Goal: Task Accomplishment & Management: Manage account settings

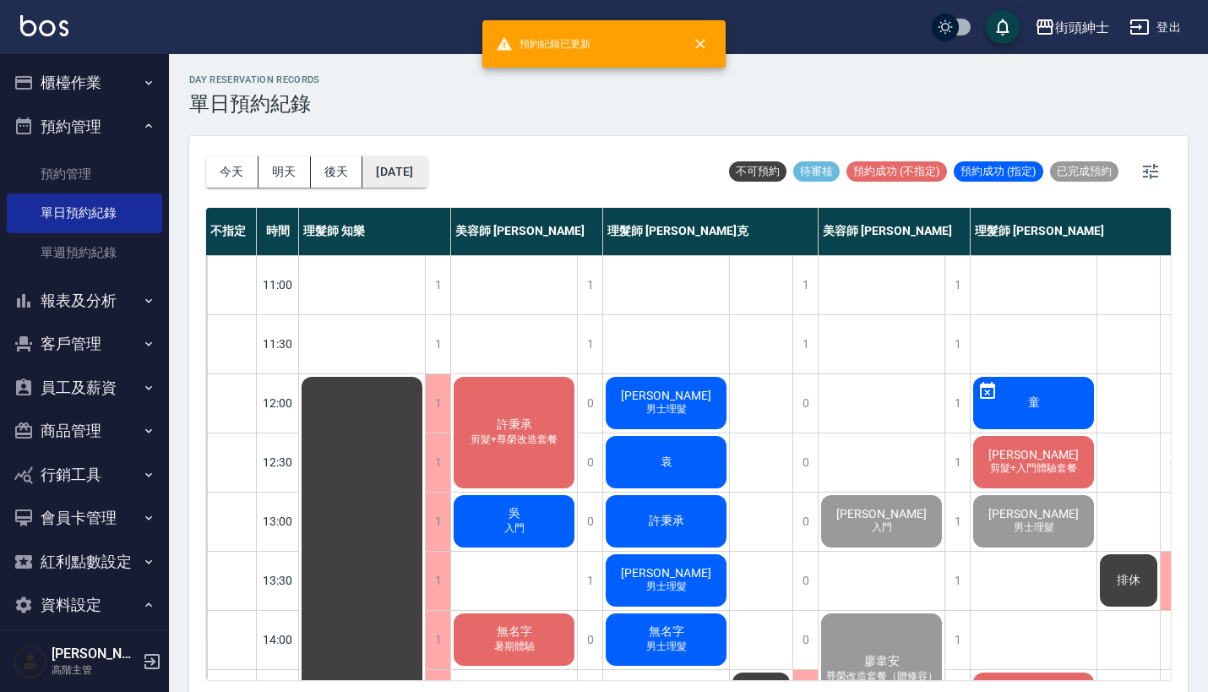
drag, startPoint x: 0, startPoint y: 0, endPoint x: 431, endPoint y: 163, distance: 460.7
click at [427, 163] on button "[DATE]" at bounding box center [394, 171] width 64 height 31
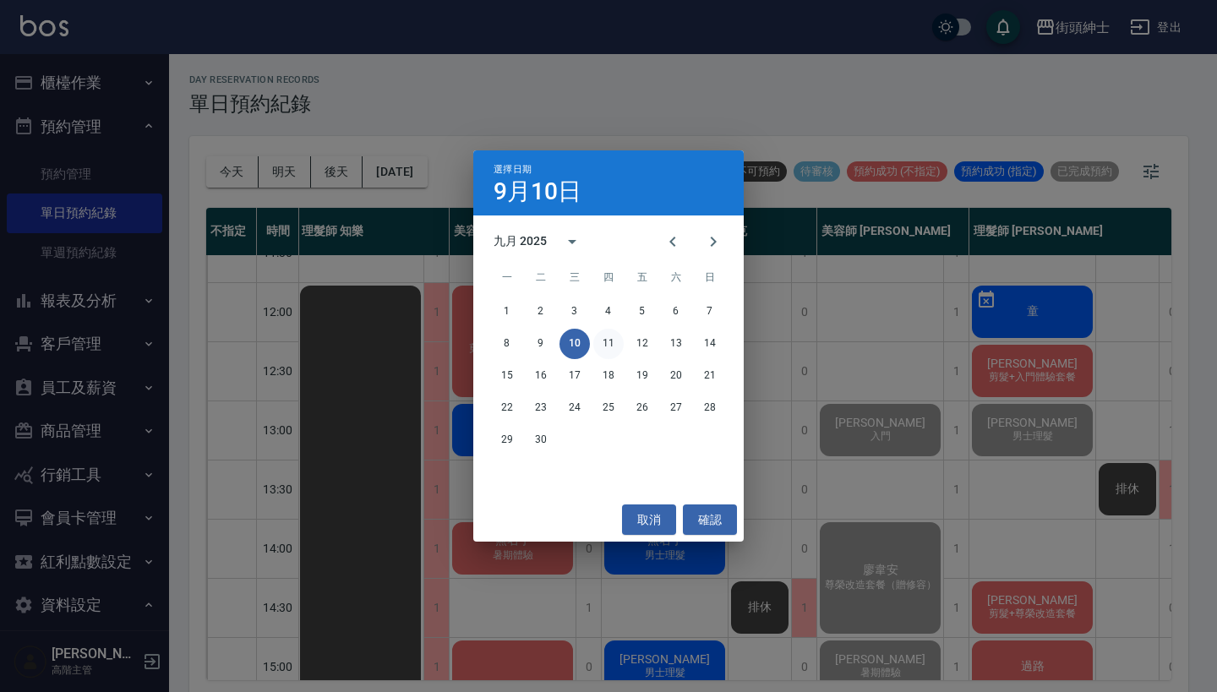
click at [600, 339] on button "11" at bounding box center [608, 344] width 30 height 30
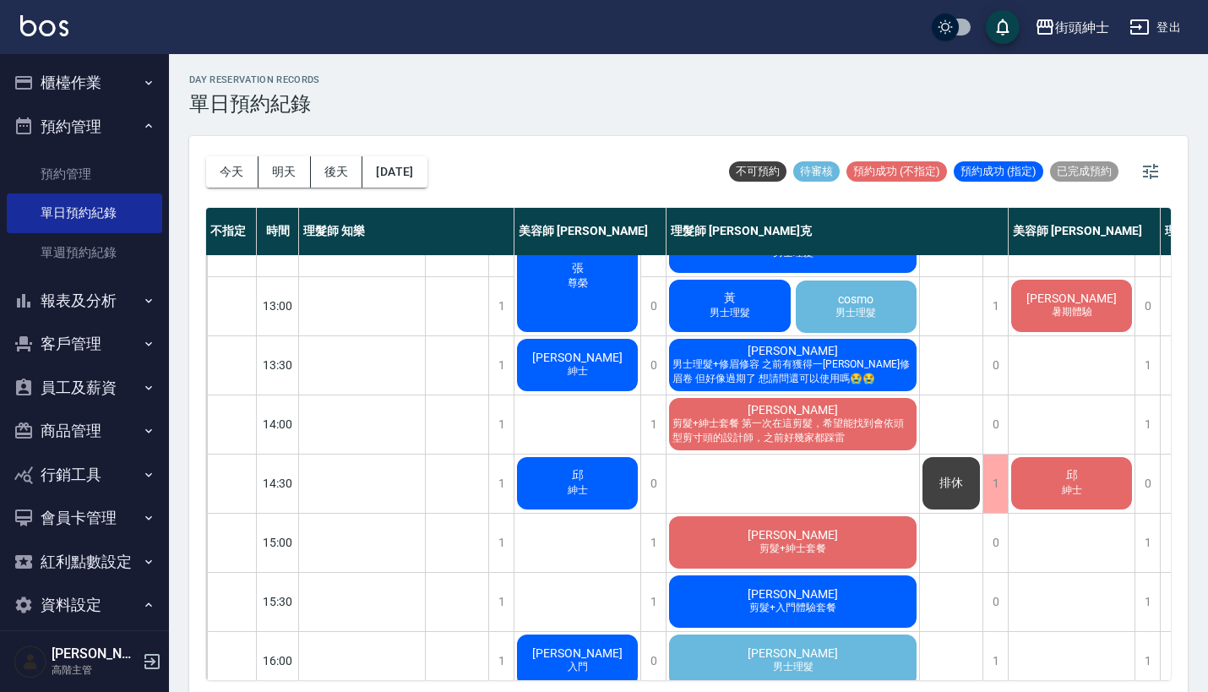
scroll to position [577, 0]
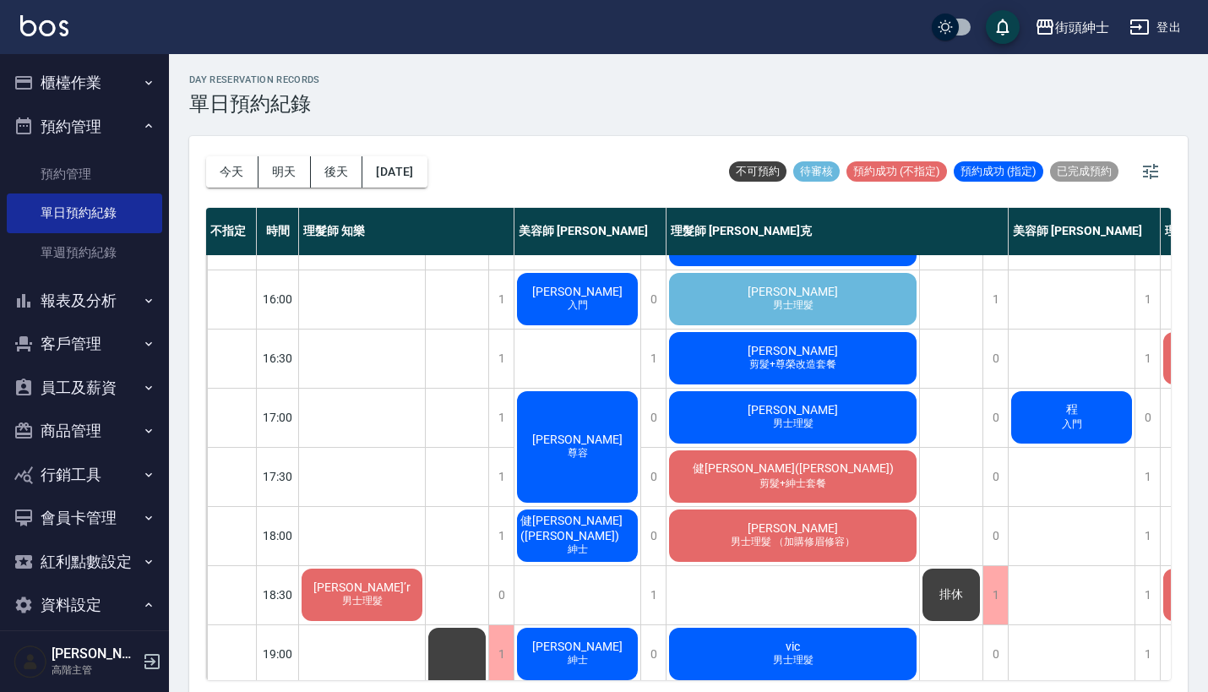
click at [889, 283] on div "owen 男士理髮" at bounding box center [793, 298] width 253 height 57
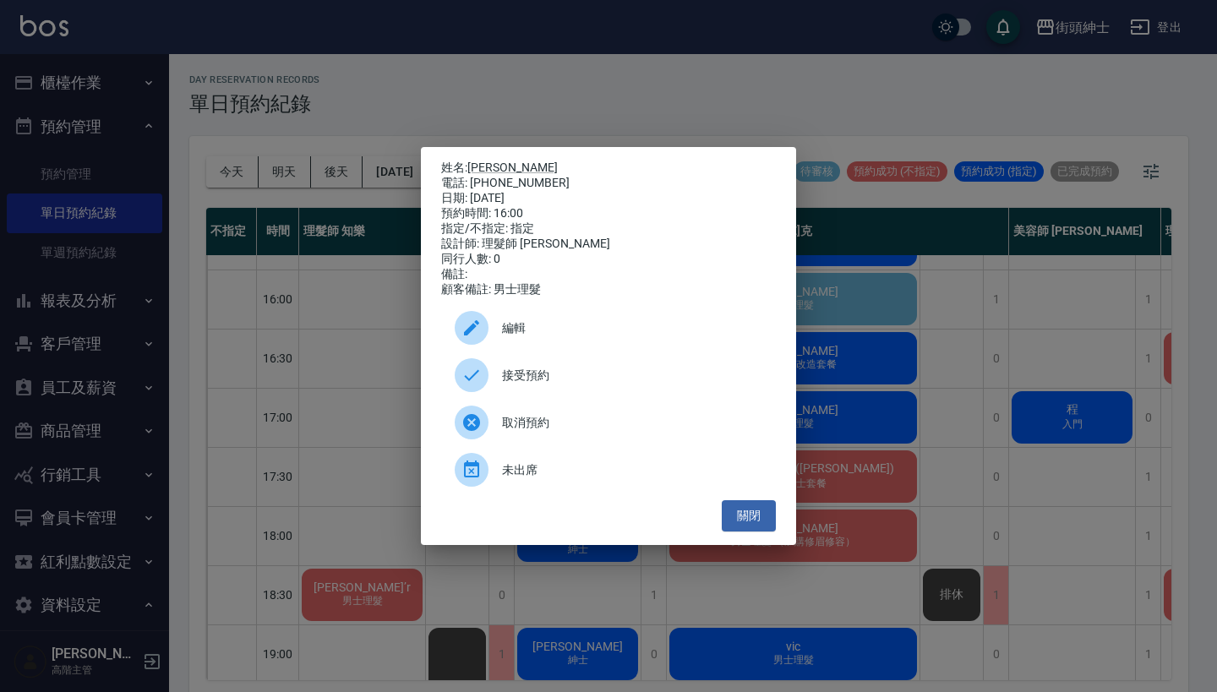
click at [501, 380] on div at bounding box center [478, 375] width 47 height 34
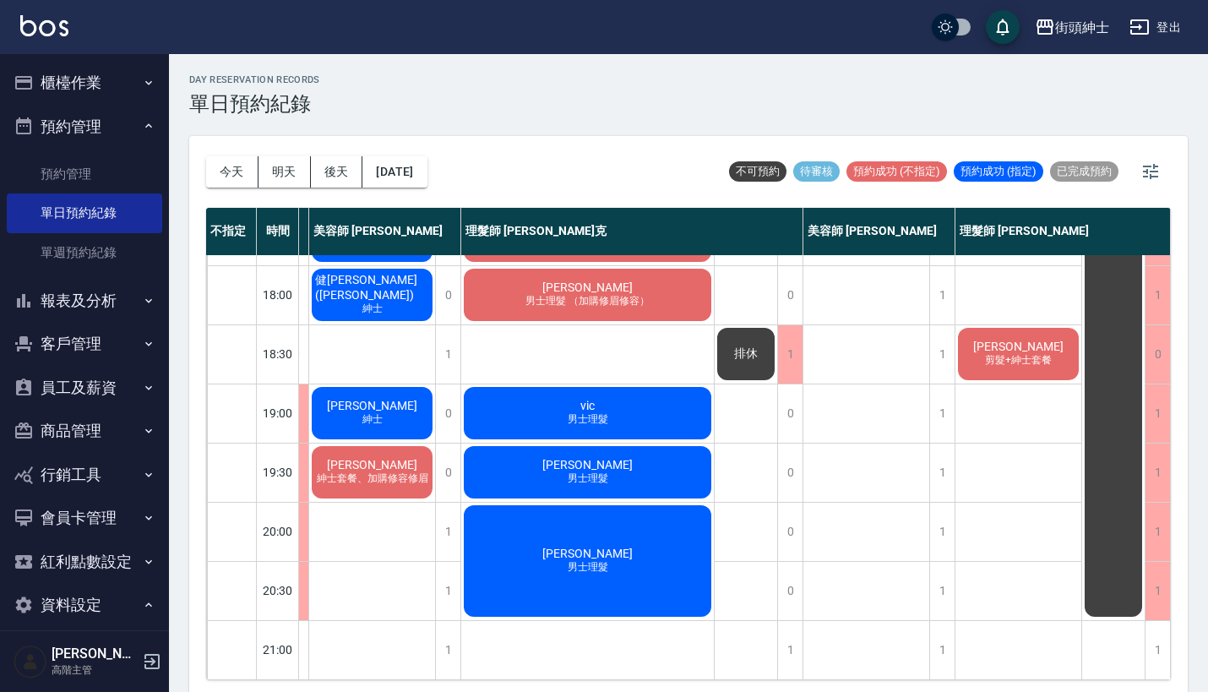
scroll to position [831, 214]
click at [423, 161] on button "[DATE]" at bounding box center [394, 171] width 64 height 31
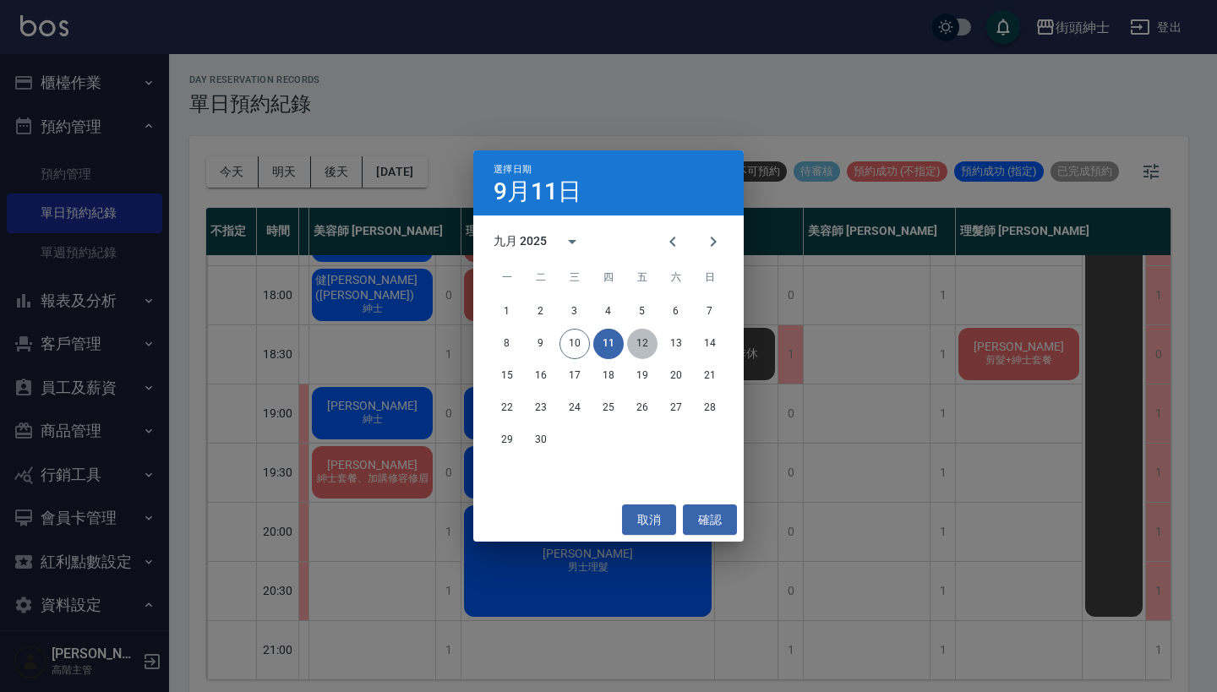
click at [648, 343] on button "12" at bounding box center [642, 344] width 30 height 30
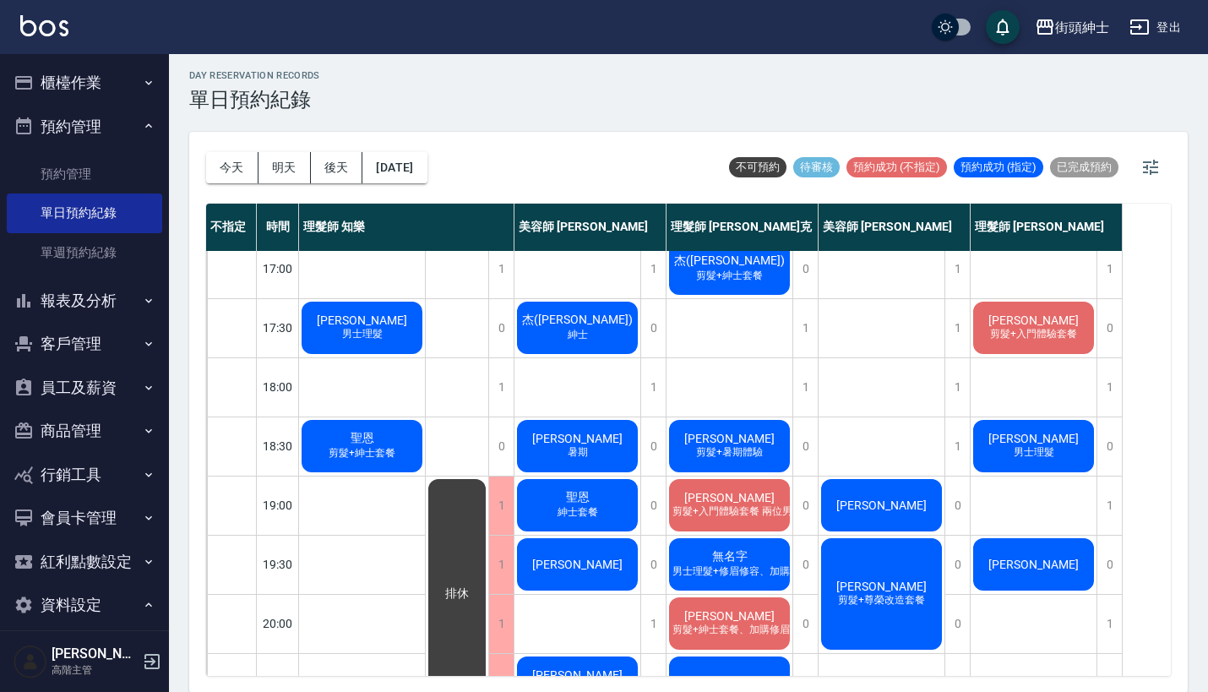
scroll to position [709, 0]
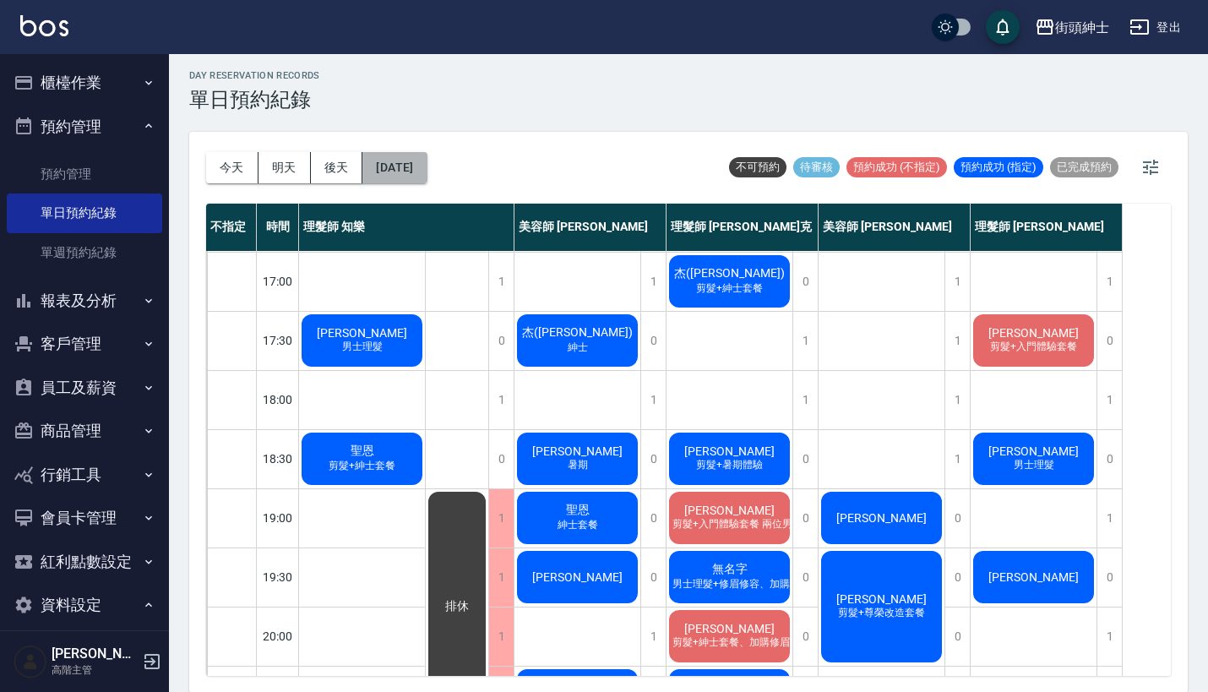
click at [417, 166] on button "[DATE]" at bounding box center [394, 167] width 64 height 31
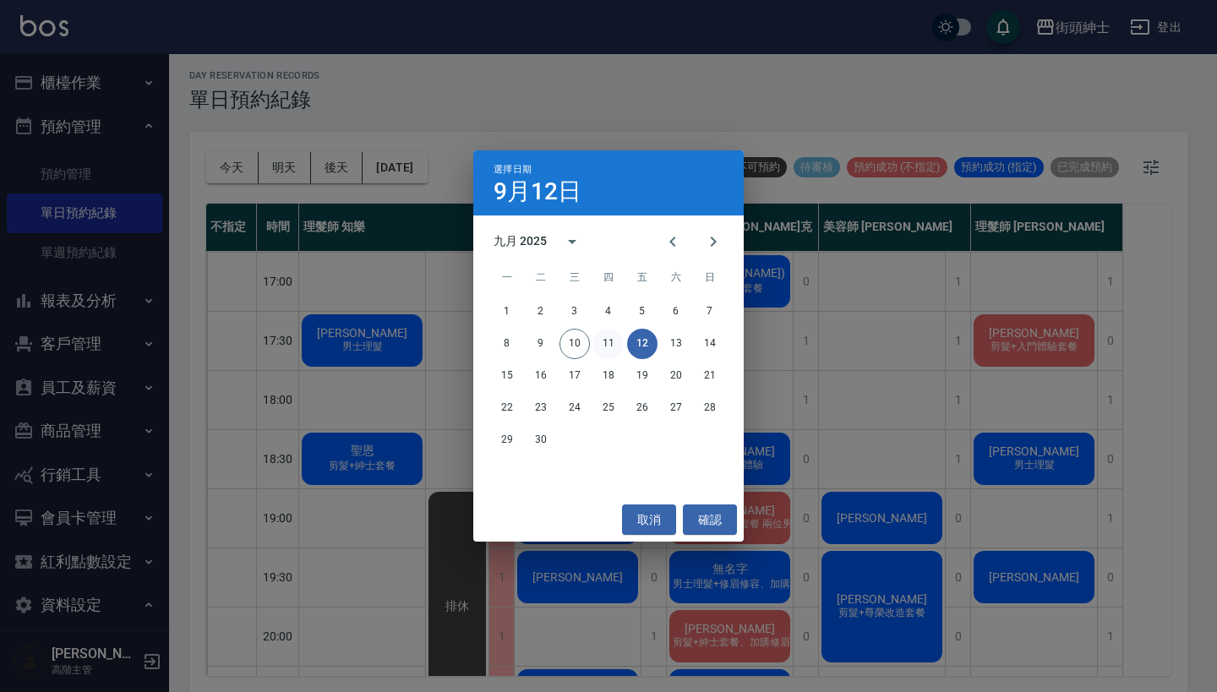
click at [606, 341] on button "11" at bounding box center [608, 344] width 30 height 30
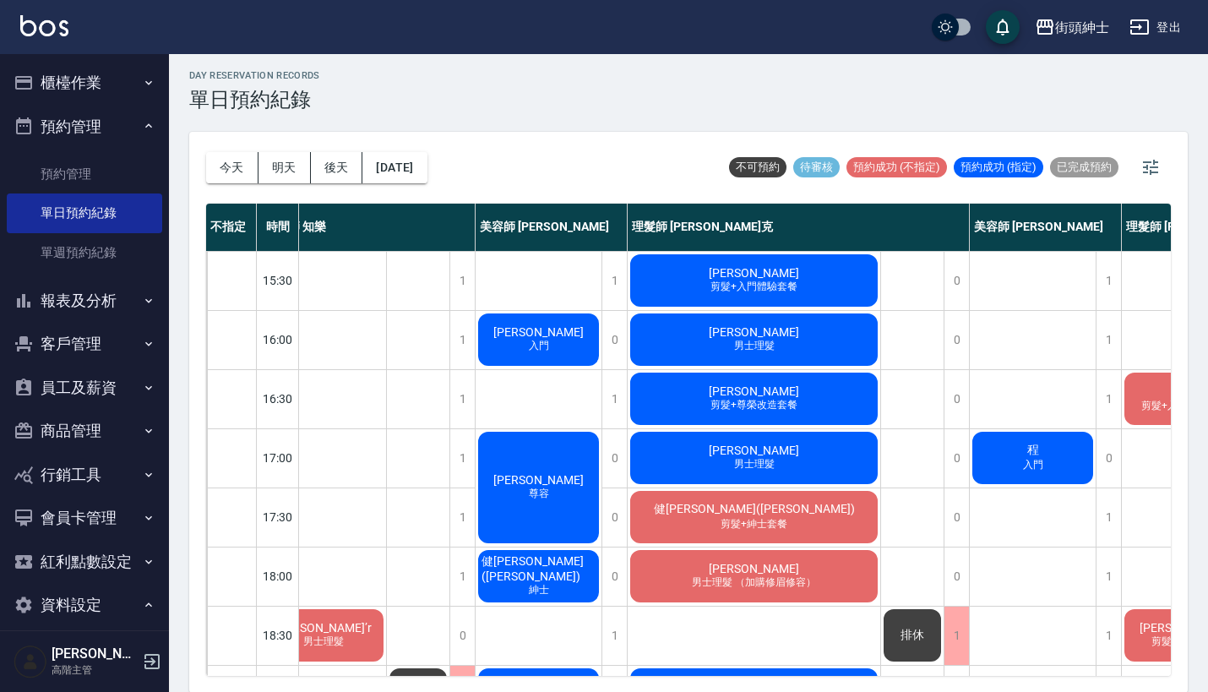
scroll to position [531, 6]
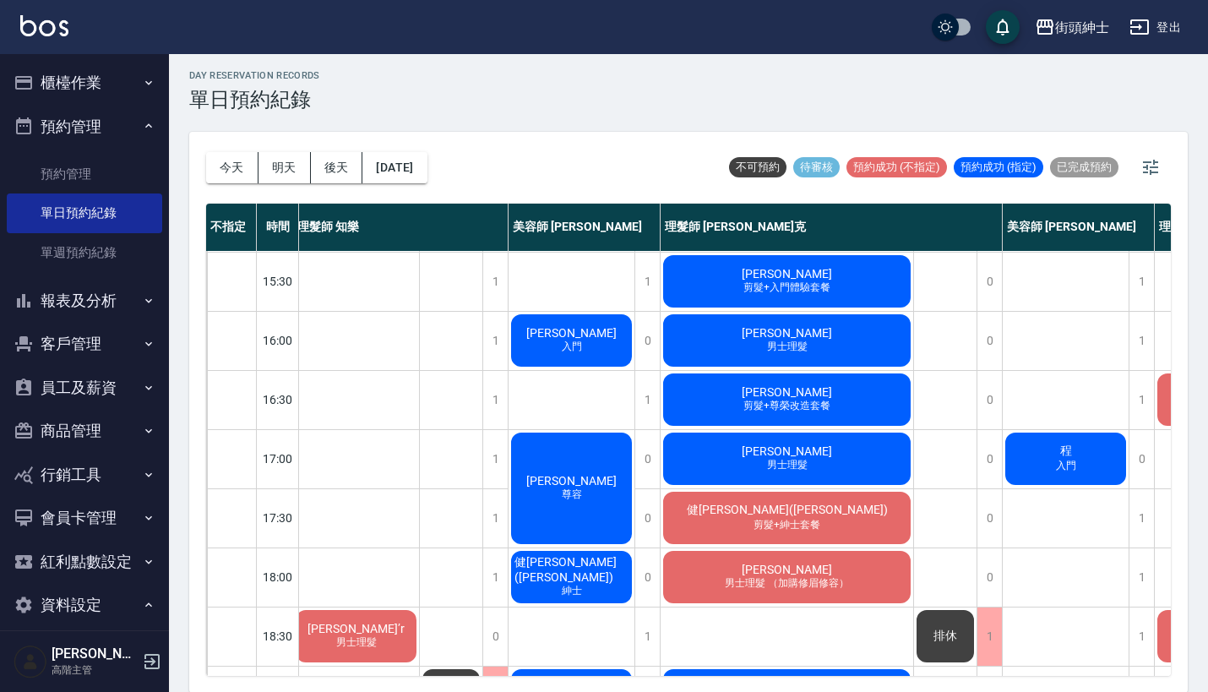
click at [796, 404] on span "剪髮+尊榮改造套餐" at bounding box center [787, 406] width 94 height 14
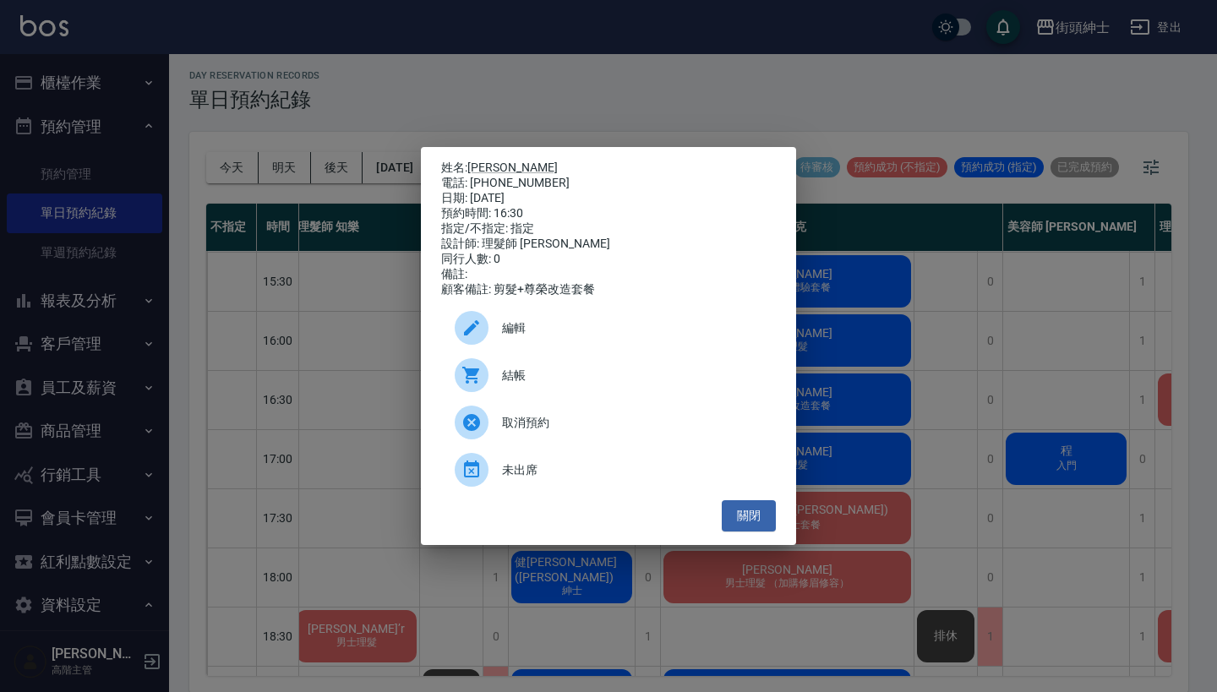
click at [931, 334] on div "姓名: [PERSON_NAME] 電話: [PHONE_NUMBER] 日期: [DATE] 預約時間: 16:30 指定/不指定: 指定 設計師: 理髮師…" at bounding box center [608, 346] width 1217 height 692
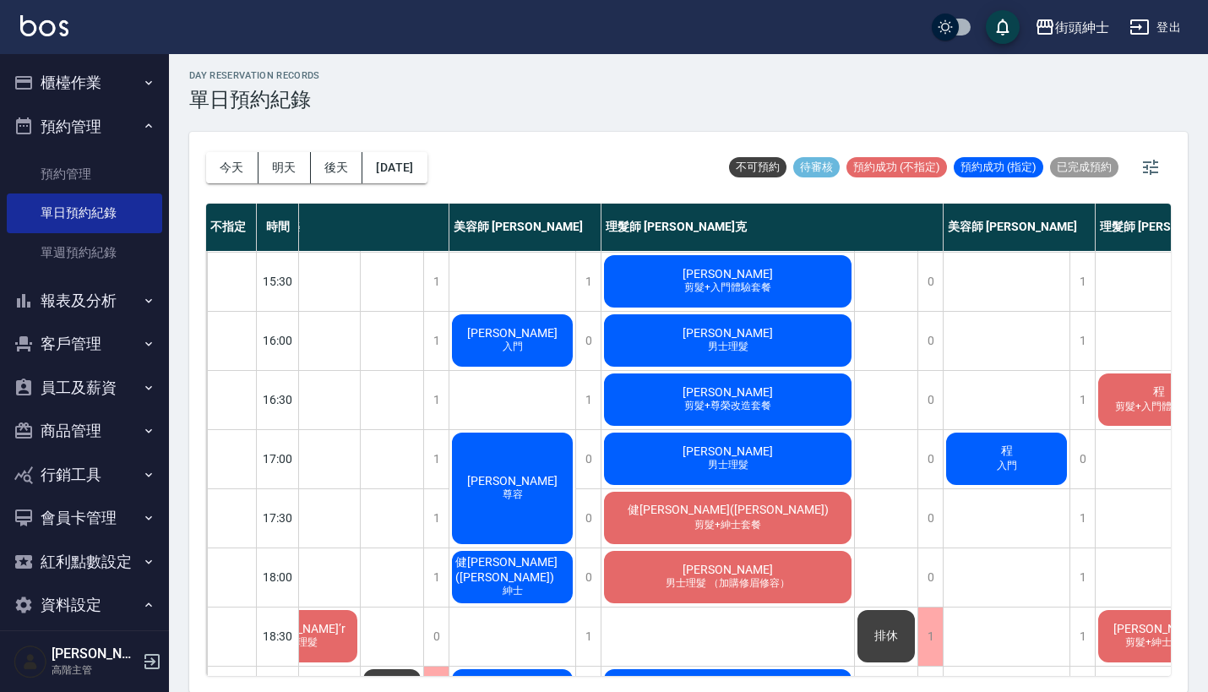
scroll to position [531, 68]
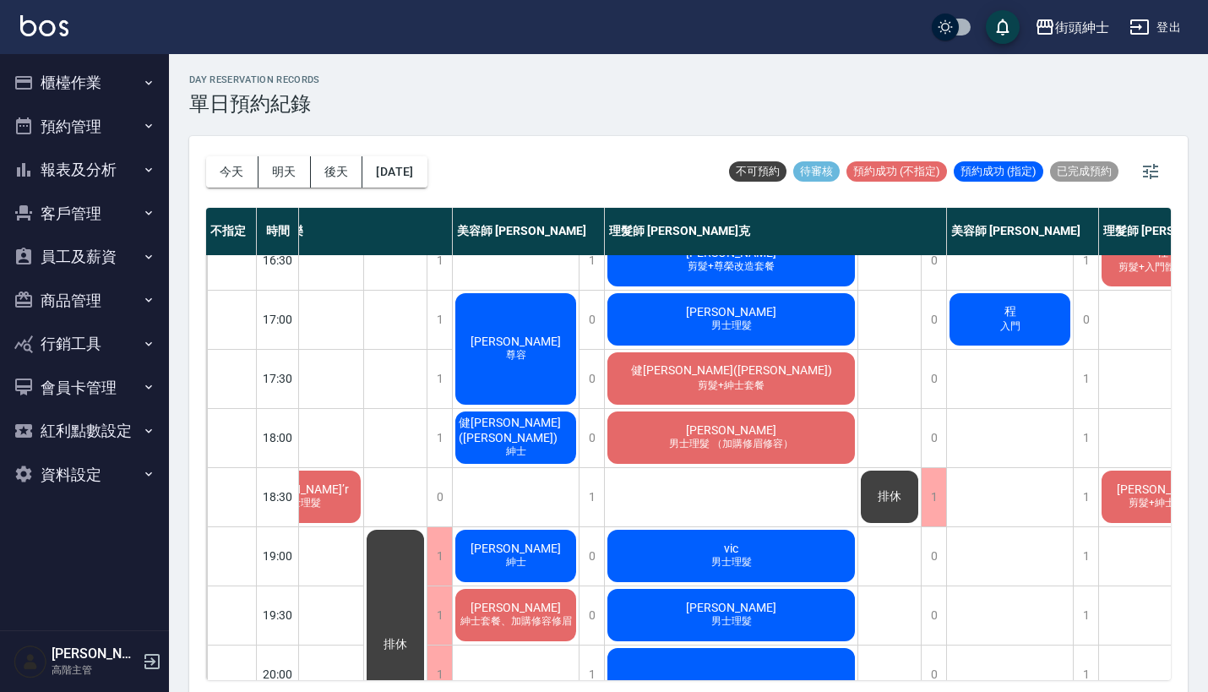
scroll to position [623, 62]
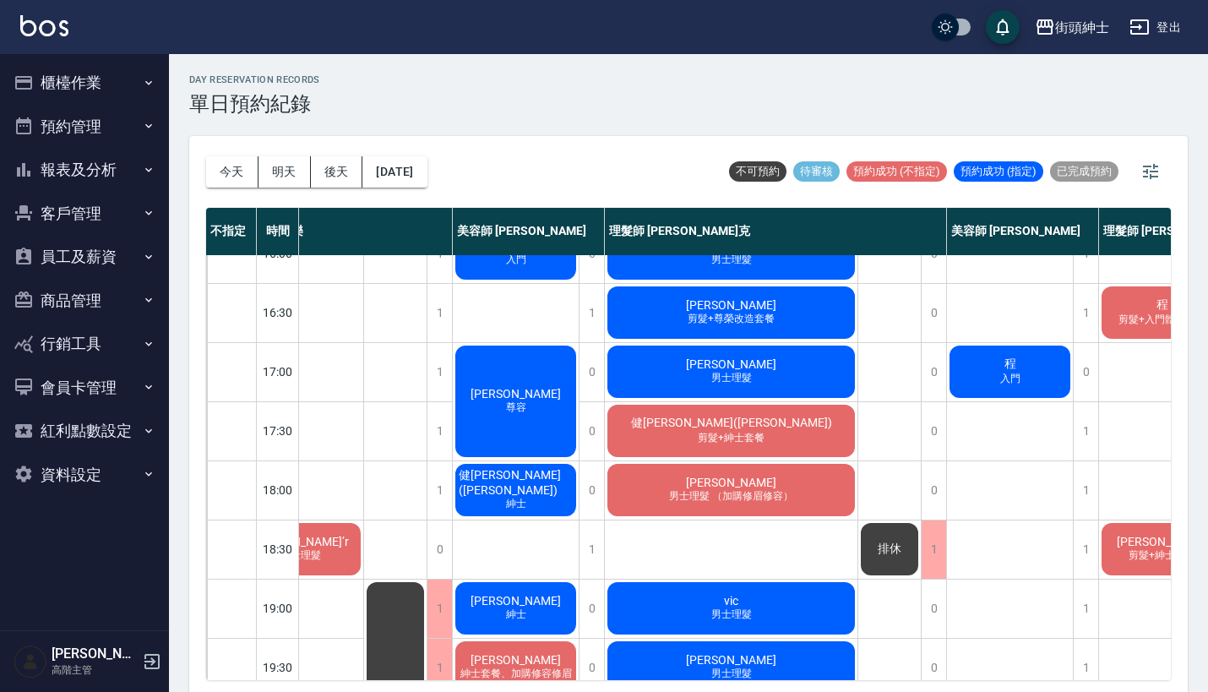
click at [735, 295] on div "[PERSON_NAME] 剪髮+尊榮改造套餐" at bounding box center [731, 312] width 253 height 57
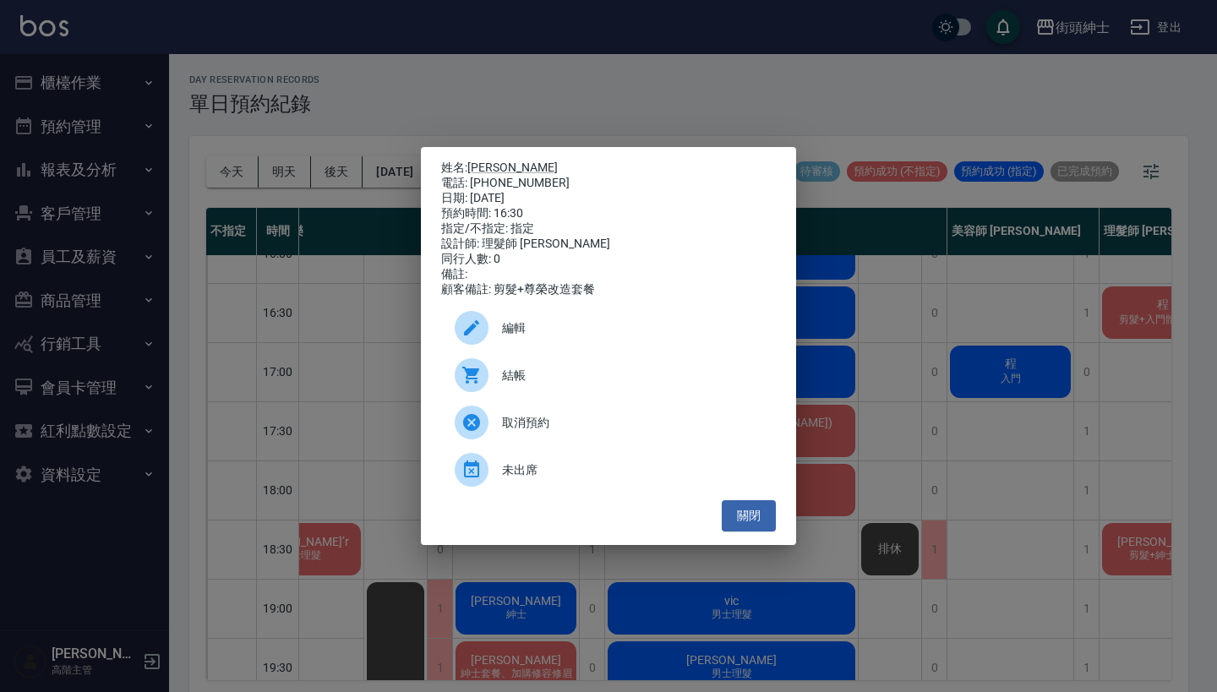
click at [574, 117] on div "姓名: [PERSON_NAME] 電話: [PHONE_NUMBER] 日期: [DATE] 預約時間: 16:30 指定/不指定: 指定 設計師: 理髮師…" at bounding box center [608, 346] width 1217 height 692
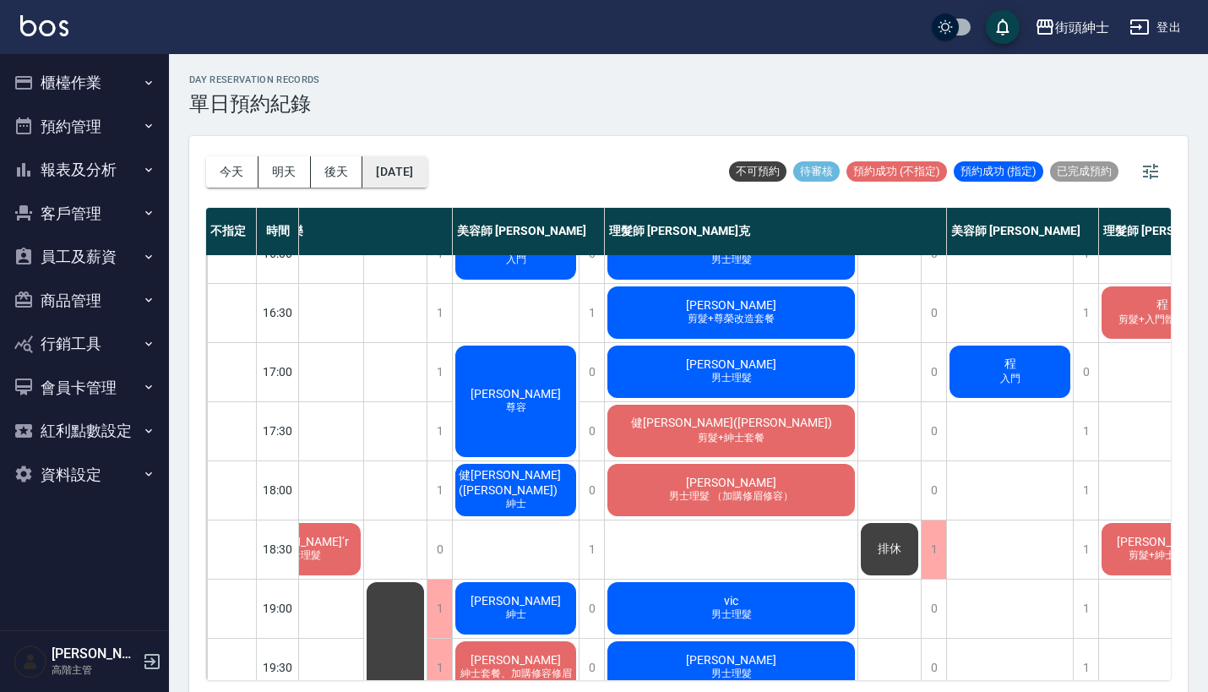
click at [427, 182] on button "[DATE]" at bounding box center [394, 171] width 64 height 31
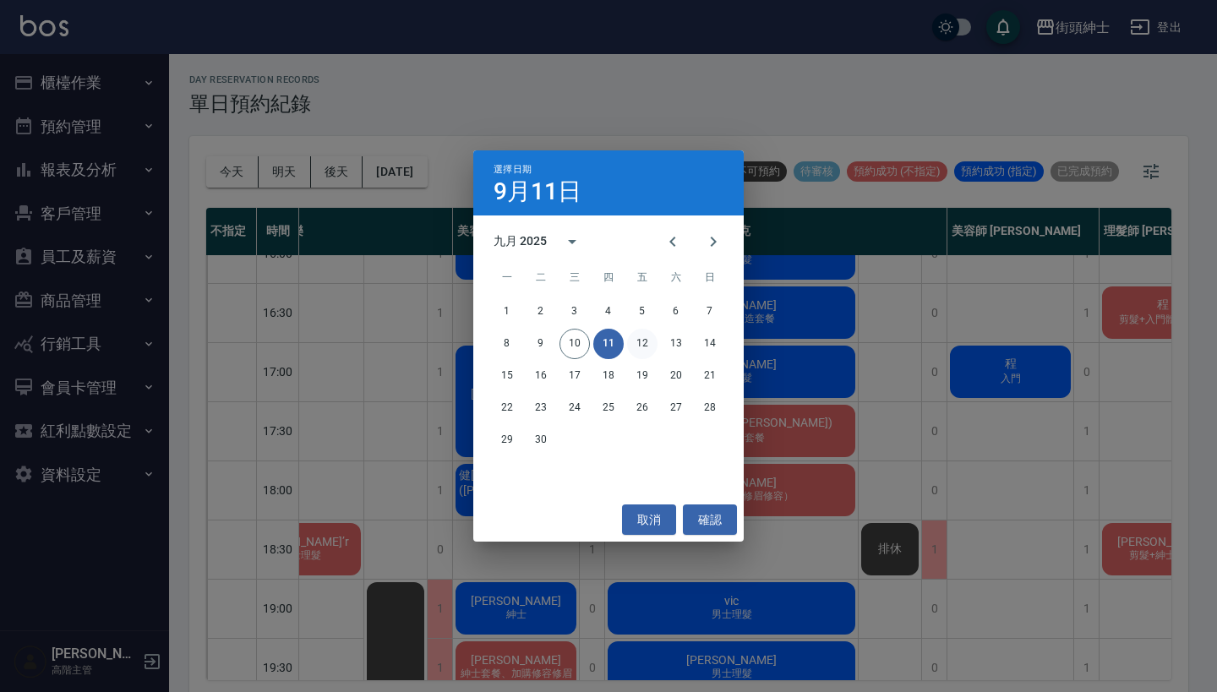
click at [645, 348] on button "12" at bounding box center [642, 344] width 30 height 30
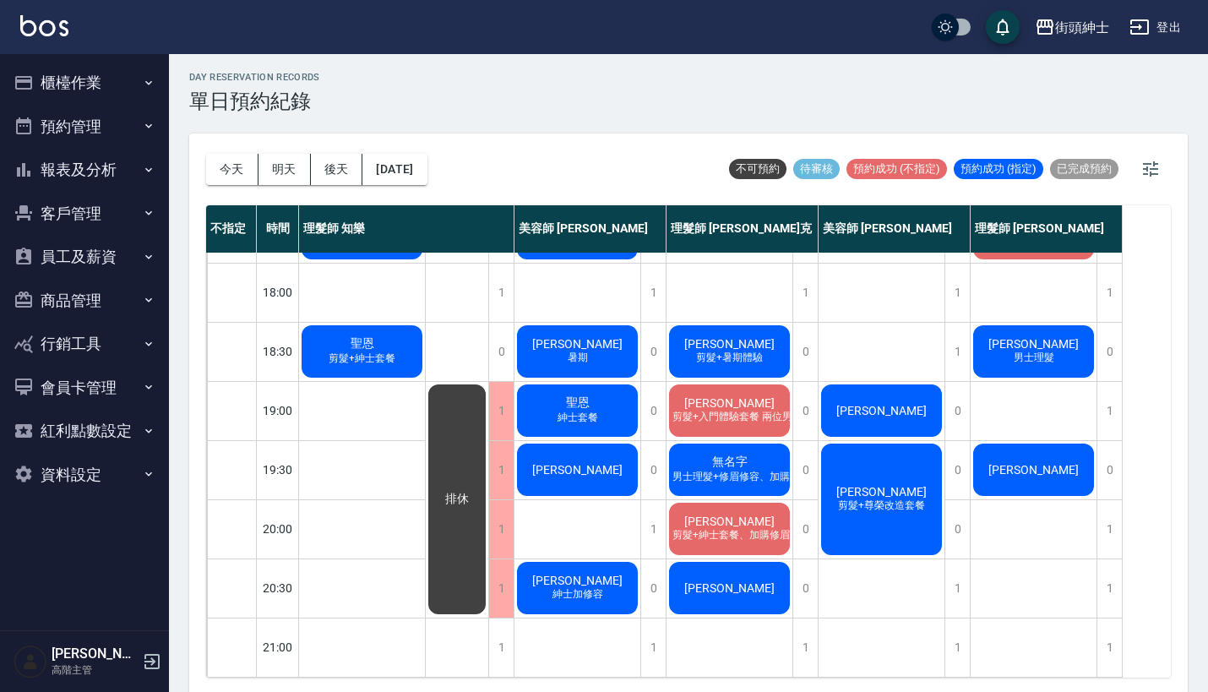
scroll to position [831, 0]
click at [236, 171] on button "今天" at bounding box center [232, 169] width 52 height 31
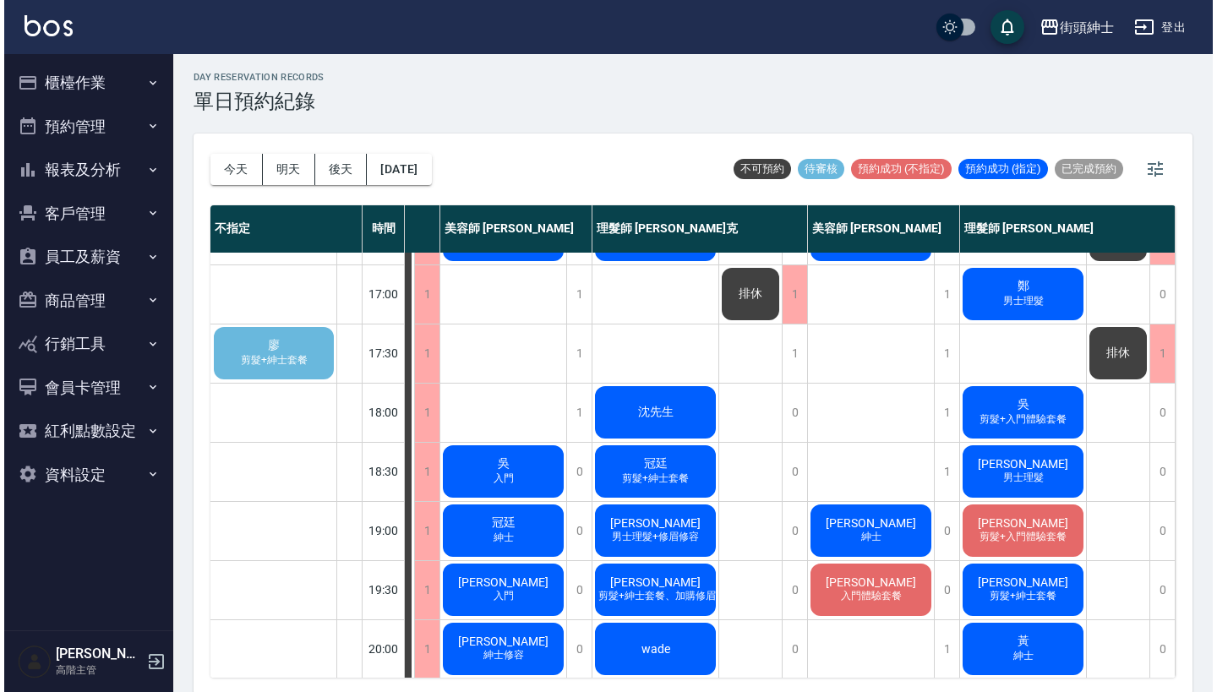
scroll to position [698, 125]
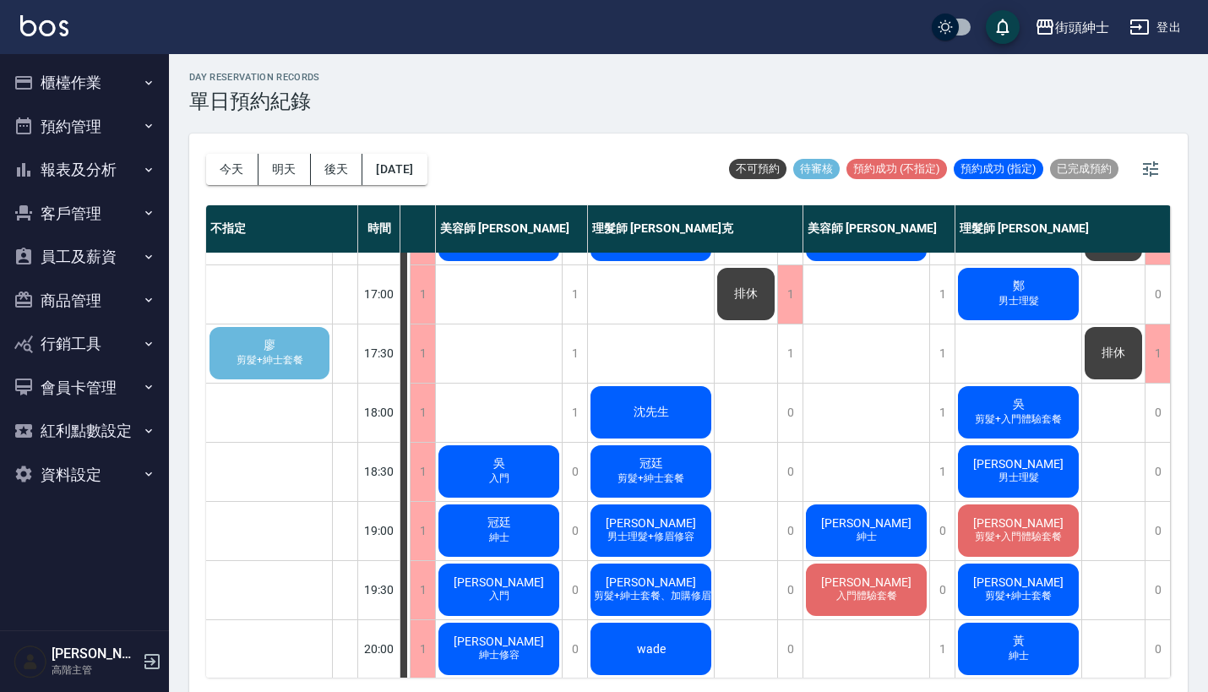
click at [267, 335] on div "[PERSON_NAME] 剪髮+紳士套餐" at bounding box center [269, 352] width 125 height 57
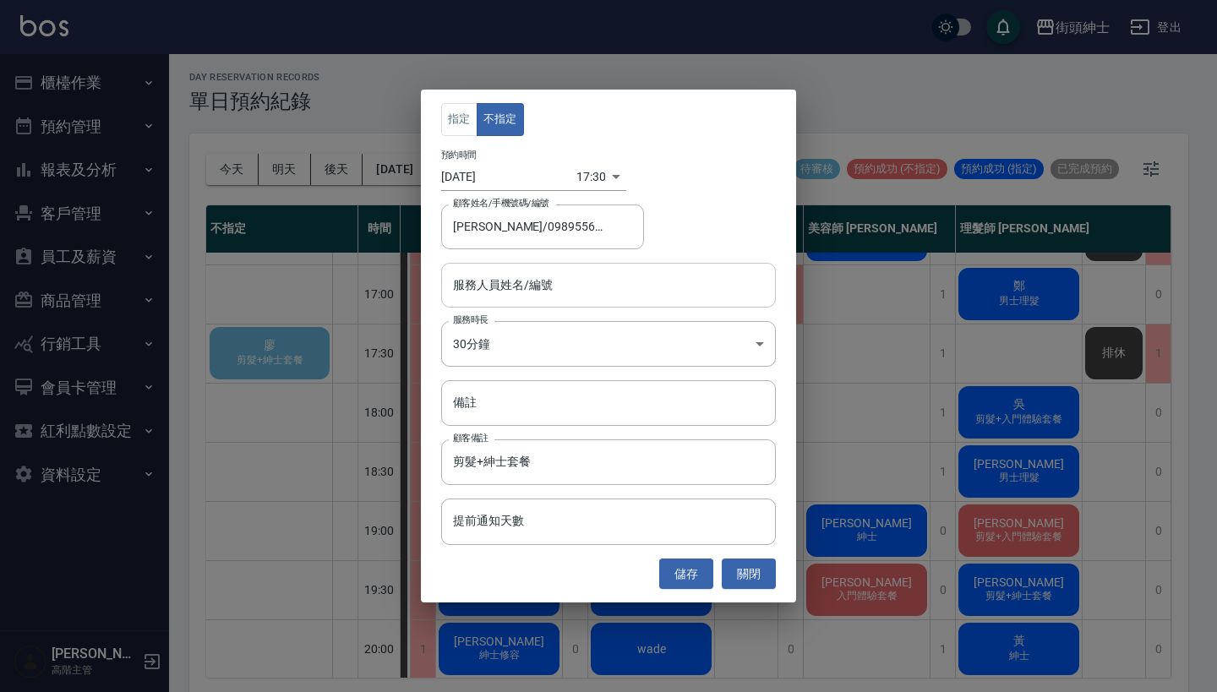
type input "[PERSON_NAME]/0989556178"
click at [517, 302] on div "服務人員姓名/編號" at bounding box center [608, 285] width 335 height 45
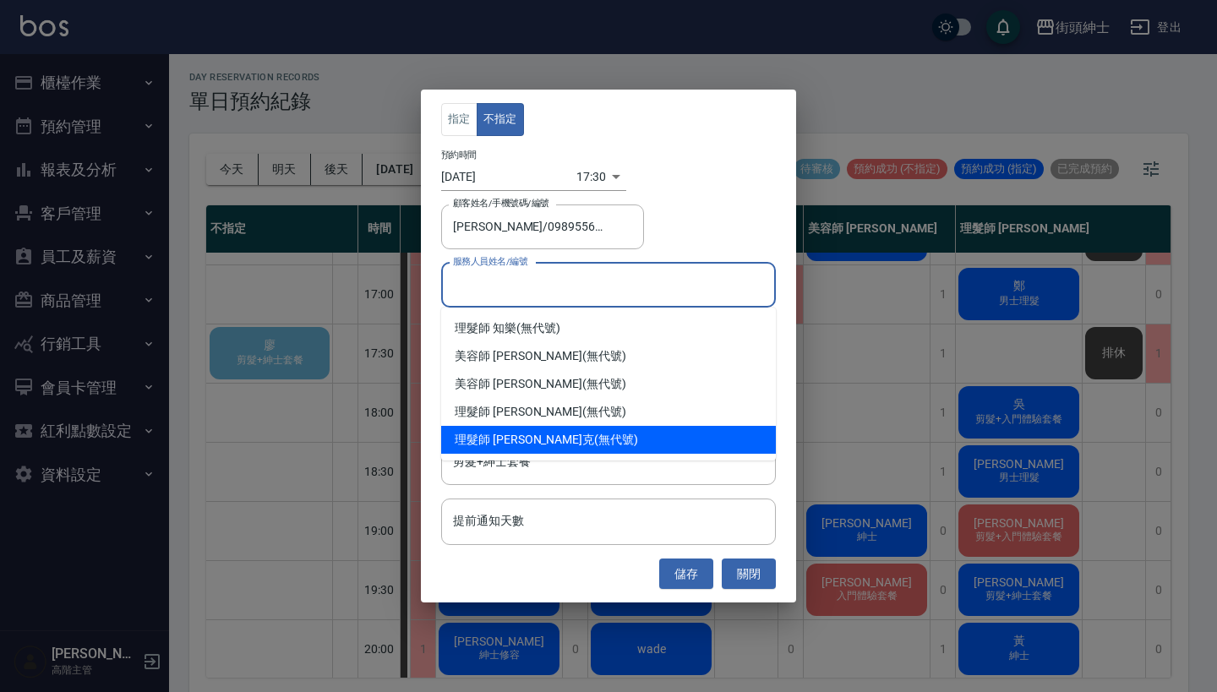
click at [547, 446] on div "理髮師 [PERSON_NAME]克 (無代號)" at bounding box center [608, 440] width 335 height 28
type input "理髮師 [PERSON_NAME](無代號)"
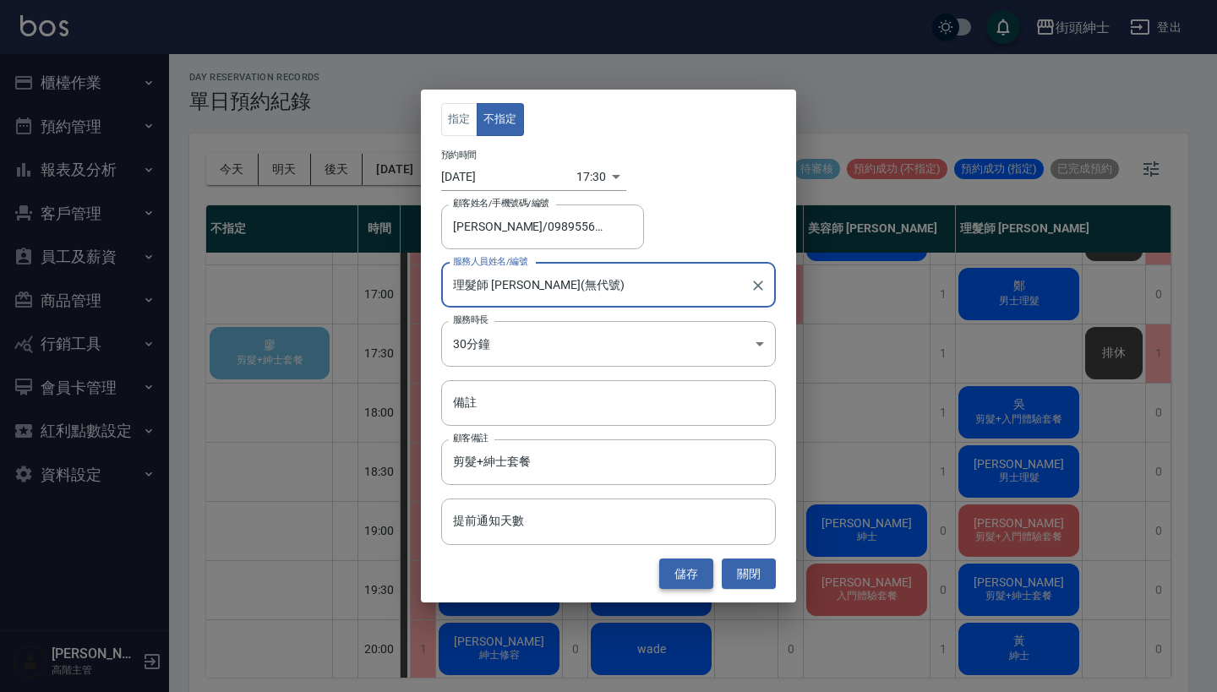
click at [690, 575] on button "儲存" at bounding box center [686, 573] width 54 height 31
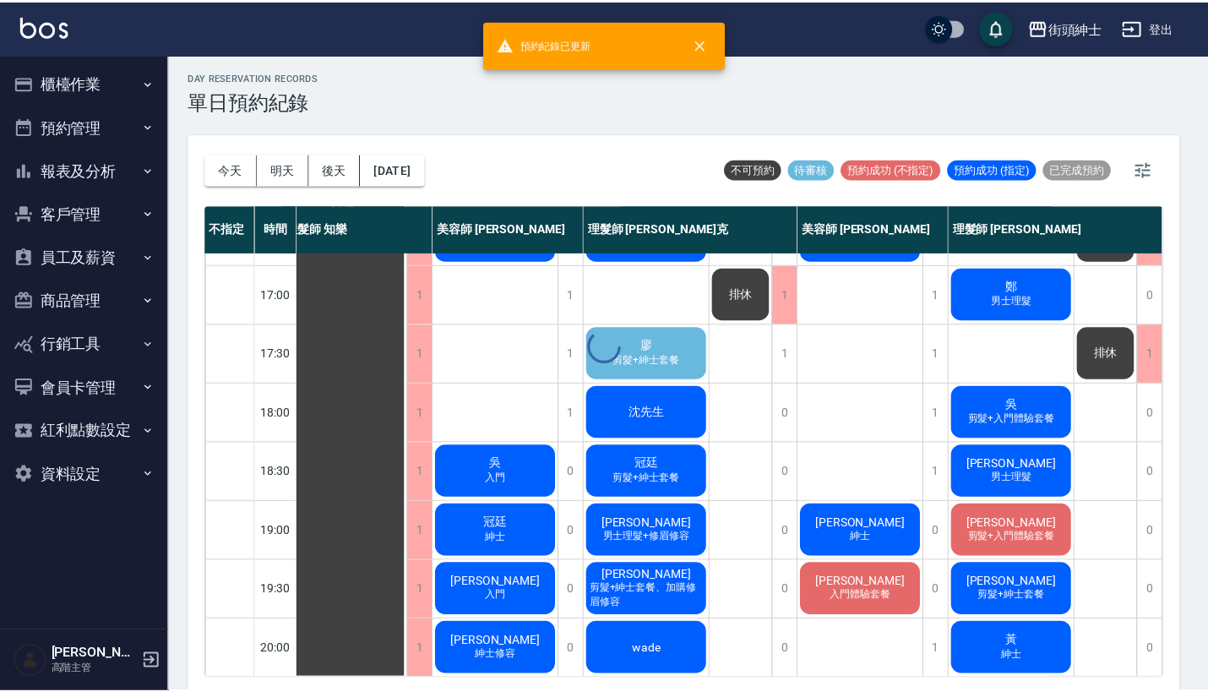
scroll to position [698, 15]
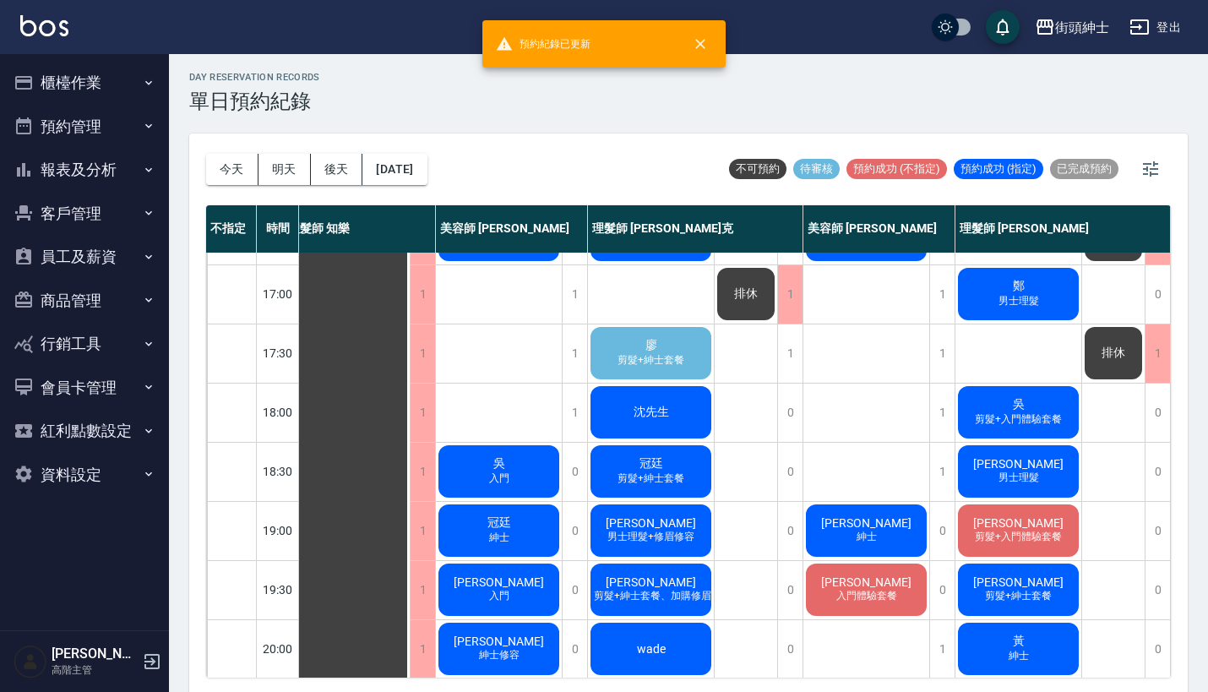
click at [667, 344] on div "[PERSON_NAME] 剪髮+紳士套餐" at bounding box center [651, 352] width 126 height 57
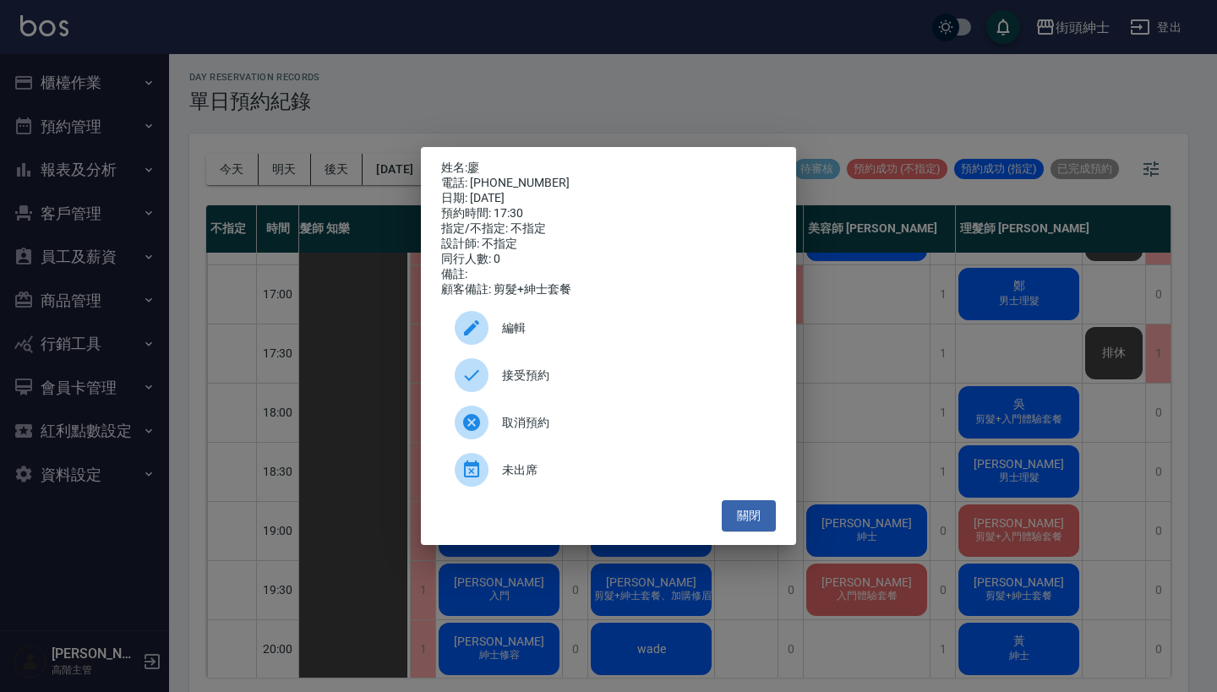
click at [510, 380] on span "接受預約" at bounding box center [632, 376] width 260 height 18
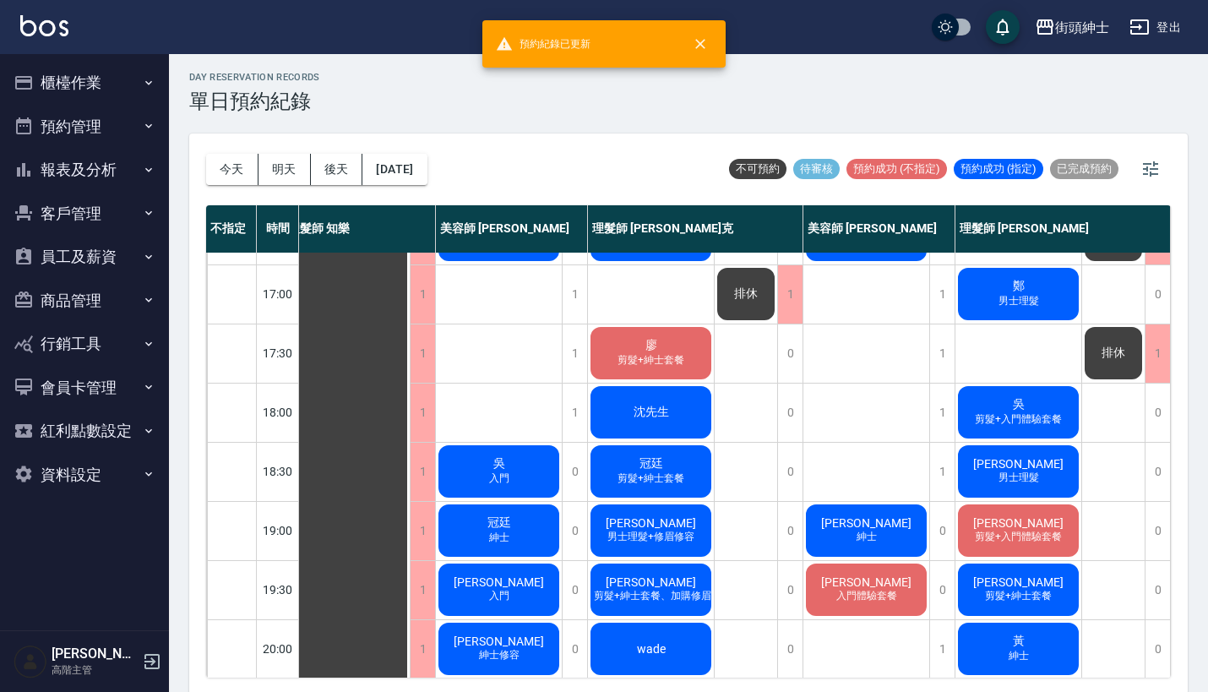
click at [679, 350] on div "[PERSON_NAME] 剪髮+紳士套餐" at bounding box center [651, 352] width 126 height 57
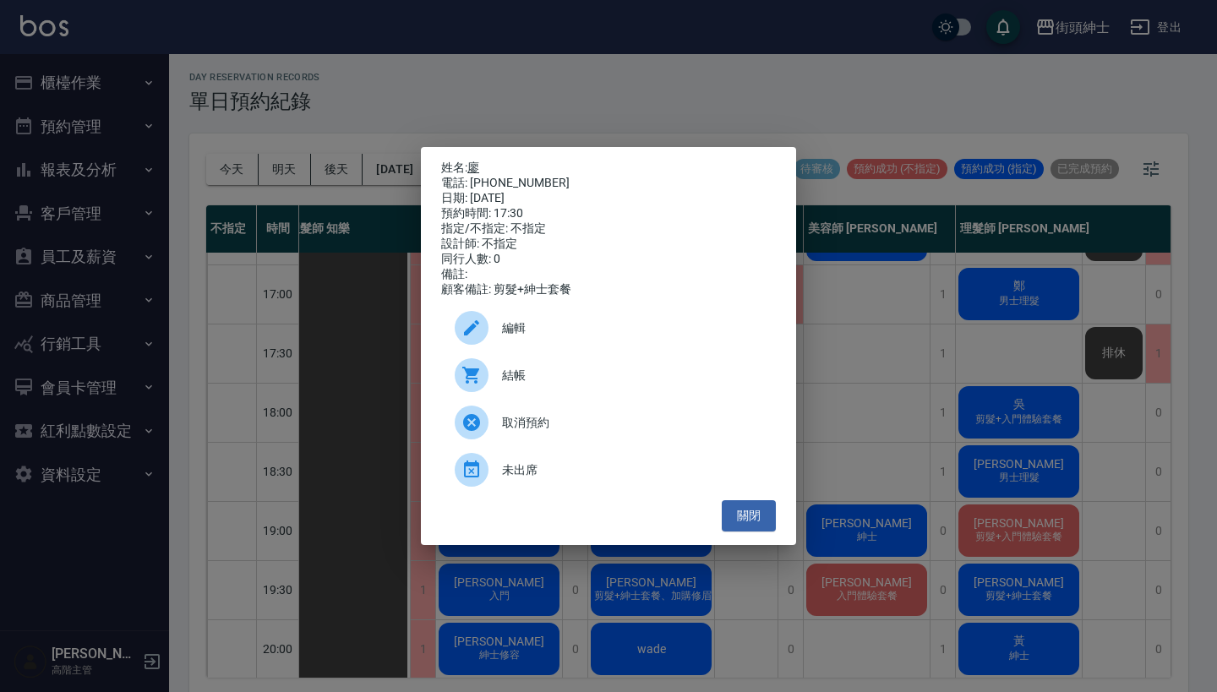
drag, startPoint x: 547, startPoint y: 176, endPoint x: 474, endPoint y: 165, distance: 74.3
click at [474, 165] on div "姓名: [PERSON_NAME] 電話: [PHONE_NUMBER] 日期: [DATE] 預約時間: 17:30 指定/不指定: 不指定 設計師: 不指…" at bounding box center [608, 229] width 335 height 137
copy div "姓名: [PERSON_NAME] 電話: [PHONE_NUMBER]"
click at [552, 114] on div "姓名: [PERSON_NAME] 電話: [PHONE_NUMBER] 日期: [DATE] 預約時間: 17:30 指定/不指定: 不指定 設計師: 不指…" at bounding box center [608, 346] width 1217 height 692
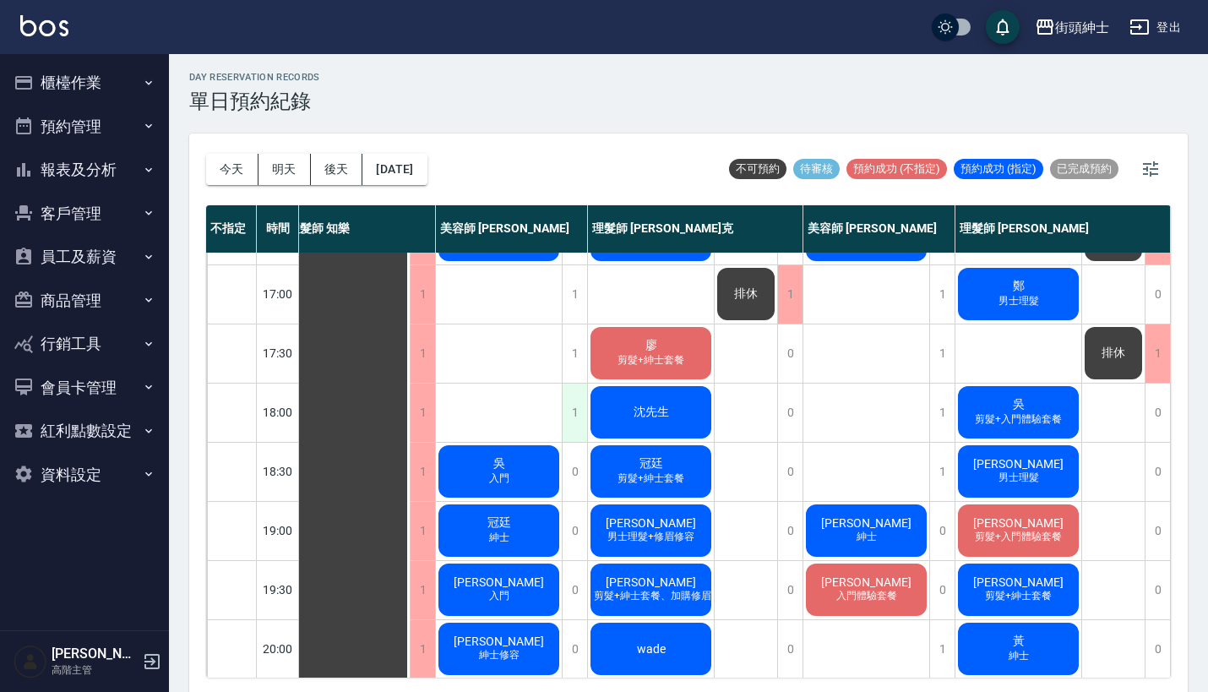
click at [582, 415] on div "1" at bounding box center [574, 413] width 25 height 58
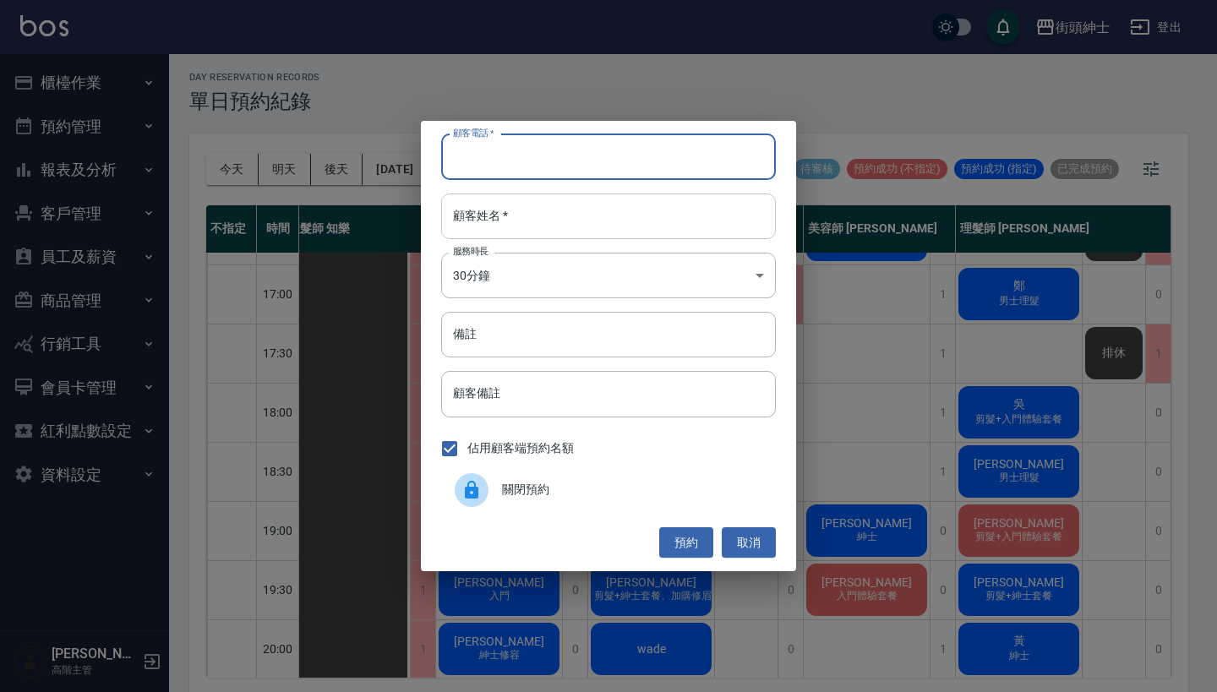
paste input "廖 電話: [PHONE_NUMBER]"
type input "廖 電話: [PHONE_NUMBER]"
paste input "廖 電話: [PHONE_NUMBER]"
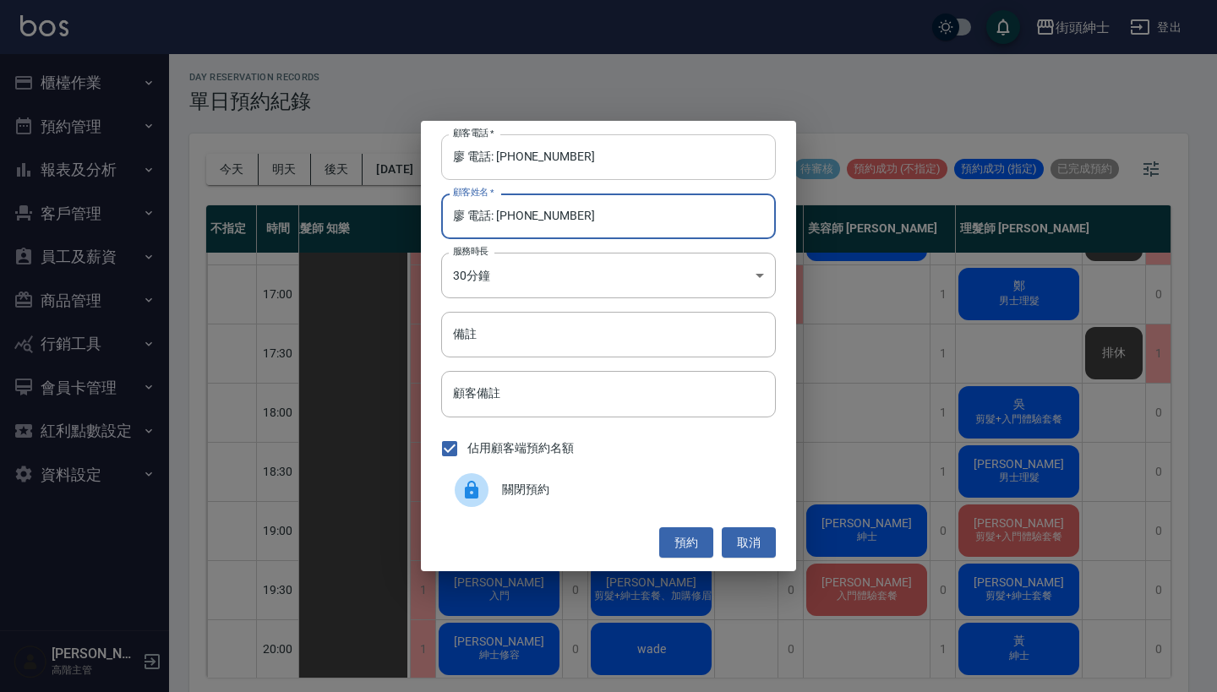
type input "廖 電話: [PHONE_NUMBER]"
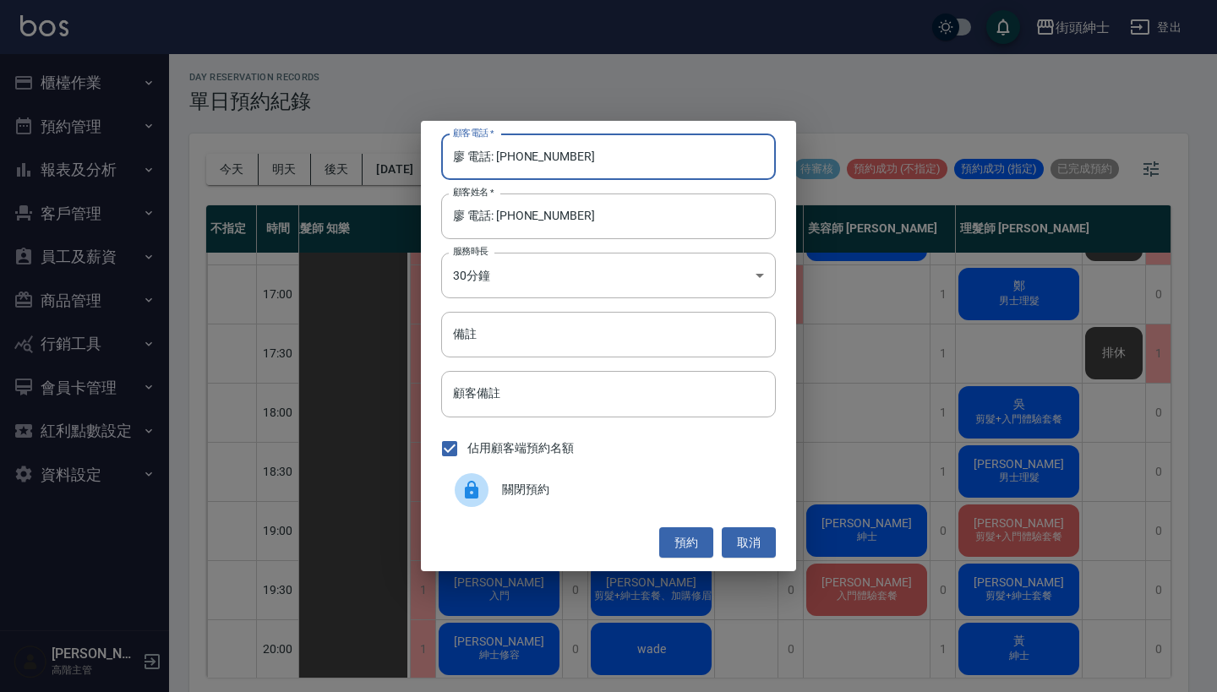
drag, startPoint x: 495, startPoint y: 155, endPoint x: 365, endPoint y: 155, distance: 130.1
click at [371, 155] on div "顧客電話   * [PERSON_NAME] 電話: [PHONE_NUMBER] 顧客電話   * 顧客姓名   * [PERSON_NAME] 電話: […" at bounding box center [608, 346] width 1217 height 692
type input "0989556178"
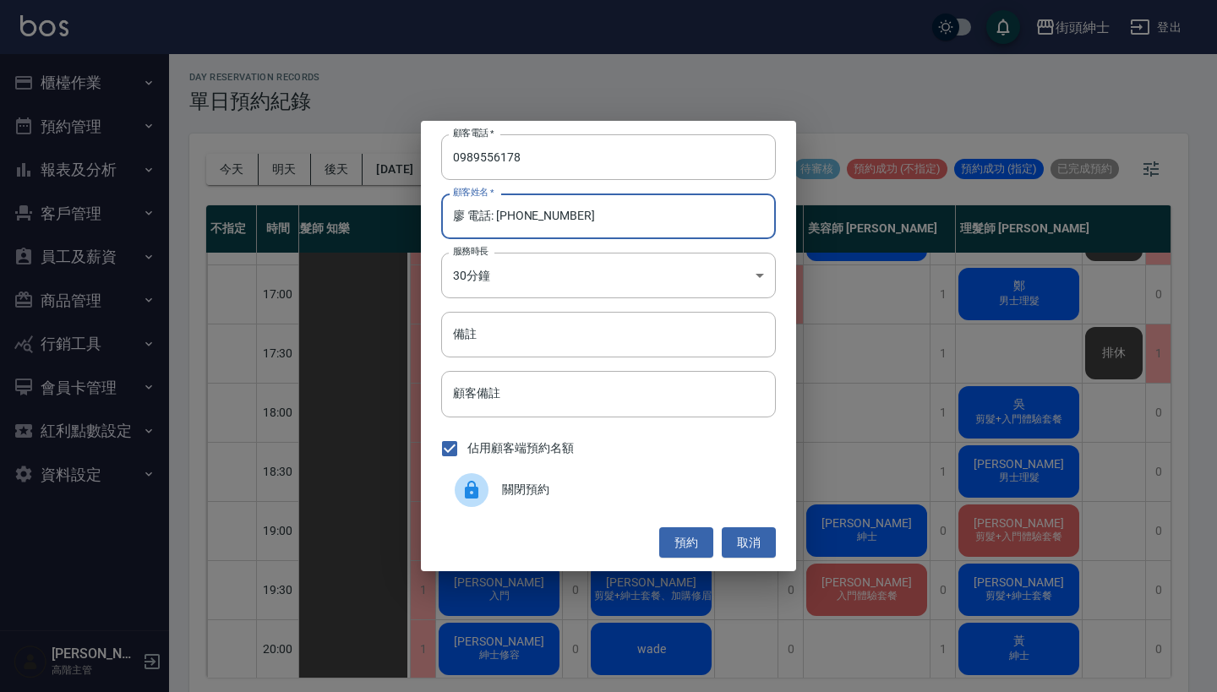
drag, startPoint x: 613, startPoint y: 221, endPoint x: 464, endPoint y: 216, distance: 149.6
click at [464, 216] on input "廖 電話: [PHONE_NUMBER]" at bounding box center [608, 216] width 335 height 46
type input "廖"
click at [506, 347] on input "備註" at bounding box center [608, 335] width 335 height 46
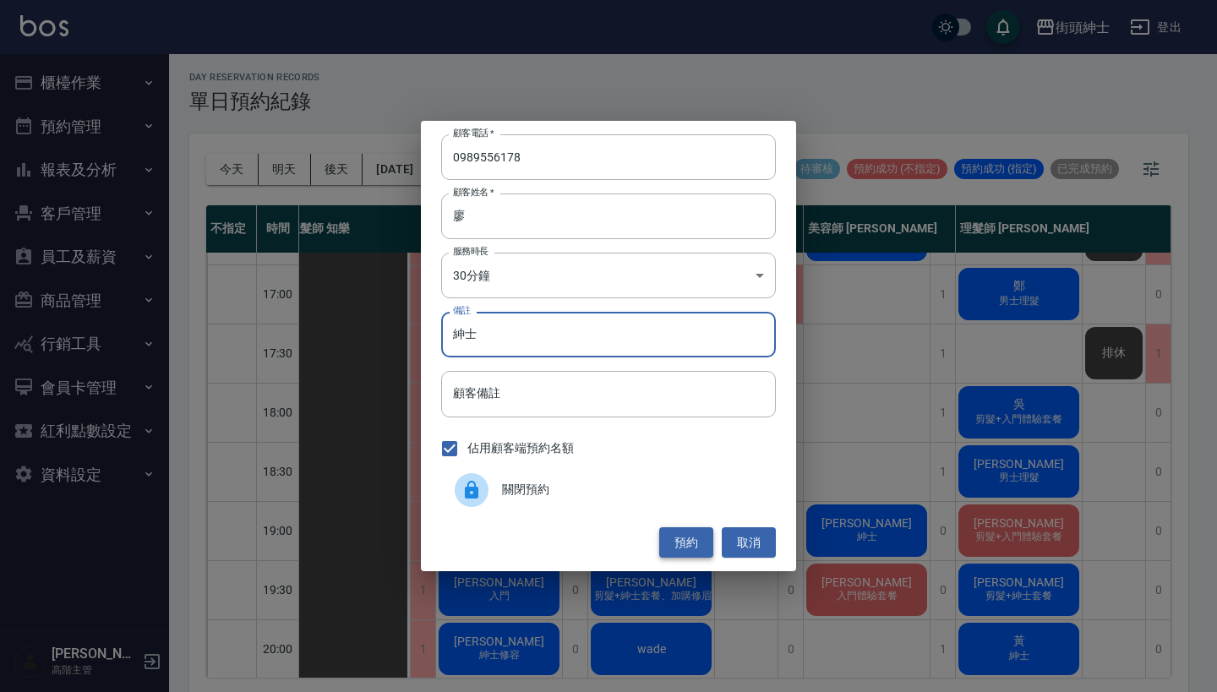
type input "紳士"
click at [691, 535] on button "預約" at bounding box center [686, 542] width 54 height 31
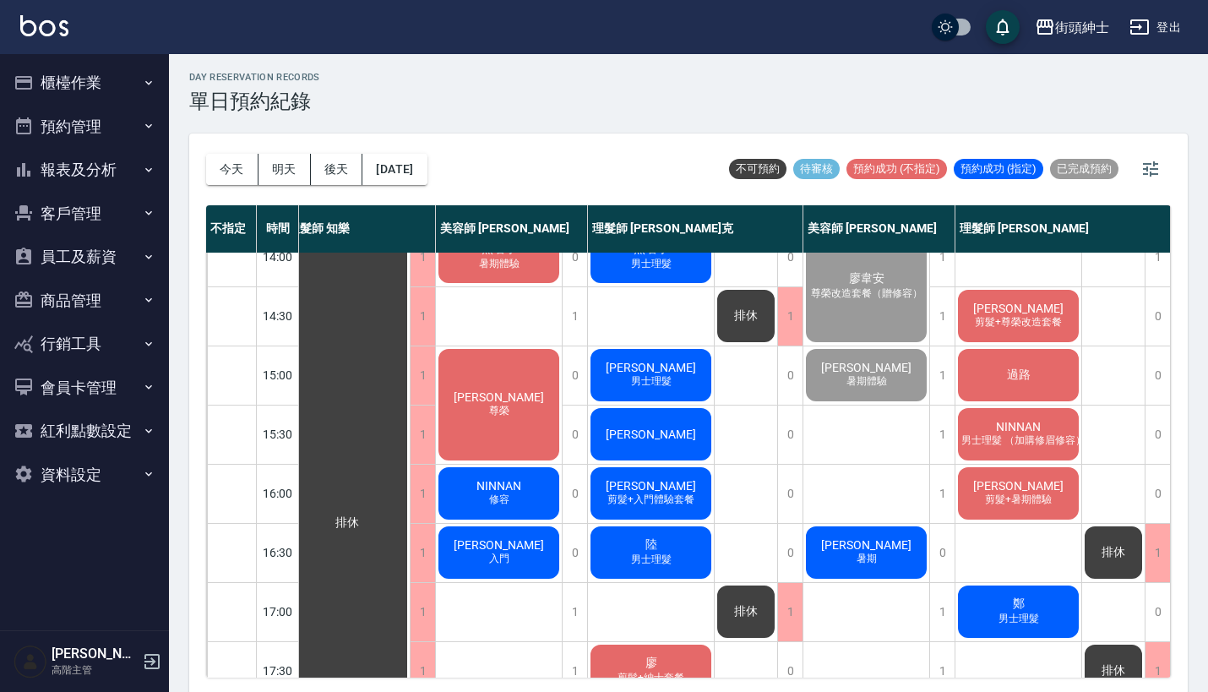
scroll to position [339, 15]
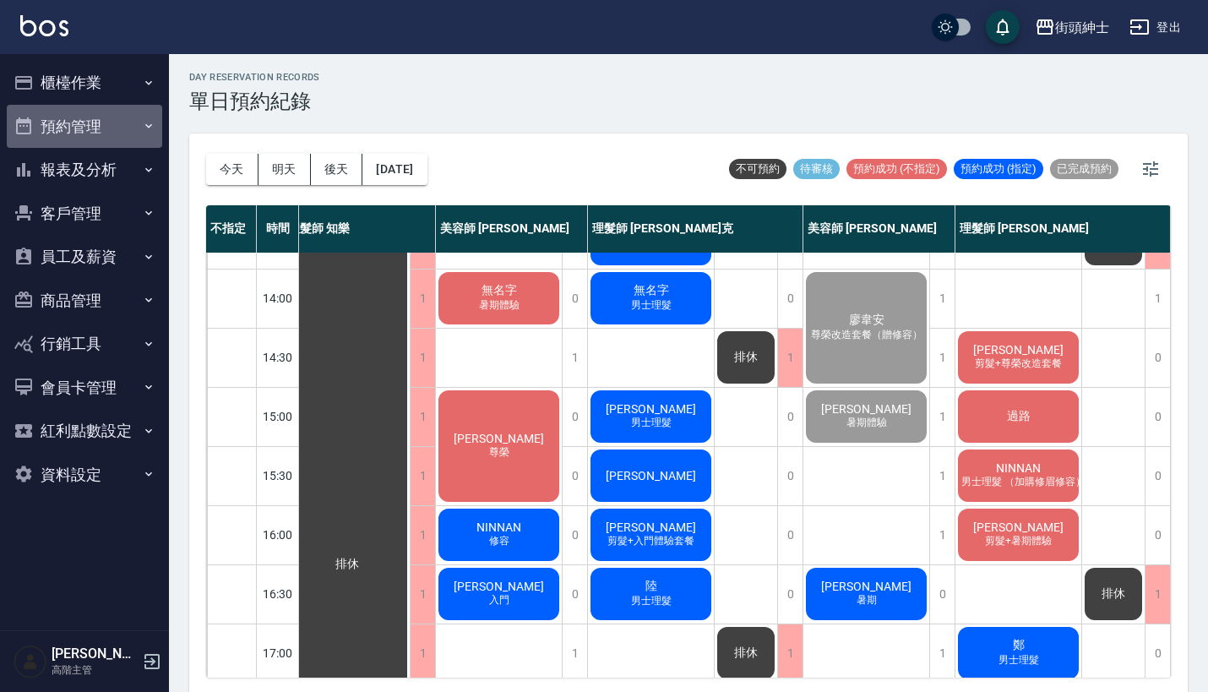
click at [141, 123] on button "預約管理" at bounding box center [84, 127] width 155 height 44
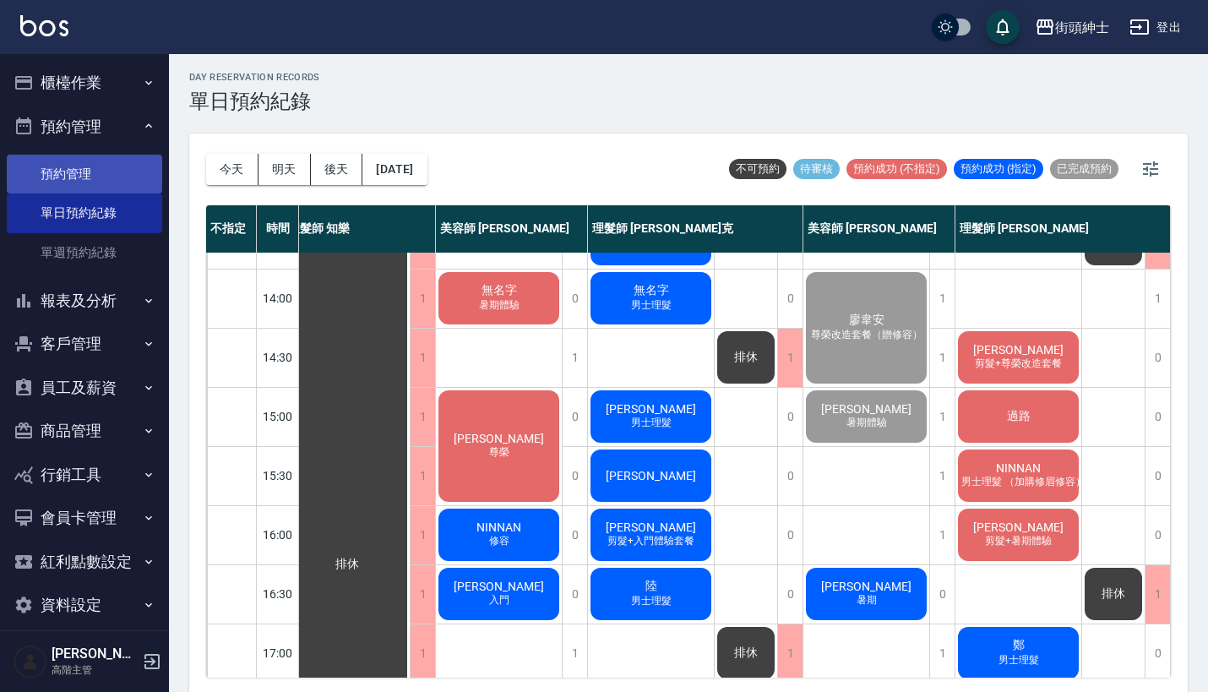
click at [132, 170] on link "預約管理" at bounding box center [84, 174] width 155 height 39
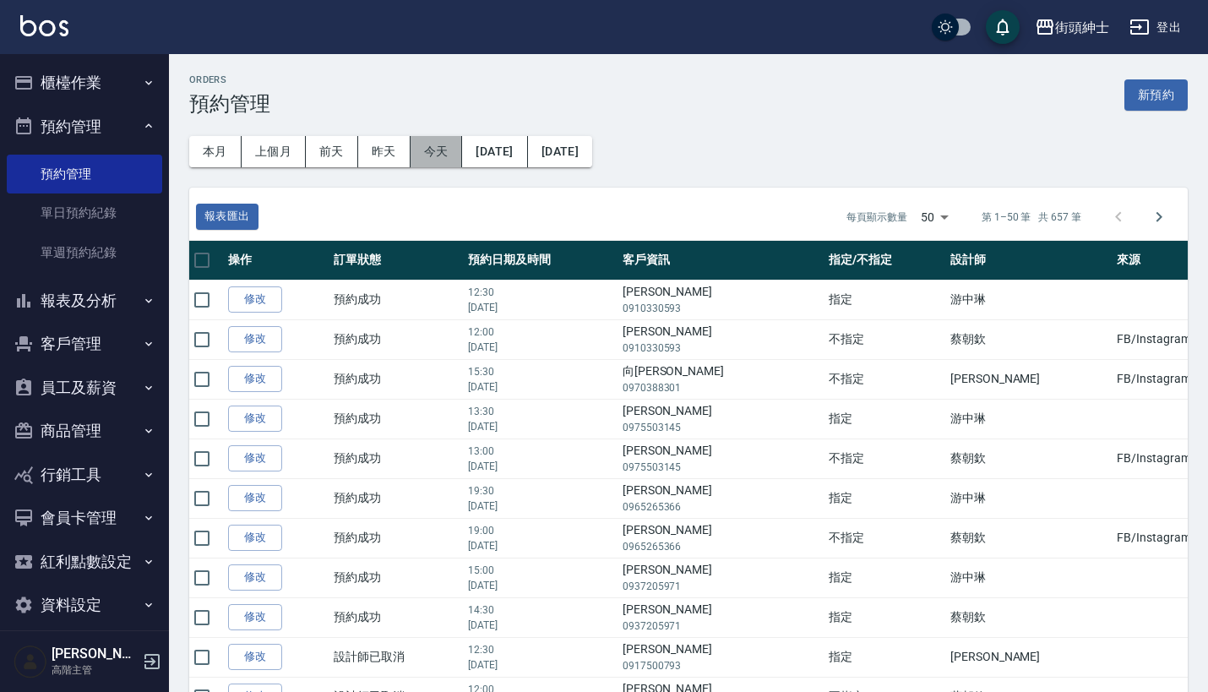
click at [434, 139] on button "今天" at bounding box center [437, 151] width 52 height 31
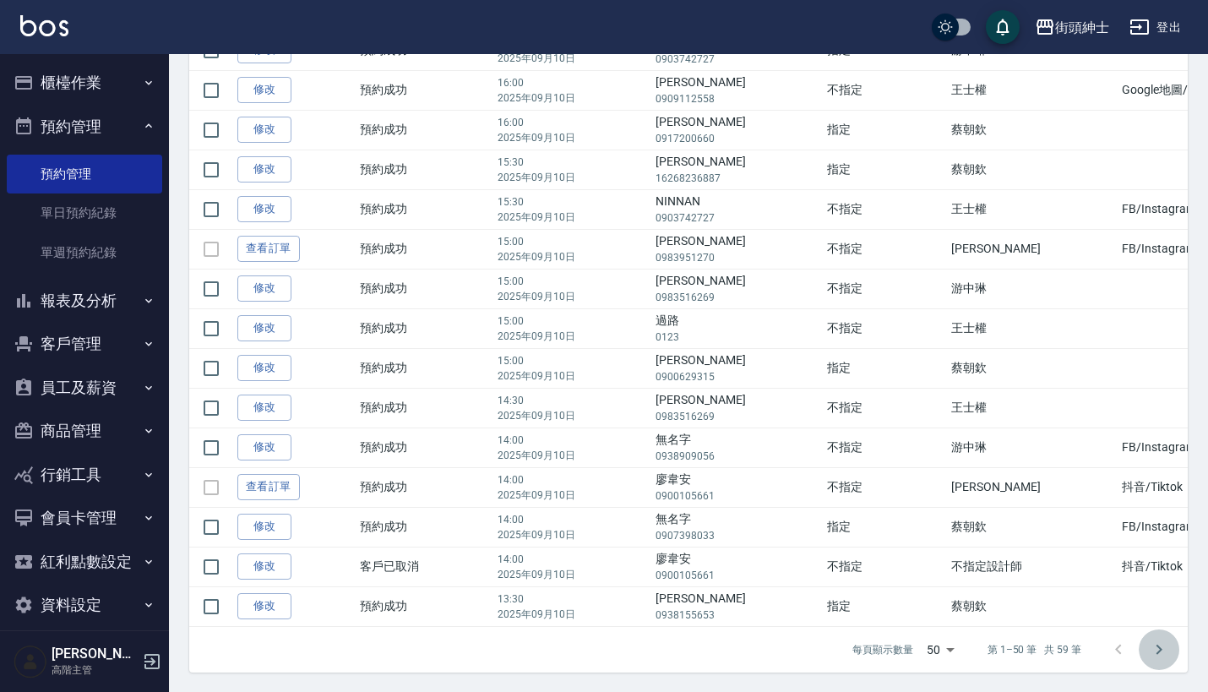
click at [1161, 646] on icon "Go to next page" at bounding box center [1159, 650] width 20 height 20
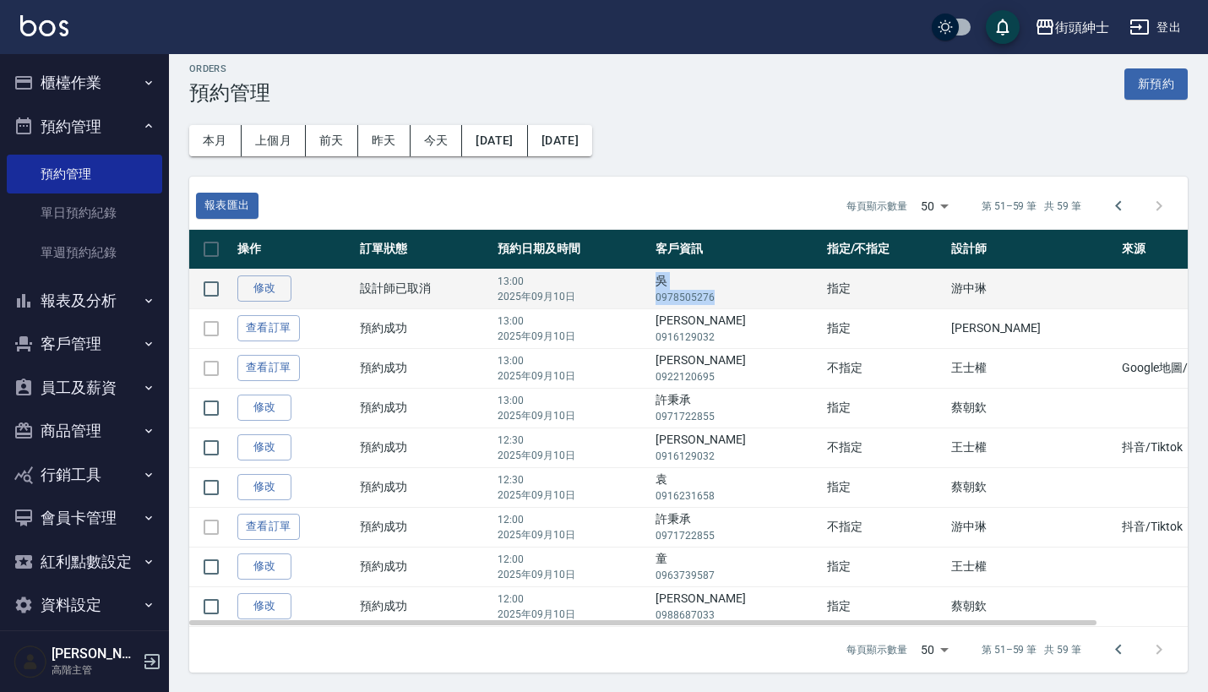
drag, startPoint x: 781, startPoint y: 292, endPoint x: 726, endPoint y: 279, distance: 56.6
click at [726, 279] on td "[PERSON_NAME] 0978505276" at bounding box center [736, 289] width 171 height 40
copy td "[PERSON_NAME] 0978505276"
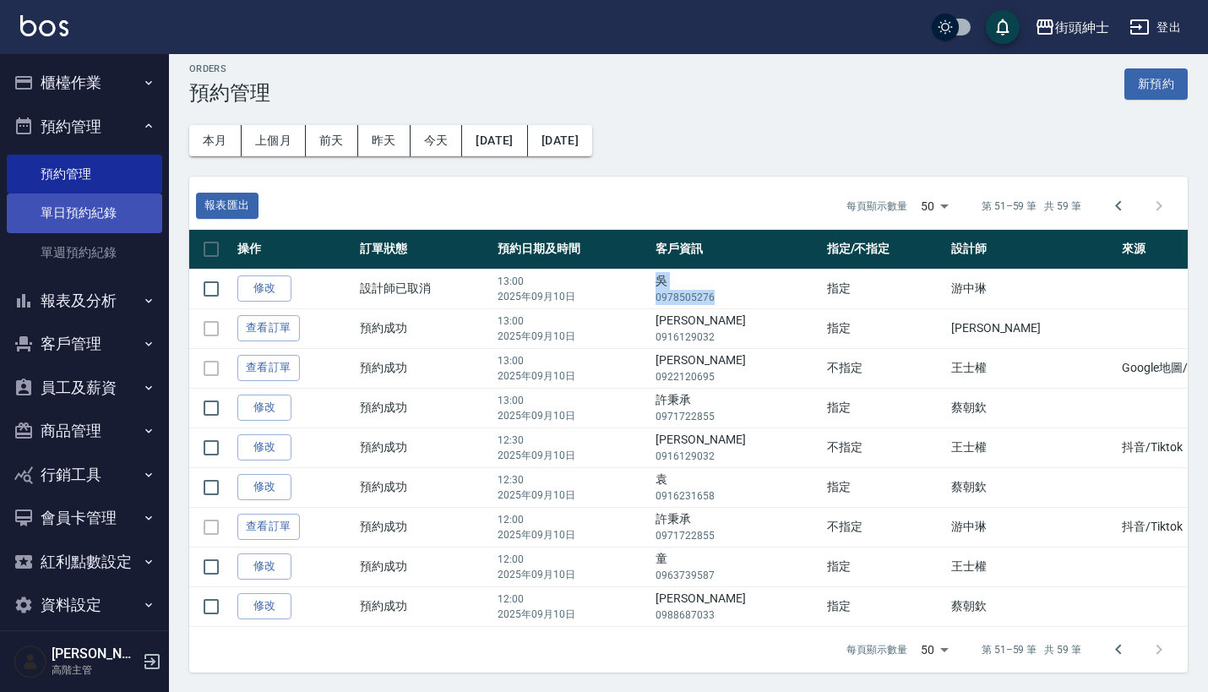
click at [128, 217] on link "單日預約紀錄" at bounding box center [84, 212] width 155 height 39
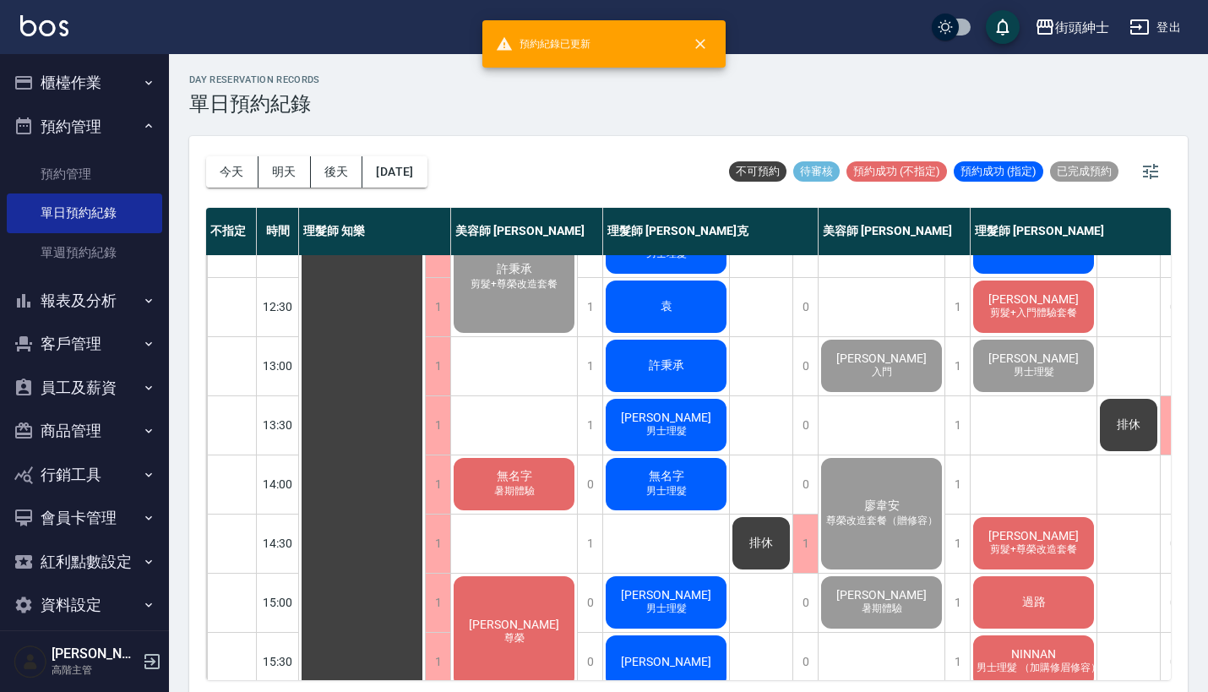
click at [602, 363] on div "1" at bounding box center [527, 365] width 152 height 59
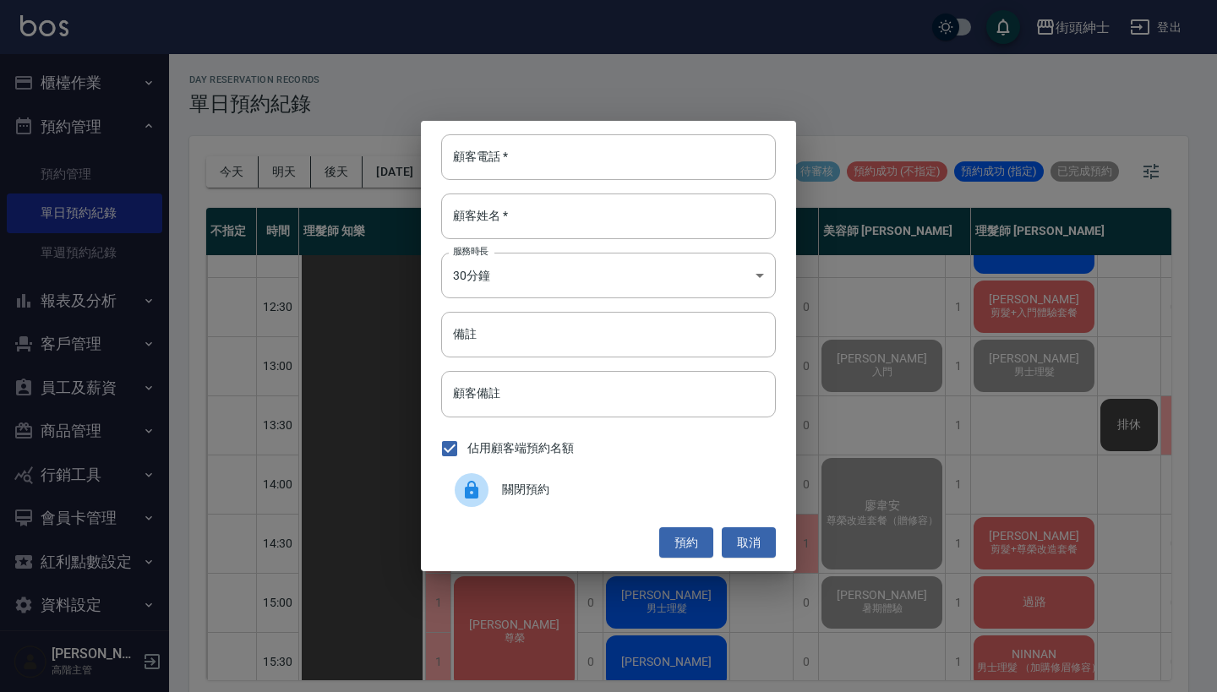
click at [594, 363] on div "顧客電話   * 顧客電話   * 顧客姓名   * 顧客姓名   * 服務時長 30分鐘 1 服務時長 備註 備註 顧客備註 顧客備註 佔用顧客端預約名額 …" at bounding box center [608, 346] width 375 height 450
click at [688, 106] on div "顧客電話   * 顧客電話   * 顧客姓名   * 顧客姓名   * 服務時長 30分鐘 1 服務時長 備註 備註 顧客備註 顧客備註 佔用顧客端預約名額 …" at bounding box center [608, 346] width 1217 height 692
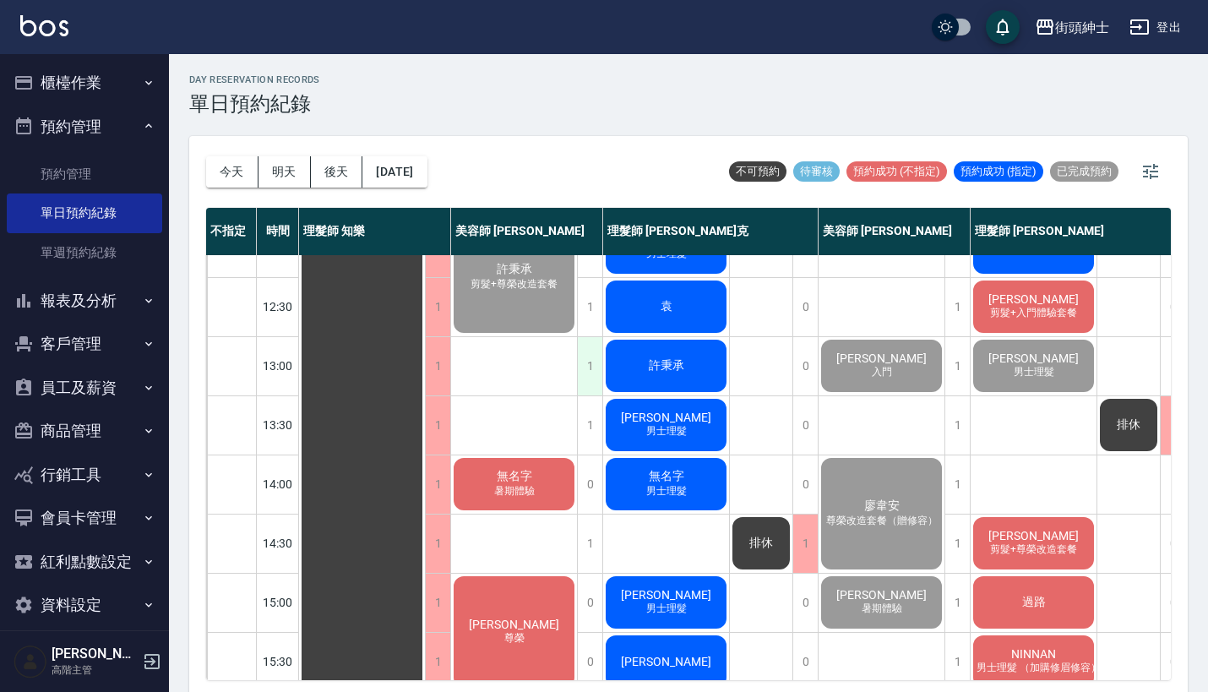
click at [589, 347] on div "1" at bounding box center [589, 366] width 25 height 58
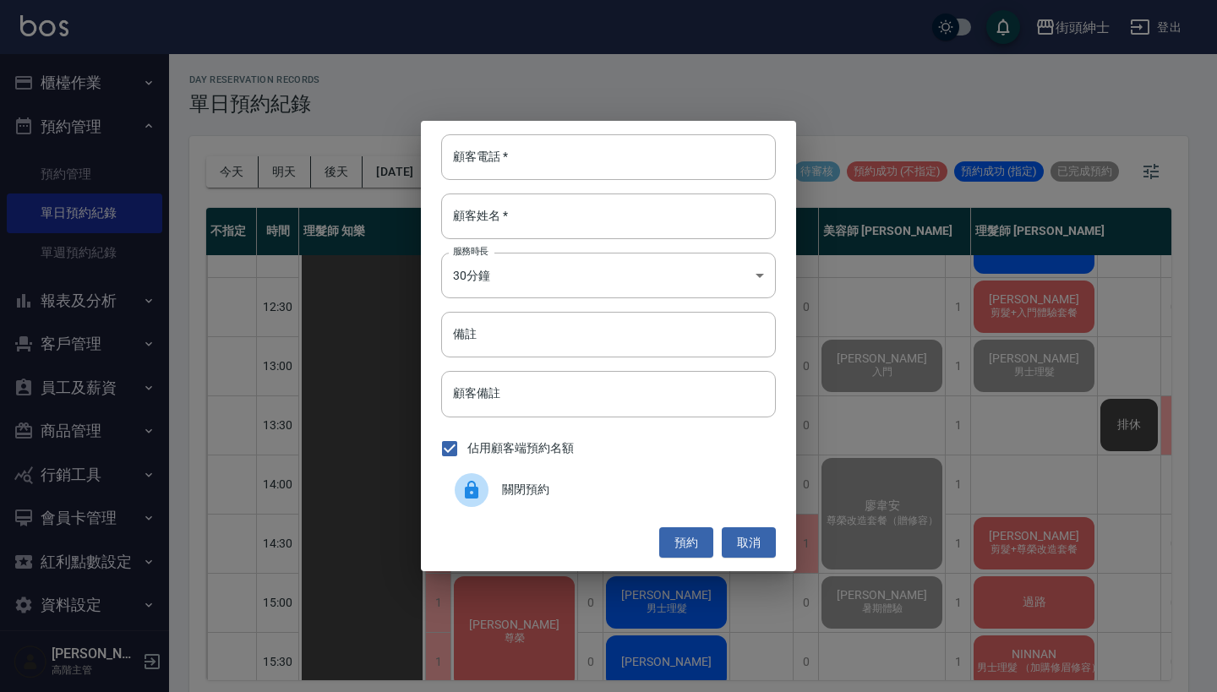
click at [624, 122] on div "顧客電話   * 顧客電話   * 顧客姓名   * 顧客姓名   * 服務時長 30分鐘 1 服務時長 備註 備註 顧客備註 顧客備註 佔用顧客端預約名額 …" at bounding box center [608, 346] width 375 height 450
paste input "[PERSON_NAME] 0978505276"
type input "[PERSON_NAME] 0978505276"
click at [626, 188] on div "顧客電話   * [PERSON_NAME] [PHONE_NUMBER] 顧客電話   * 顧客姓名   * 顧客姓名   * 服務時長 30分鐘 1 服務…" at bounding box center [608, 346] width 375 height 450
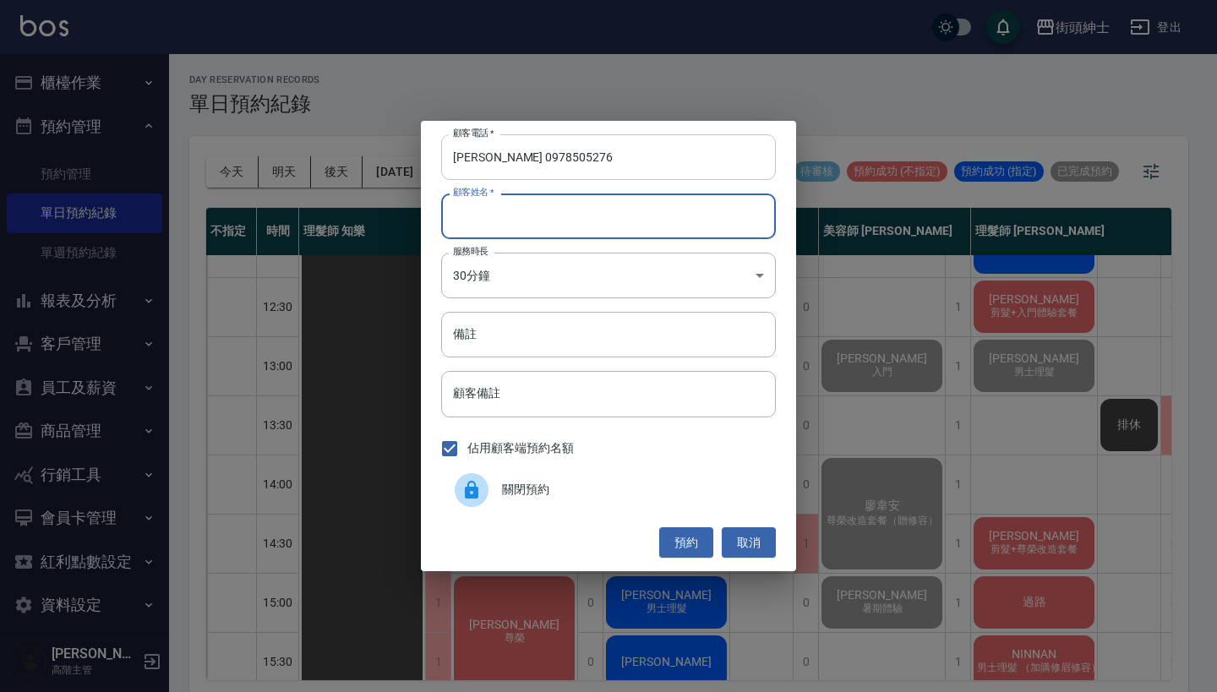
paste input "[PERSON_NAME] 0978505276"
type input "[PERSON_NAME] 0978505276"
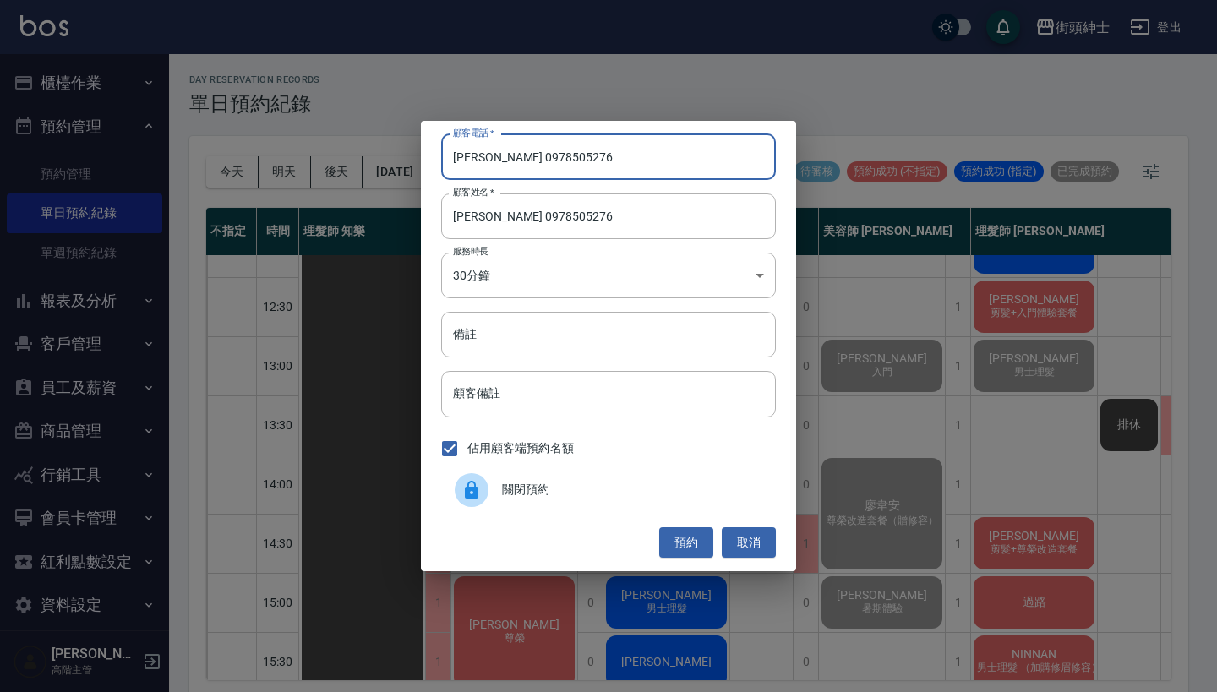
drag, startPoint x: 469, startPoint y: 157, endPoint x: 415, endPoint y: 156, distance: 54.1
click at [415, 156] on div "顧客電話   * [PERSON_NAME] [PHONE_NUMBER] 顧客電話   * 顧客姓名   * [PERSON_NAME] 097850527…" at bounding box center [608, 346] width 1217 height 692
type input "0978505276"
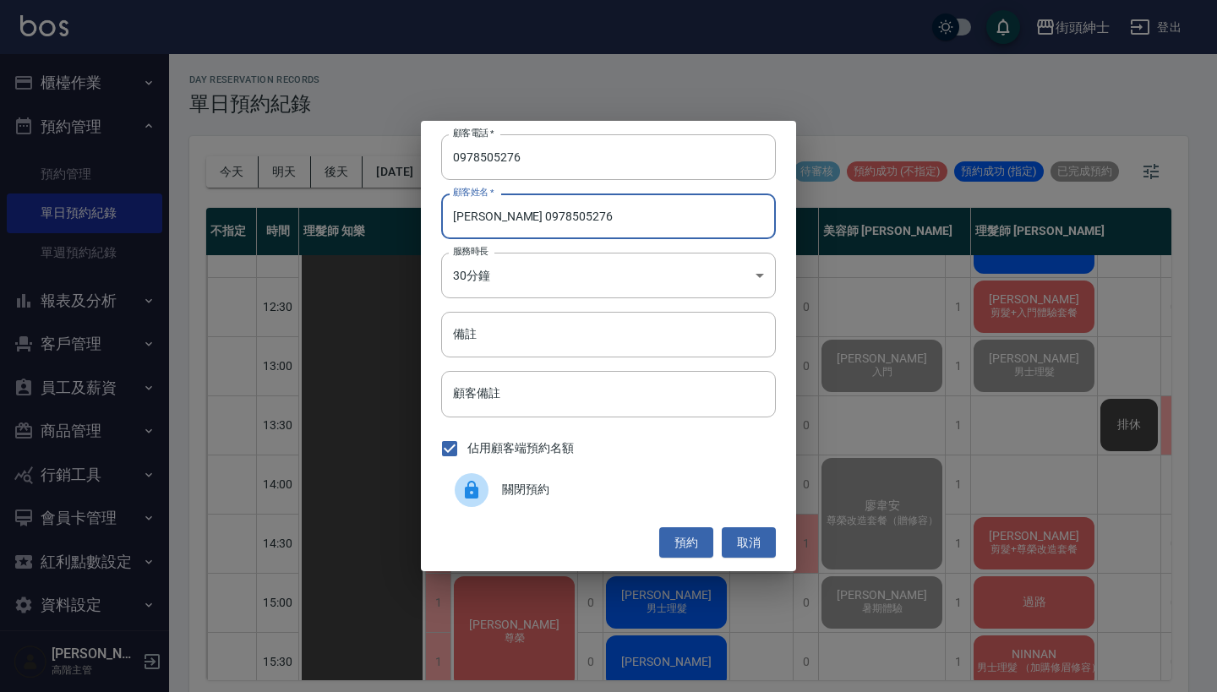
drag, startPoint x: 538, startPoint y: 220, endPoint x: 466, endPoint y: 217, distance: 72.7
click at [465, 217] on input "[PERSON_NAME] 0978505276" at bounding box center [608, 216] width 335 height 46
type input "吳"
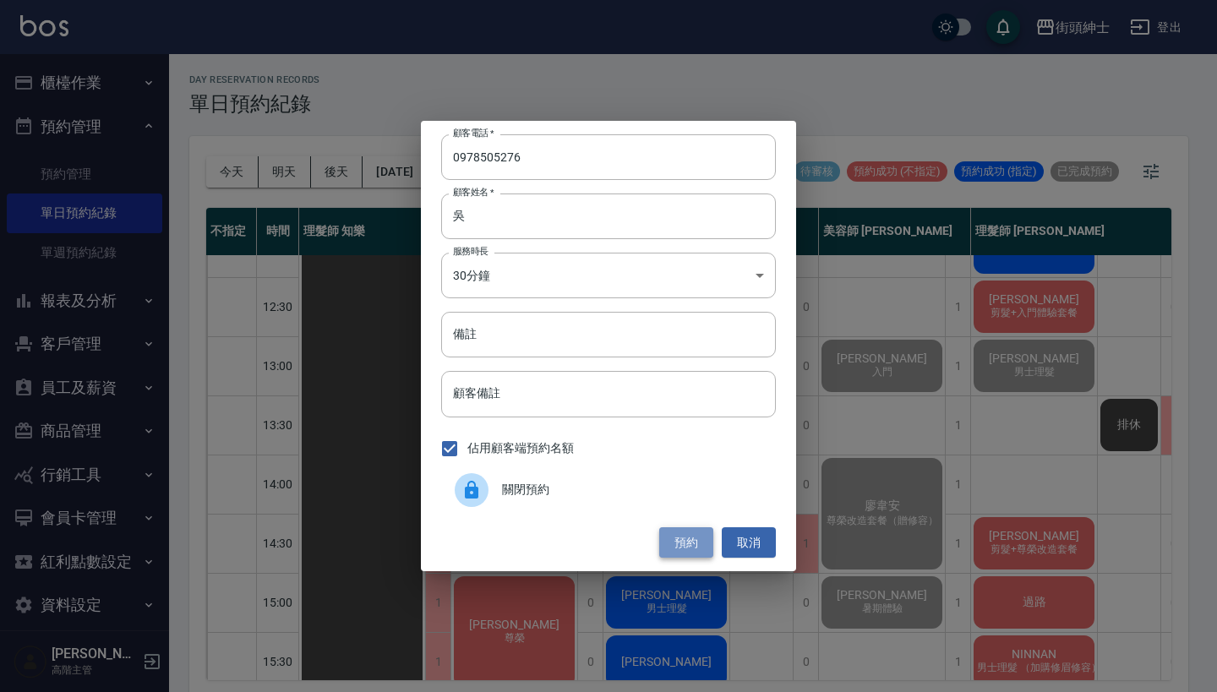
click at [703, 539] on button "預約" at bounding box center [686, 542] width 54 height 31
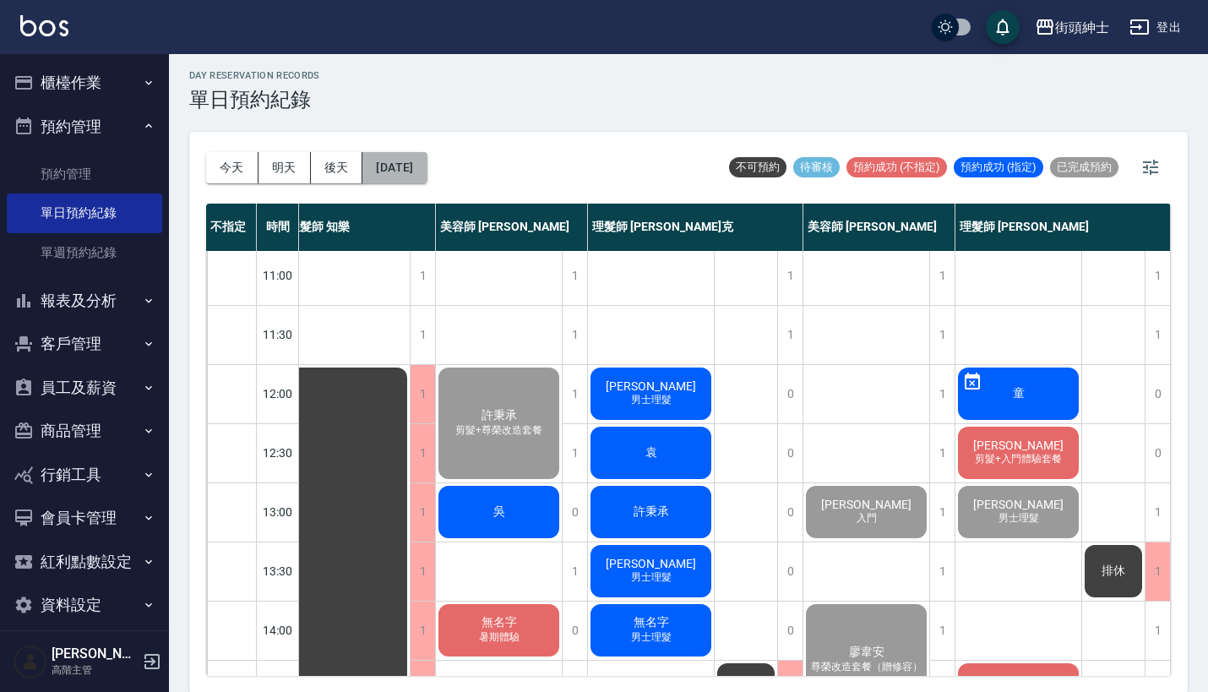
click at [413, 162] on button "[DATE]" at bounding box center [394, 167] width 64 height 31
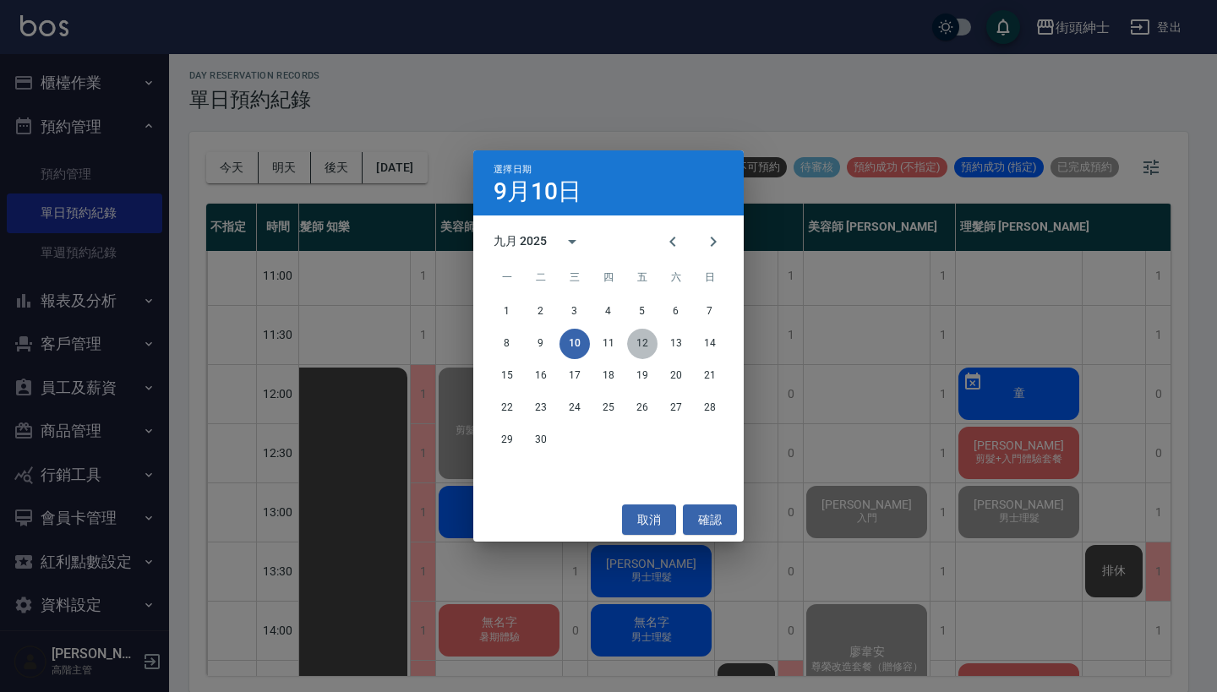
click at [651, 343] on button "12" at bounding box center [642, 344] width 30 height 30
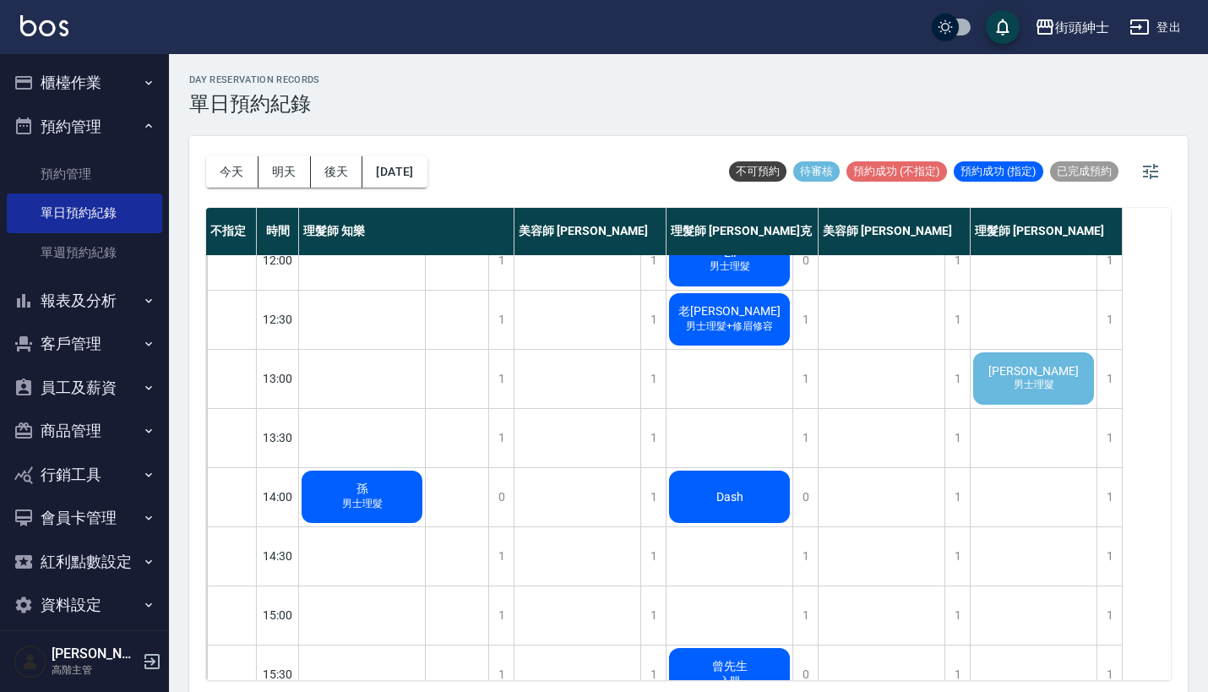
scroll to position [85, 0]
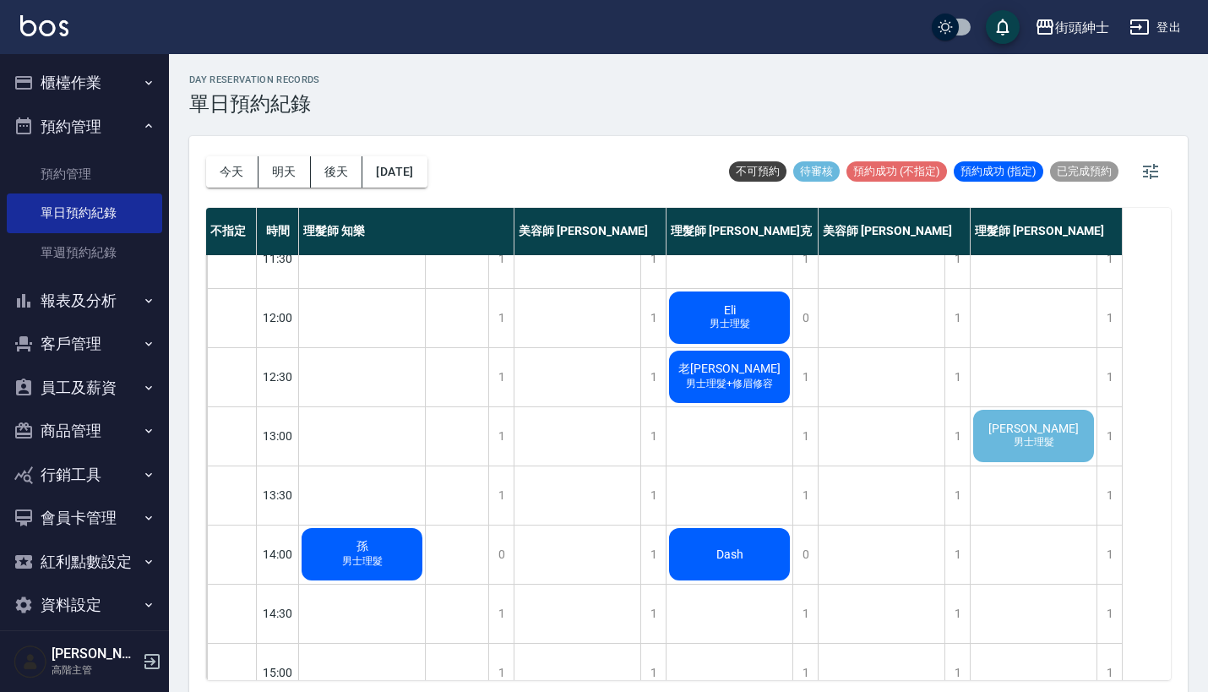
click at [1037, 444] on span "男士理髮" at bounding box center [1033, 442] width 47 height 14
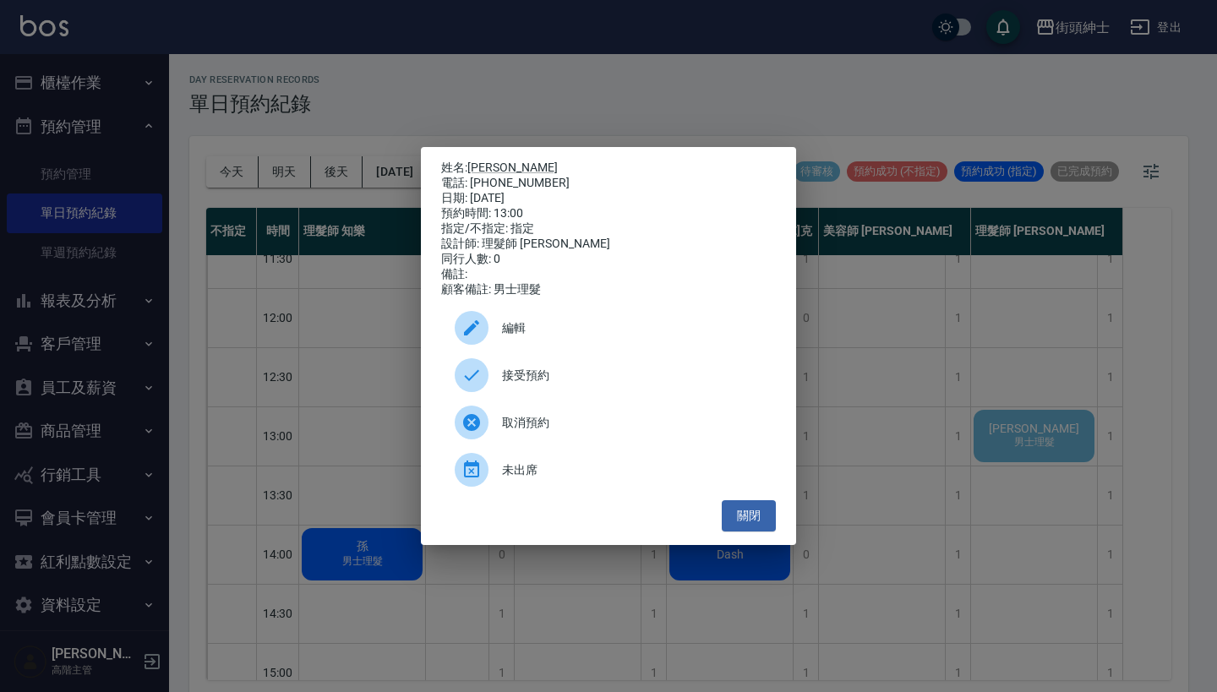
click at [591, 393] on div "接受預約" at bounding box center [608, 374] width 335 height 47
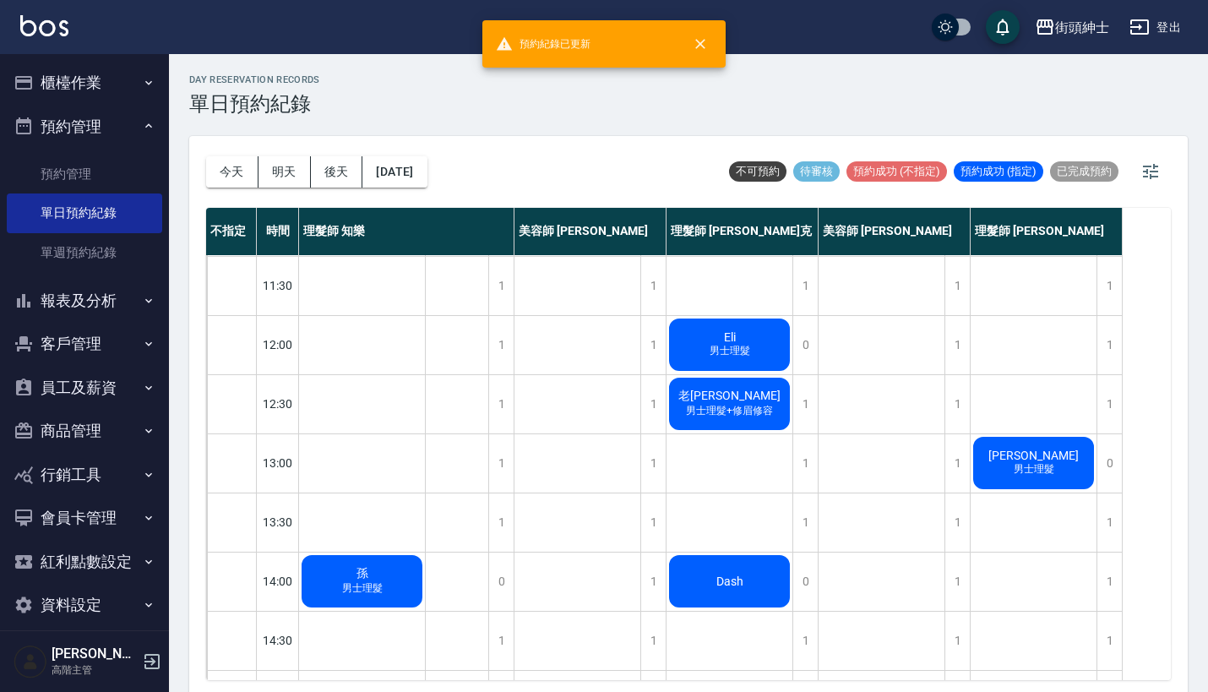
scroll to position [0, 0]
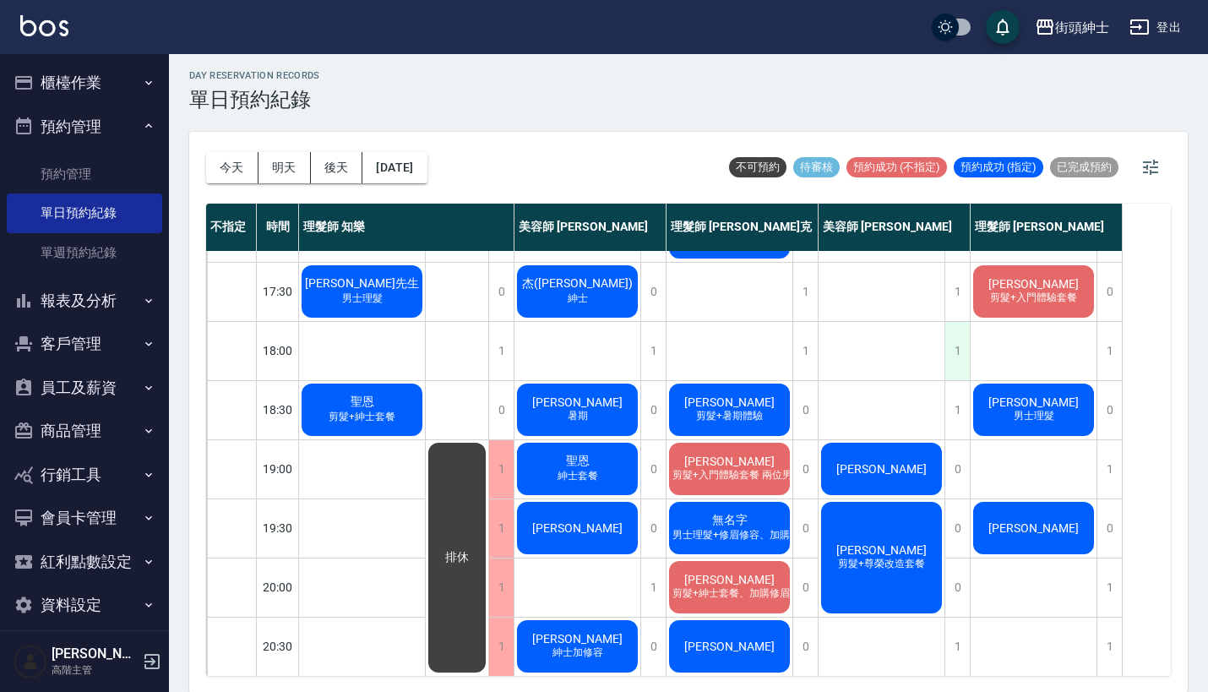
click at [960, 342] on div "1" at bounding box center [957, 351] width 25 height 58
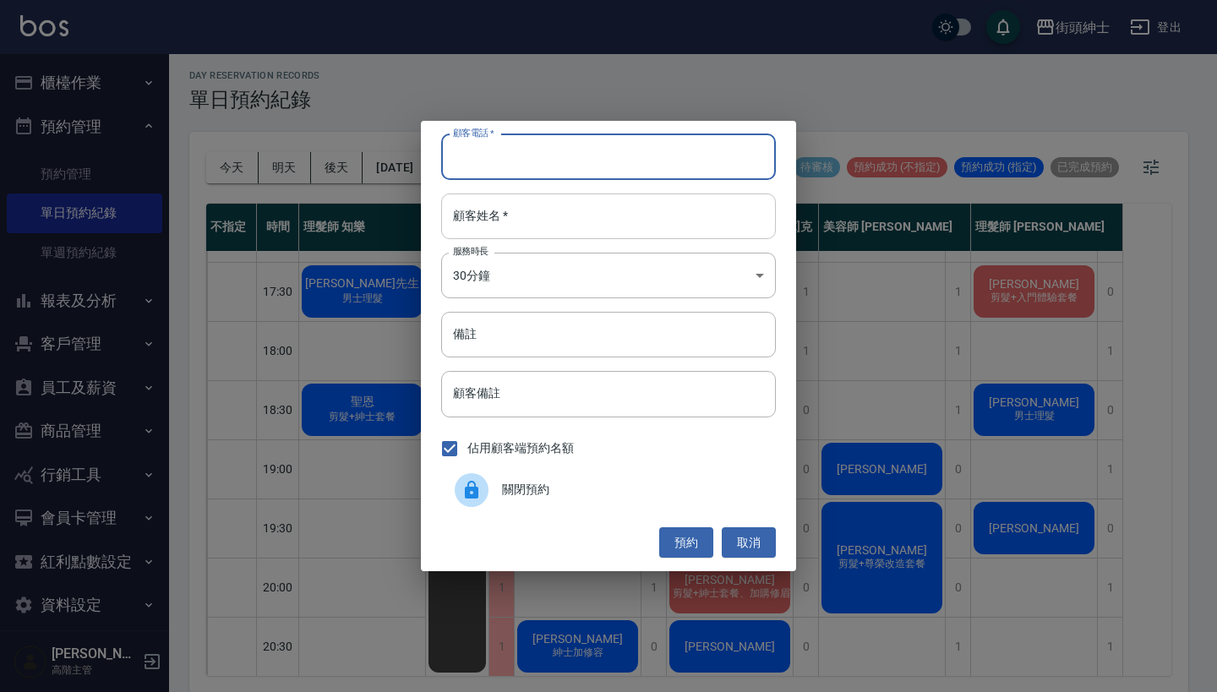
paste input "[PERSON_NAME]，0911897342"
type input "[PERSON_NAME]，0911897342"
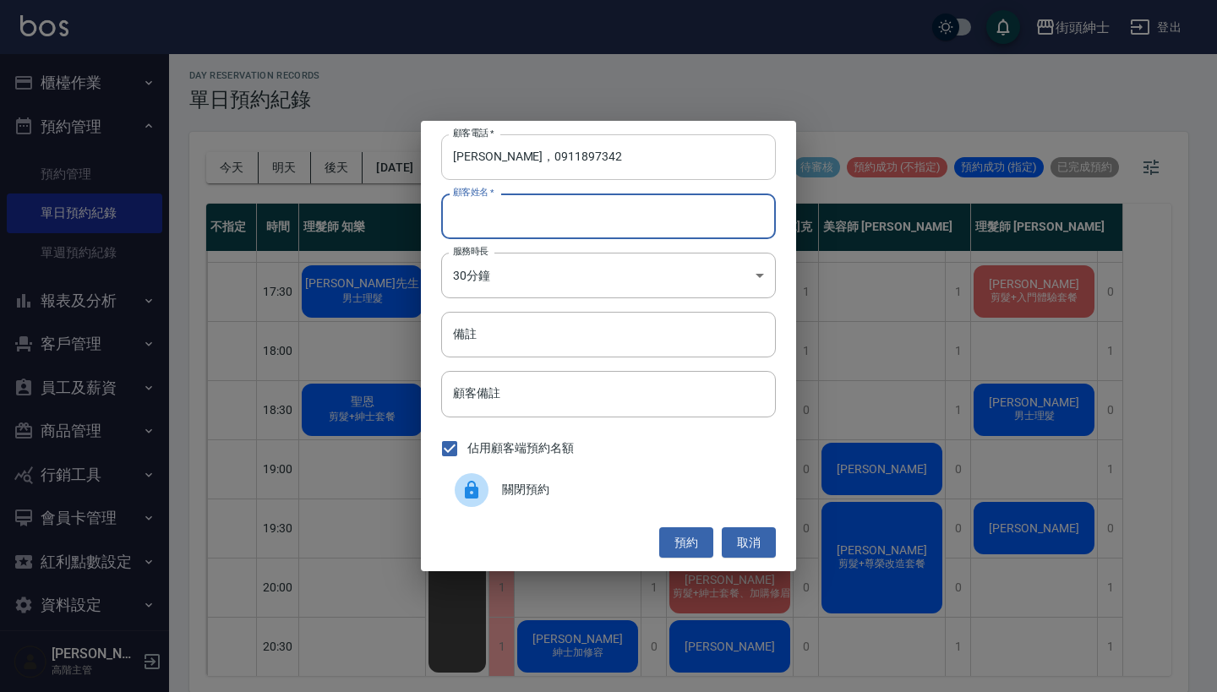
paste input "[PERSON_NAME]，0911897342"
type input "[PERSON_NAME]，0911897342"
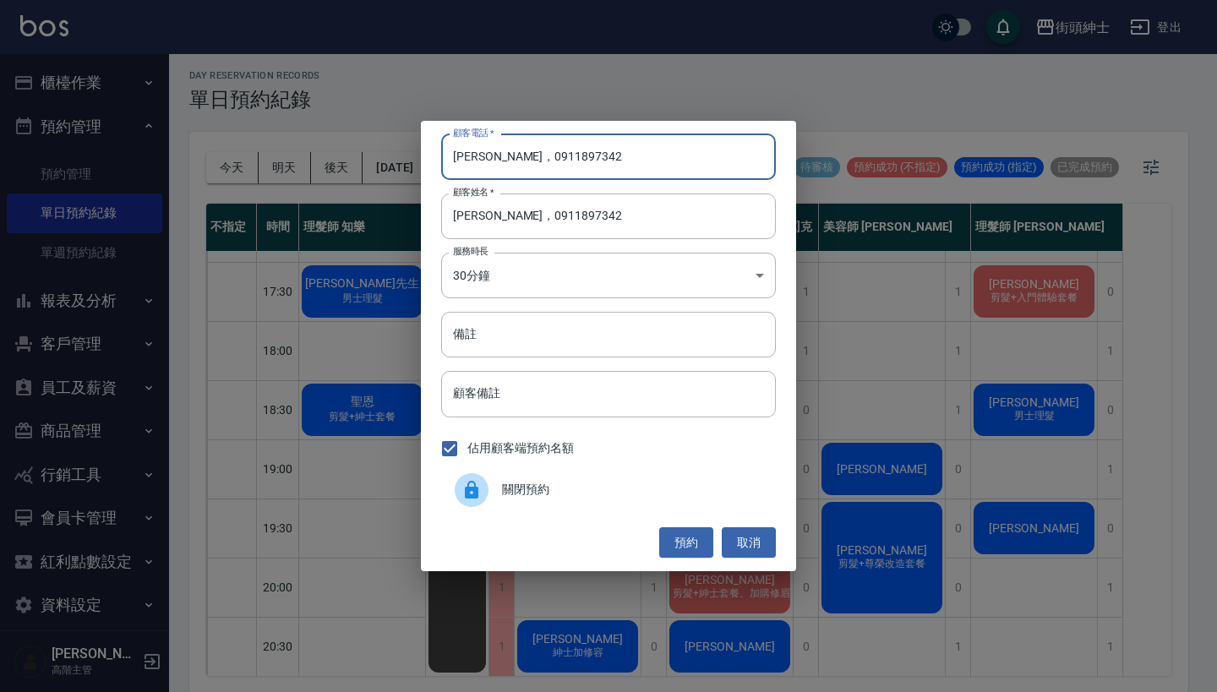
drag, startPoint x: 498, startPoint y: 155, endPoint x: 418, endPoint y: 155, distance: 80.3
click at [419, 155] on div "顧客電話   * [PERSON_NAME]，[PHONE_NUMBER] 顧客電話   * 顧客姓名   * [PERSON_NAME]，091189734…" at bounding box center [608, 346] width 1217 height 692
type input "0911897342"
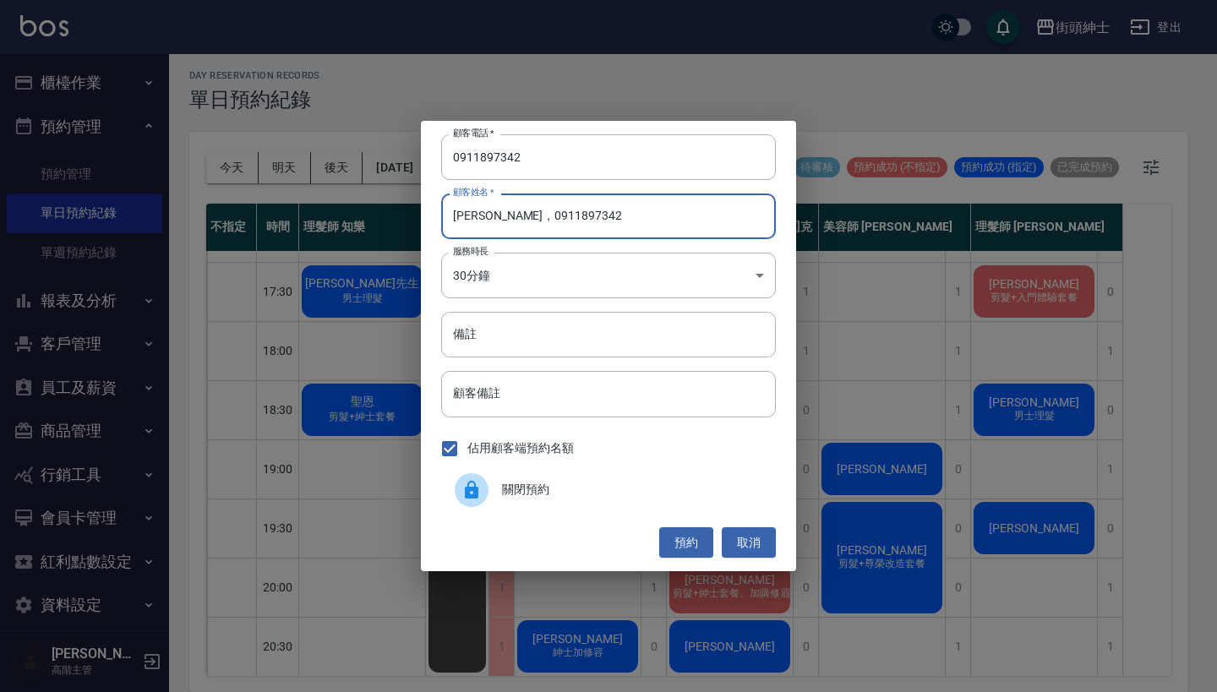
drag, startPoint x: 589, startPoint y: 210, endPoint x: 493, endPoint y: 212, distance: 96.3
click at [492, 212] on input "[PERSON_NAME]，0911897342" at bounding box center [608, 216] width 335 height 46
type input "[PERSON_NAME]"
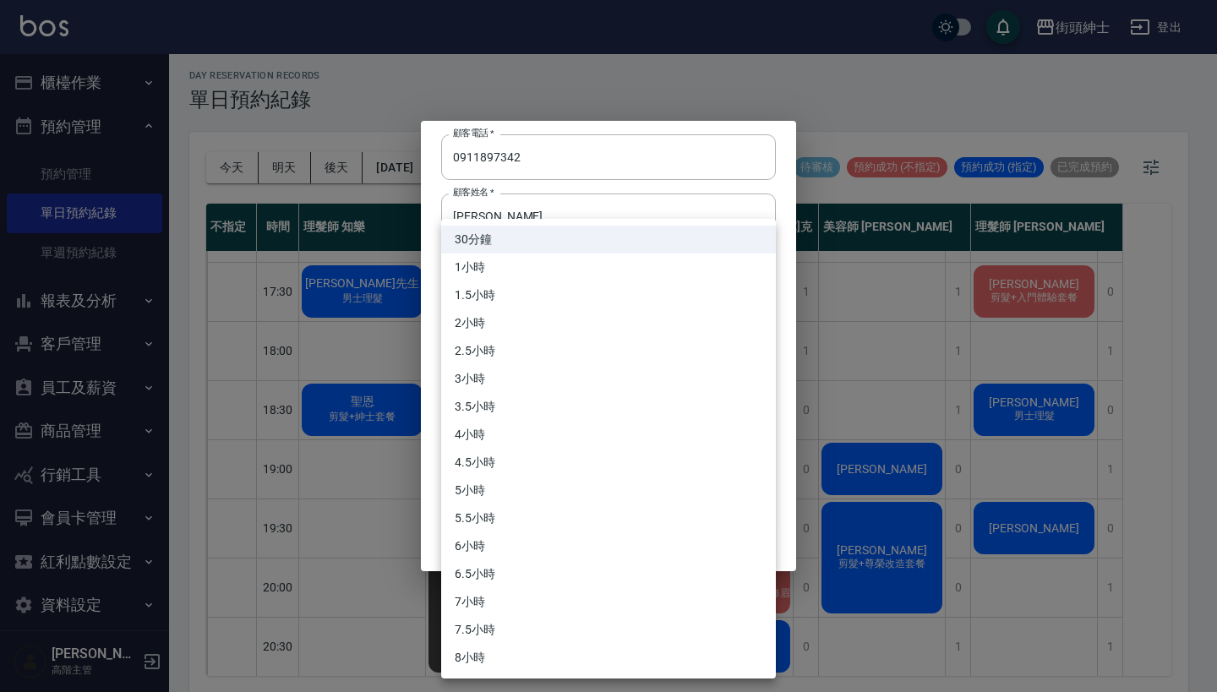
click at [694, 279] on body "街頭紳士 登出 櫃檯作業 打帳單 帳單列表 掛單列表 座位開單 營業儀表板 現金收支登錄 高階收支登錄 材料自購登錄 每日結帳 排班表 現場電腦打卡 掃碼打卡…" at bounding box center [608, 344] width 1217 height 697
click at [594, 270] on li "1小時" at bounding box center [608, 267] width 335 height 28
type input "2"
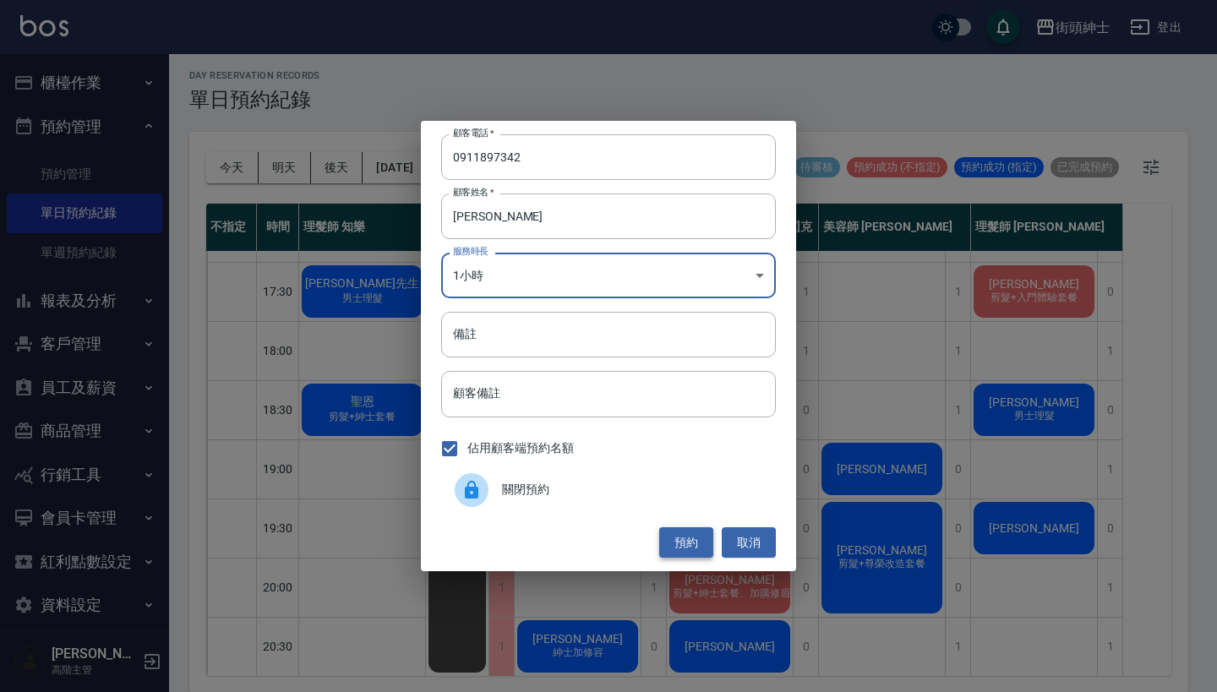
click at [682, 539] on button "預約" at bounding box center [686, 542] width 54 height 31
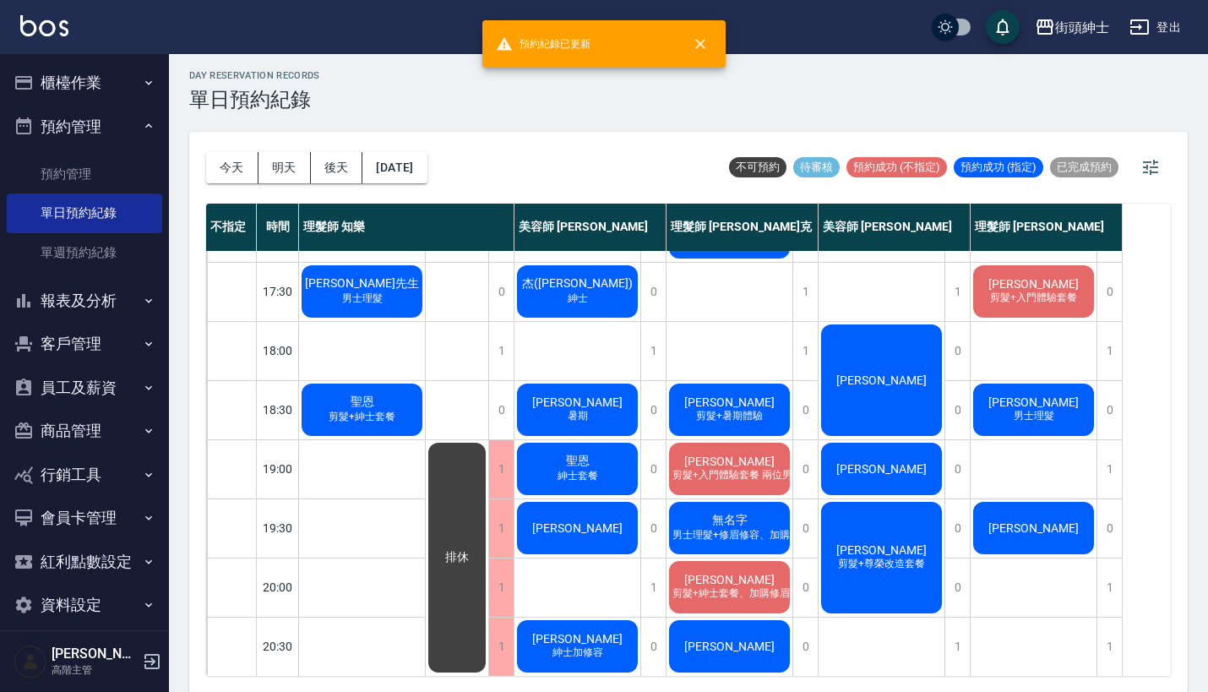
click at [894, 380] on span "[PERSON_NAME]" at bounding box center [881, 380] width 97 height 14
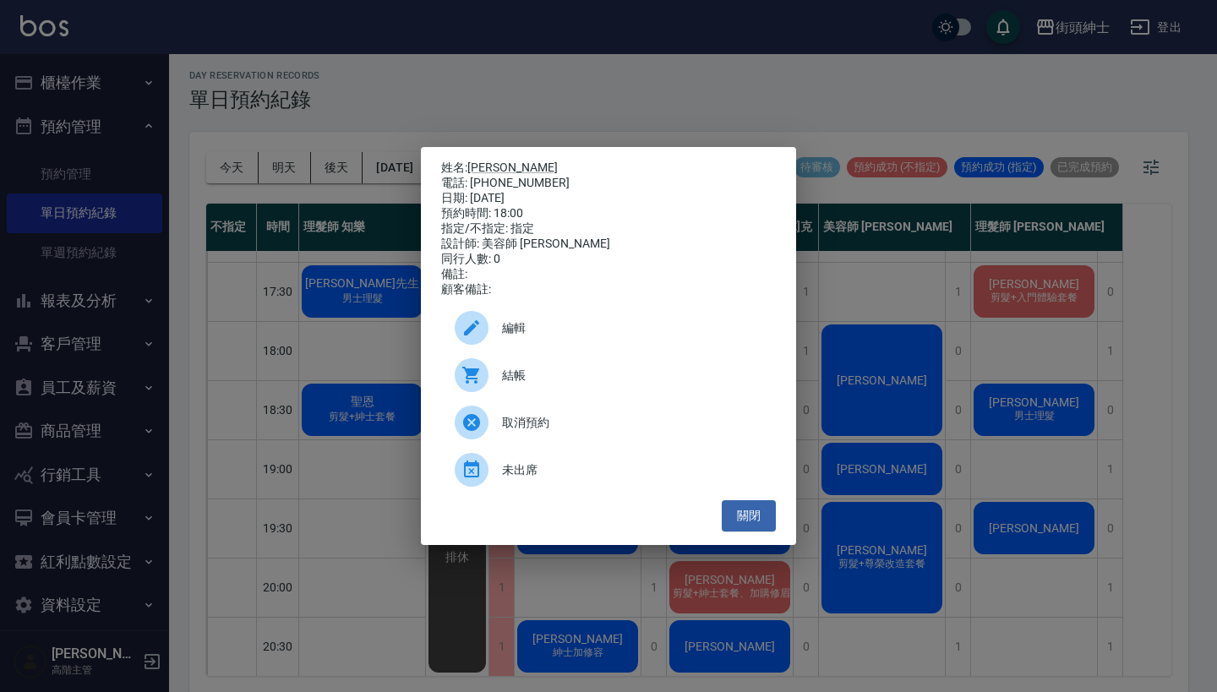
click at [586, 333] on span "編輯" at bounding box center [632, 328] width 260 height 18
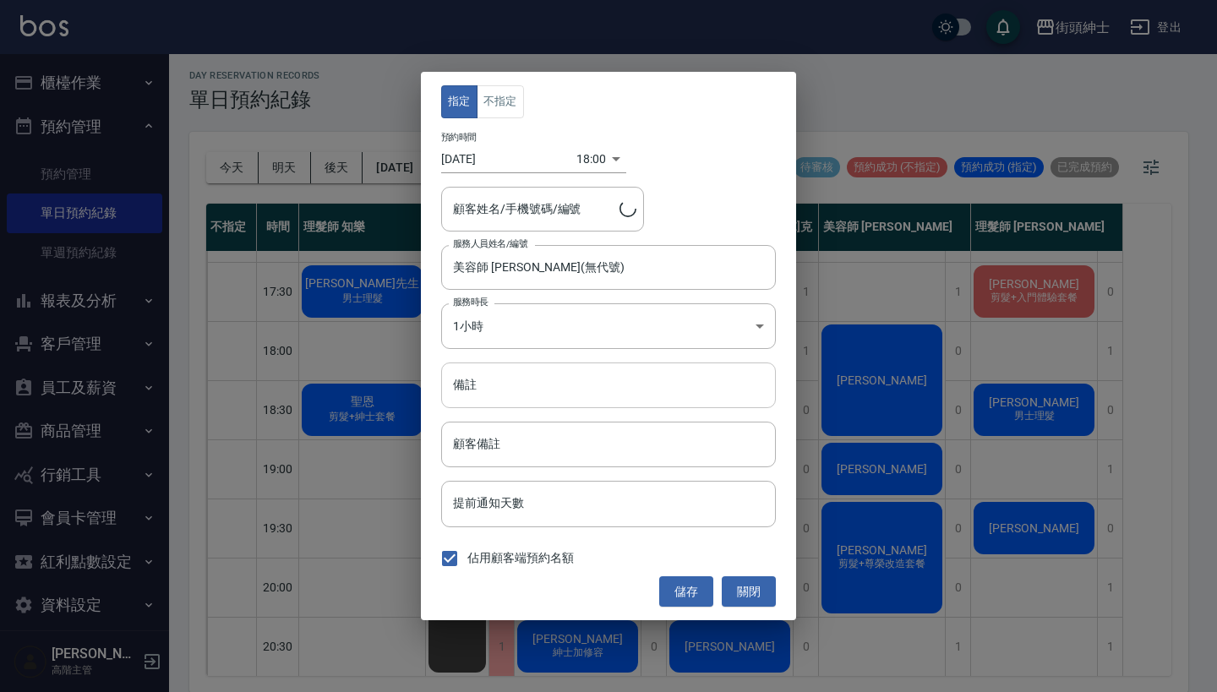
type input "[PERSON_NAME]/0911897342"
click at [580, 384] on input "備註" at bounding box center [608, 385] width 335 height 46
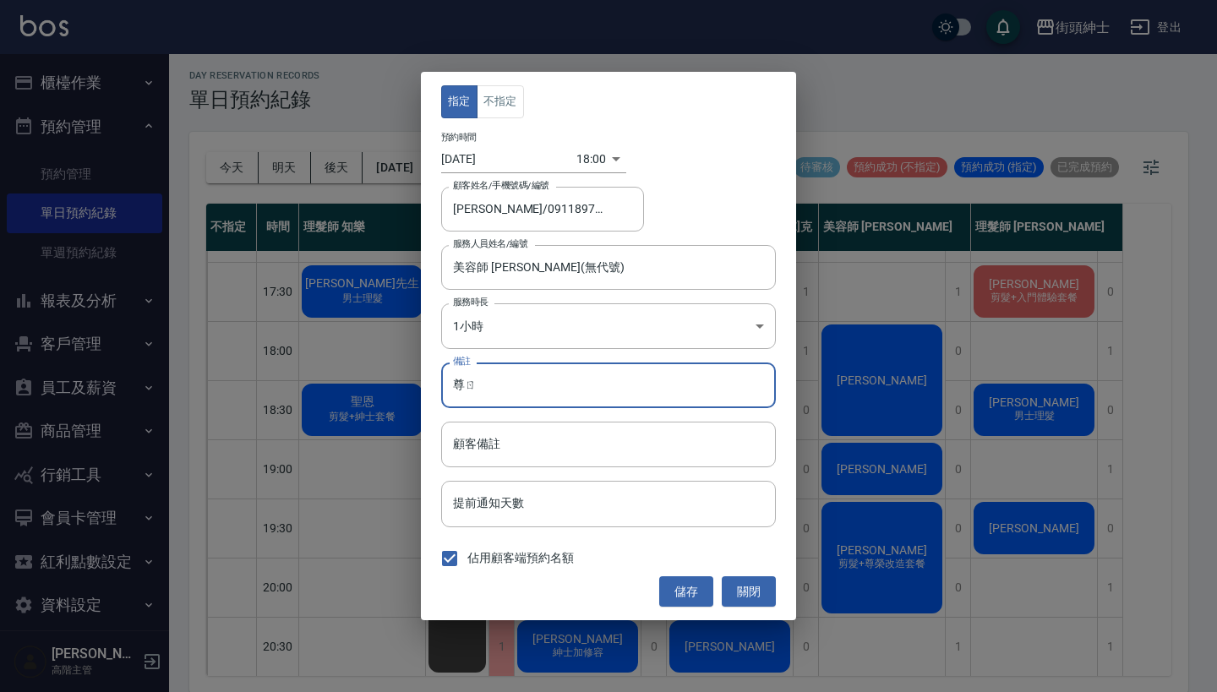
type input "尊"
type input "尊榮"
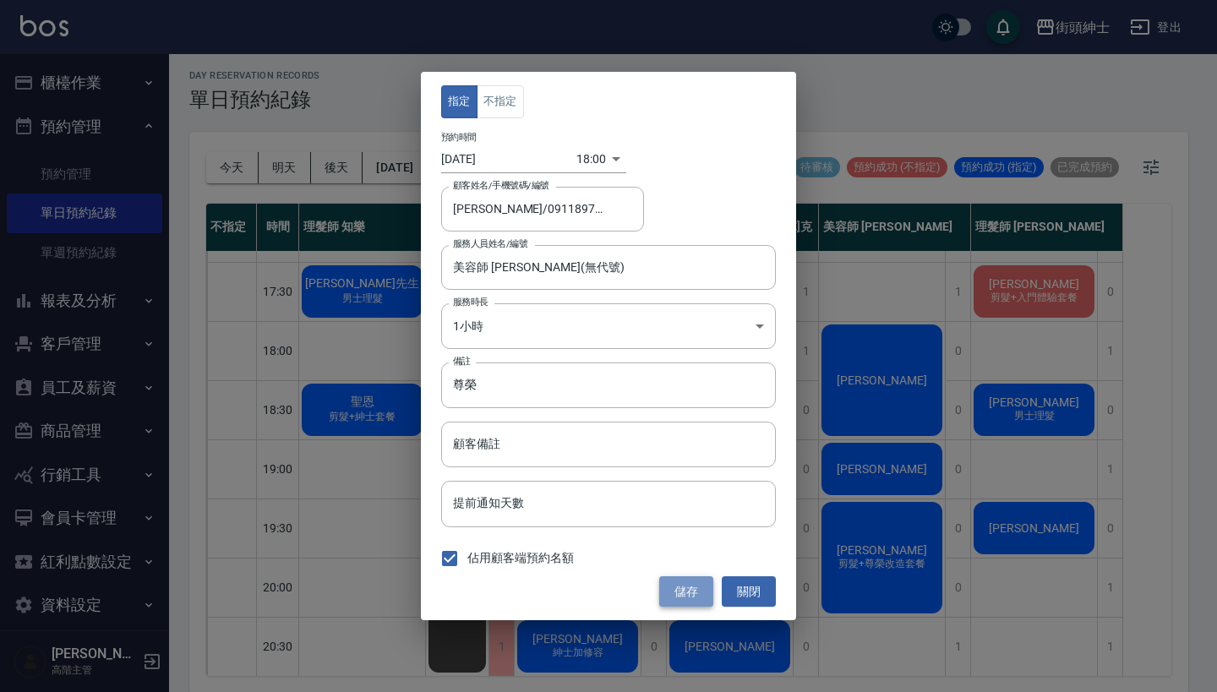
click at [693, 593] on button "儲存" at bounding box center [686, 591] width 54 height 31
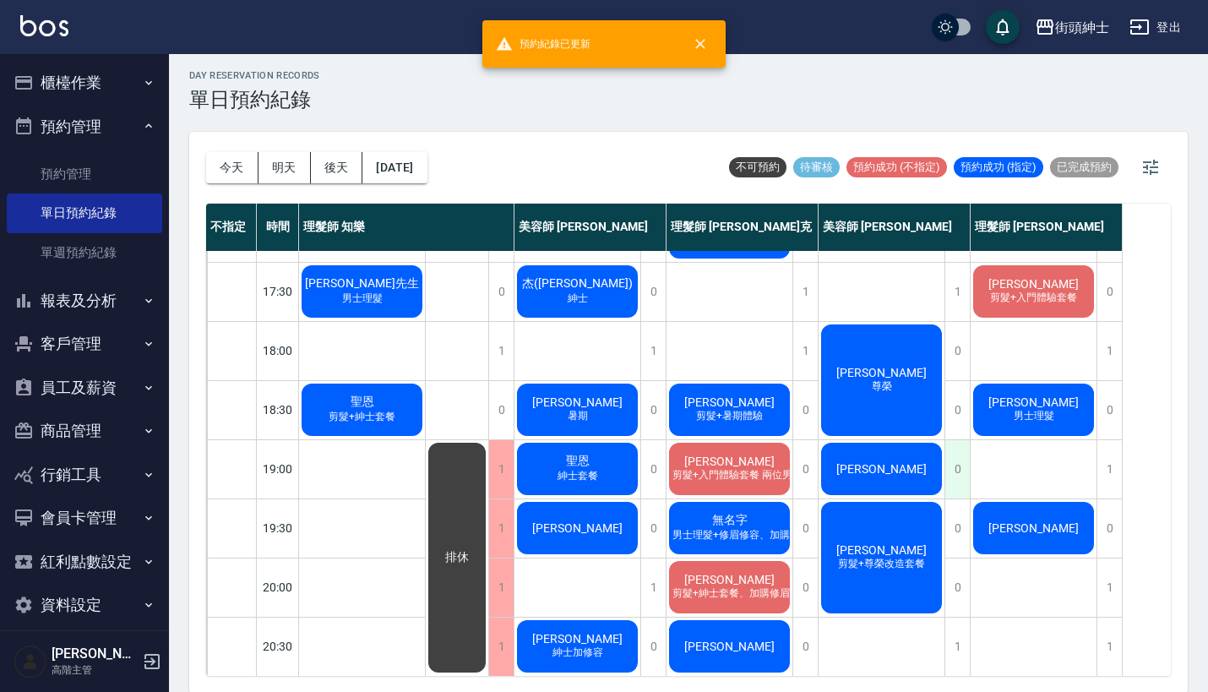
scroll to position [760, 0]
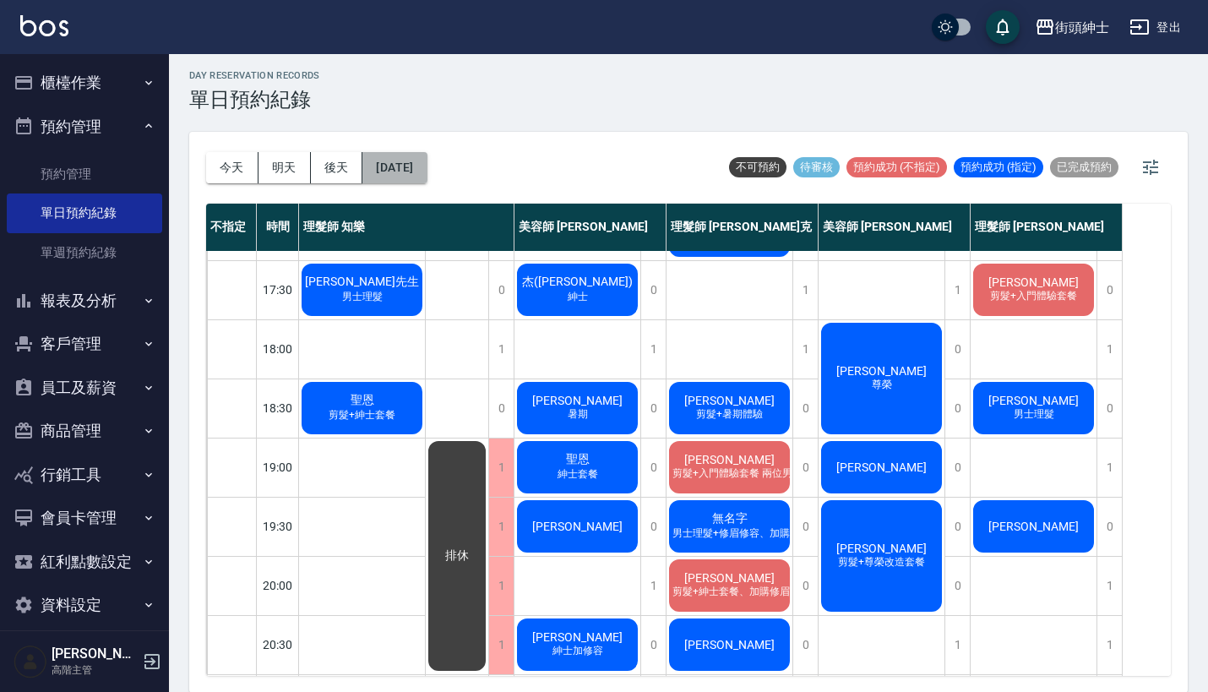
click at [427, 166] on button "[DATE]" at bounding box center [394, 167] width 64 height 31
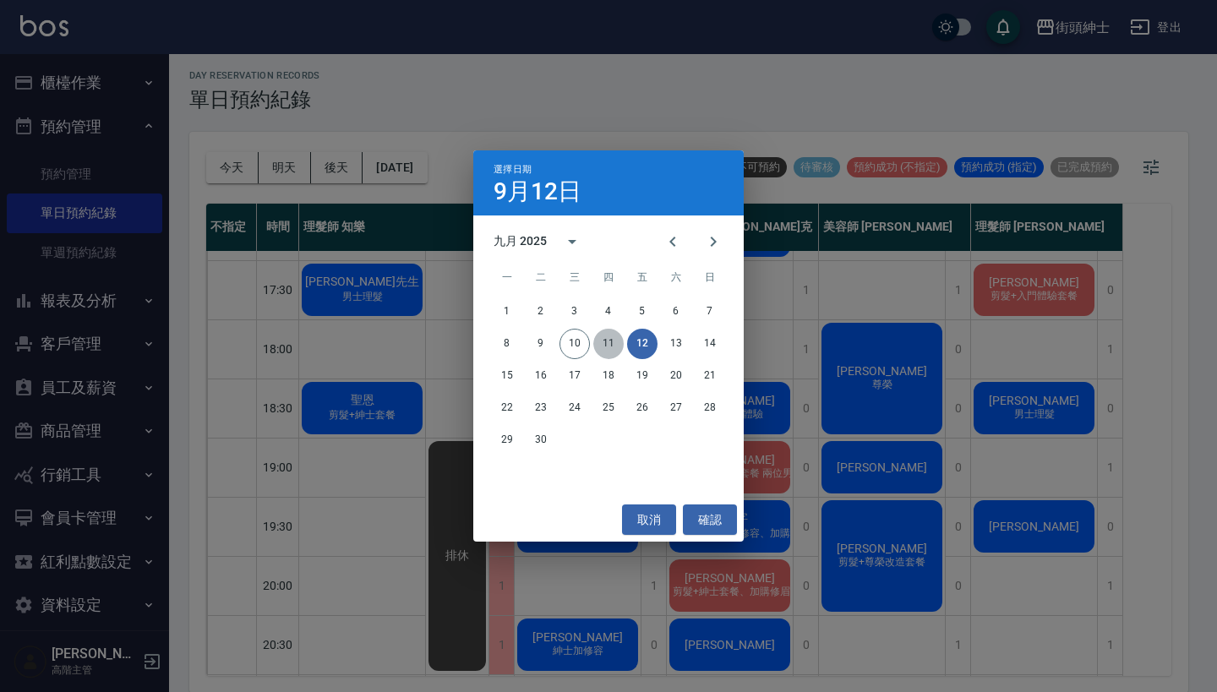
click at [596, 338] on button "11" at bounding box center [608, 344] width 30 height 30
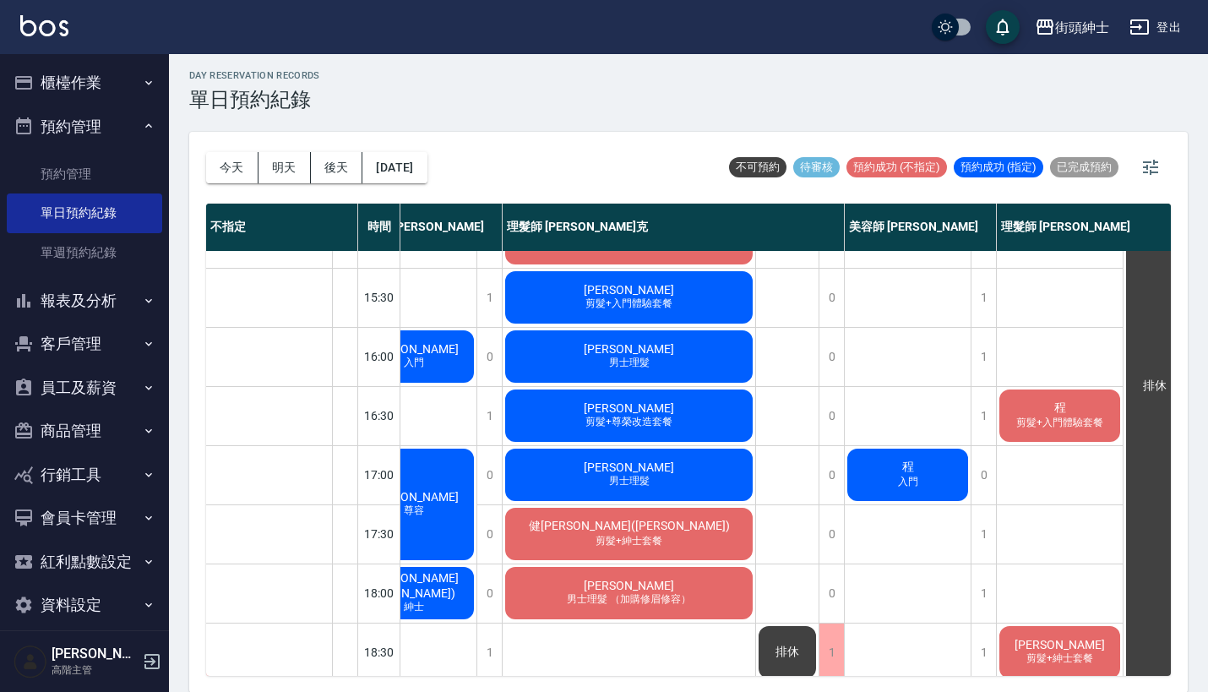
scroll to position [683, 265]
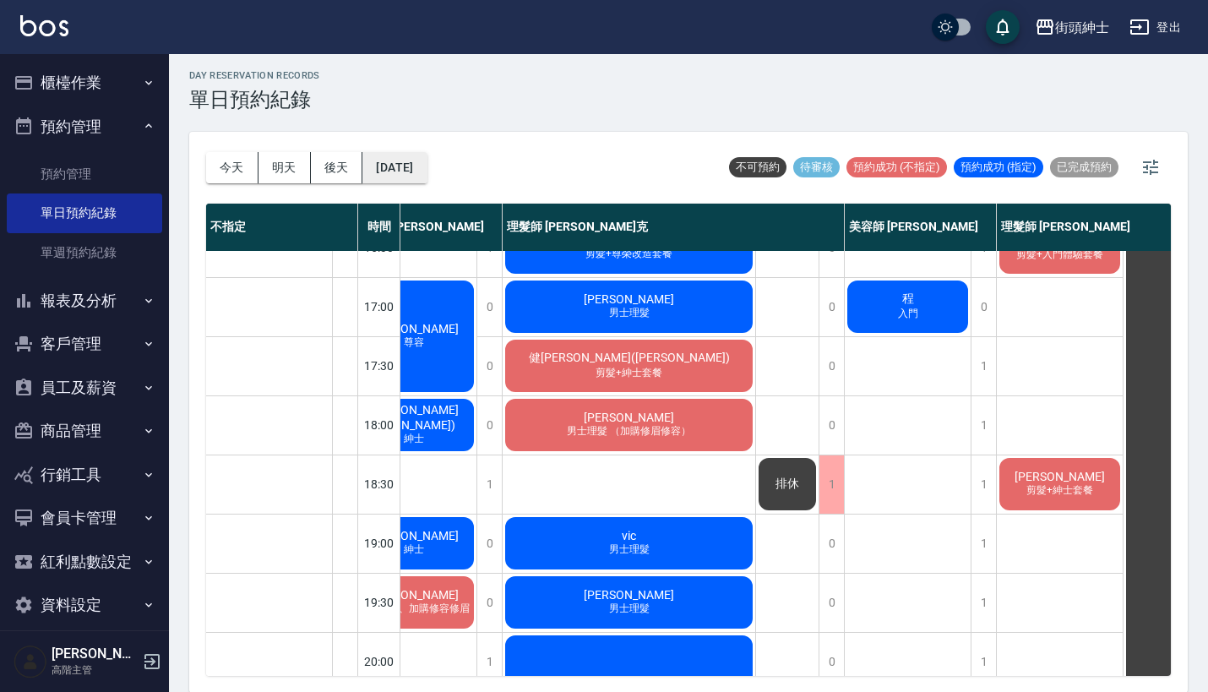
click at [390, 160] on button "[DATE]" at bounding box center [394, 167] width 64 height 31
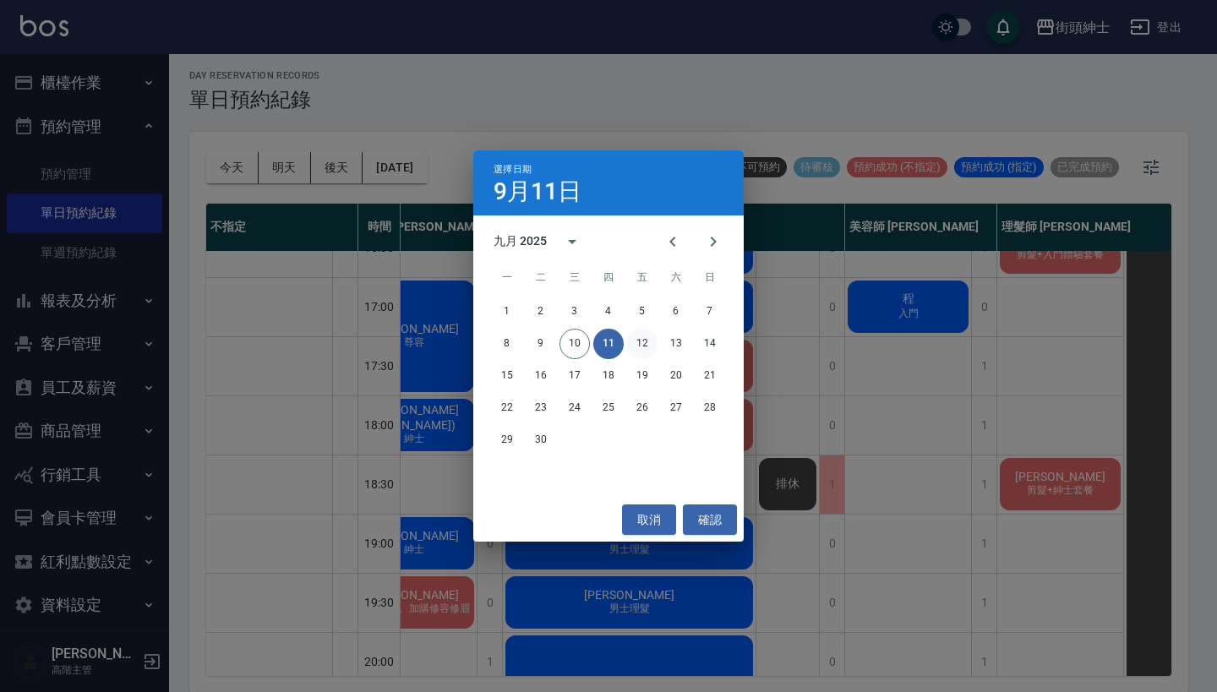
click at [638, 345] on button "12" at bounding box center [642, 344] width 30 height 30
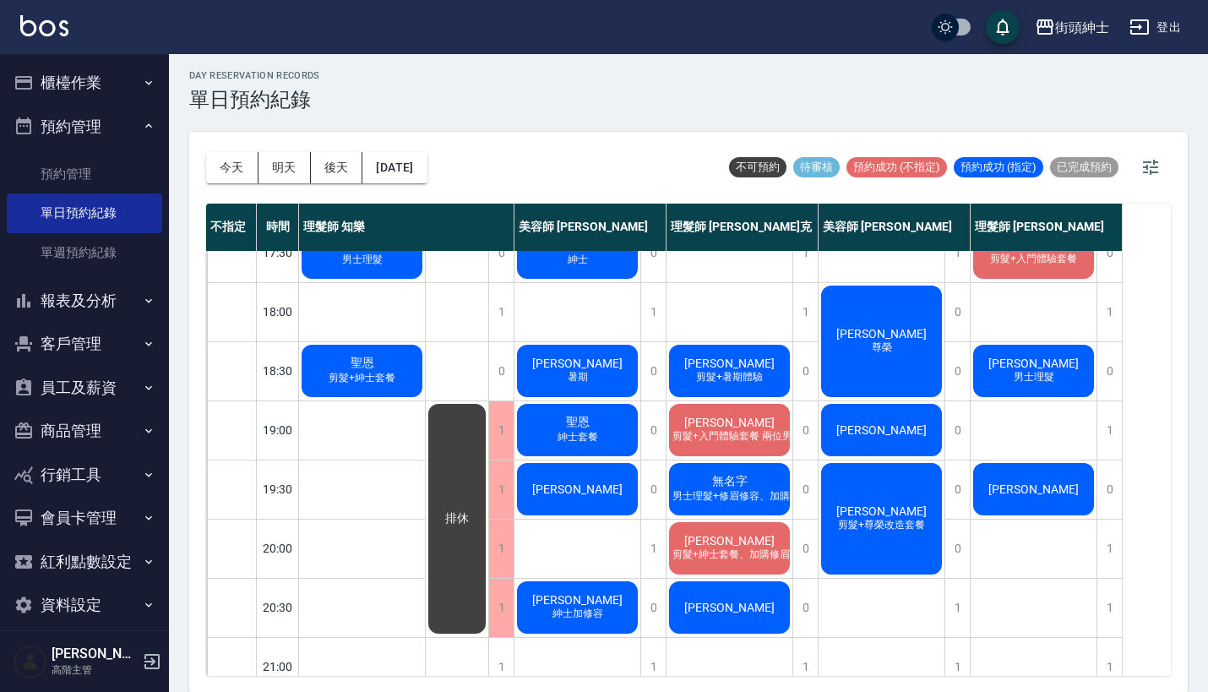
scroll to position [824, 0]
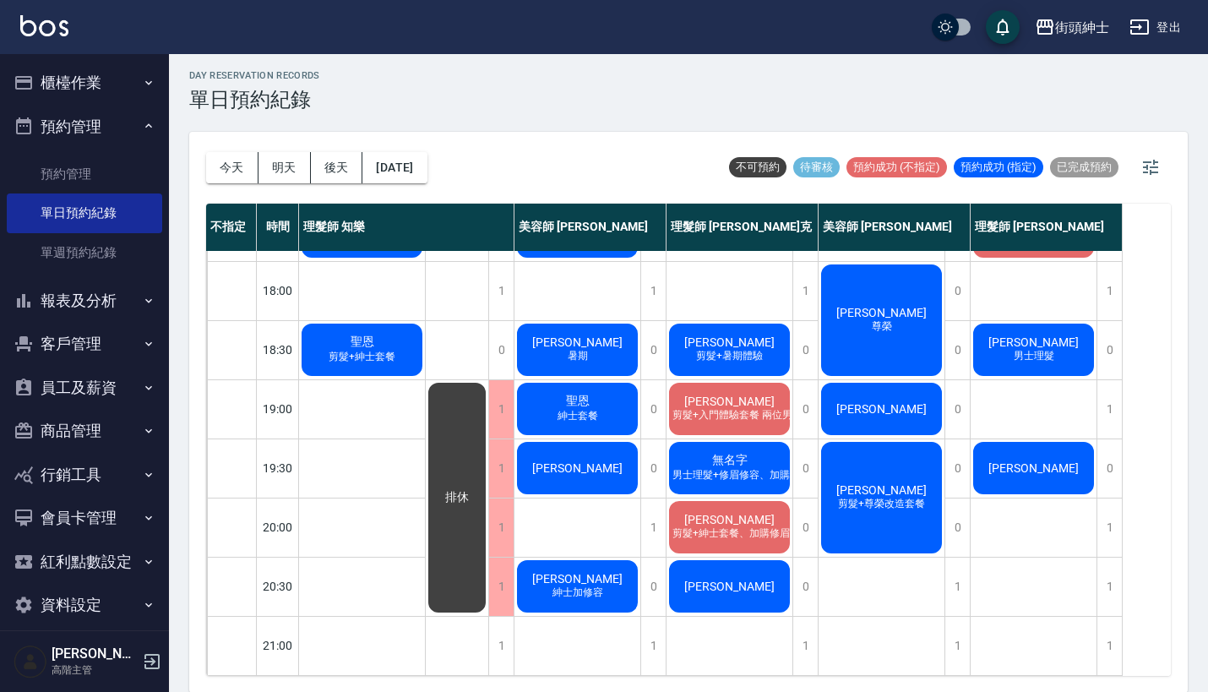
click at [881, 321] on span "尊榮" at bounding box center [882, 326] width 27 height 14
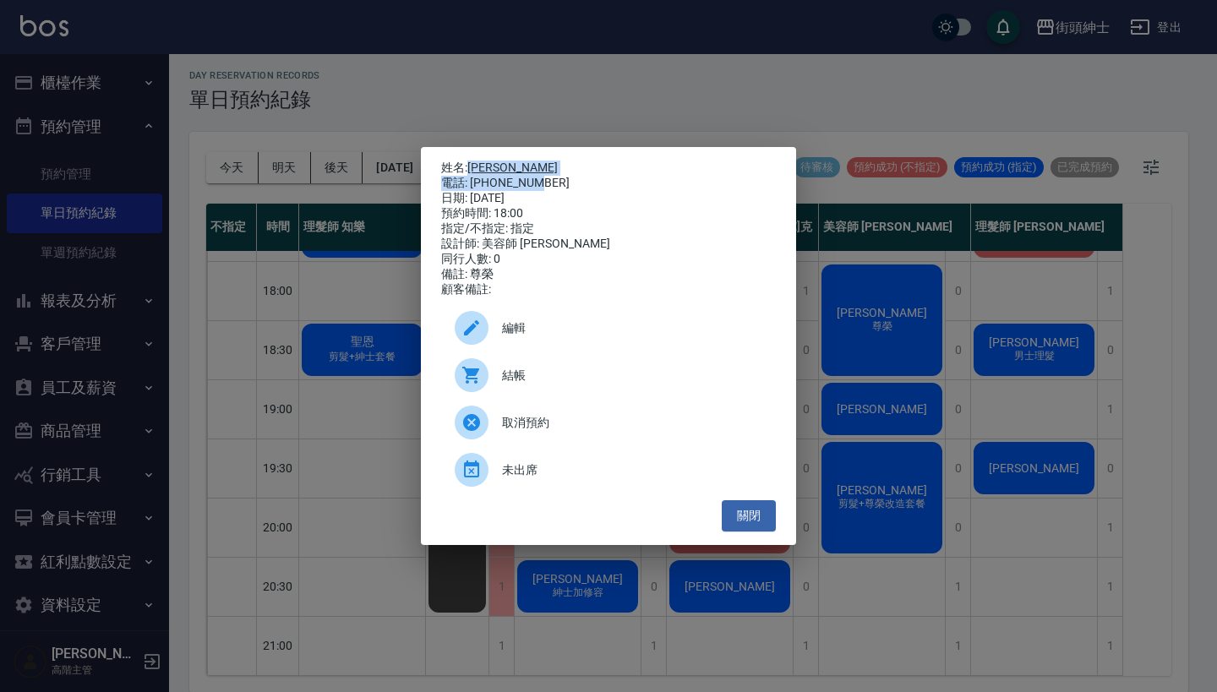
drag, startPoint x: 540, startPoint y: 181, endPoint x: 469, endPoint y: 166, distance: 72.4
click at [469, 166] on div "姓名: [PERSON_NAME] 電話: [PHONE_NUMBER] 日期: [DATE] 預約時間: 18:00 指定/不指定: 指定 設計師: 美容師…" at bounding box center [608, 229] width 335 height 137
click at [612, 176] on div "電話: [PHONE_NUMBER]" at bounding box center [608, 183] width 335 height 15
drag, startPoint x: 542, startPoint y: 180, endPoint x: 471, endPoint y: 166, distance: 73.2
click at [471, 166] on div "姓名: [PERSON_NAME] 電話: [PHONE_NUMBER] 日期: [DATE] 預約時間: 18:00 指定/不指定: 指定 設計師: 美容師…" at bounding box center [608, 229] width 335 height 137
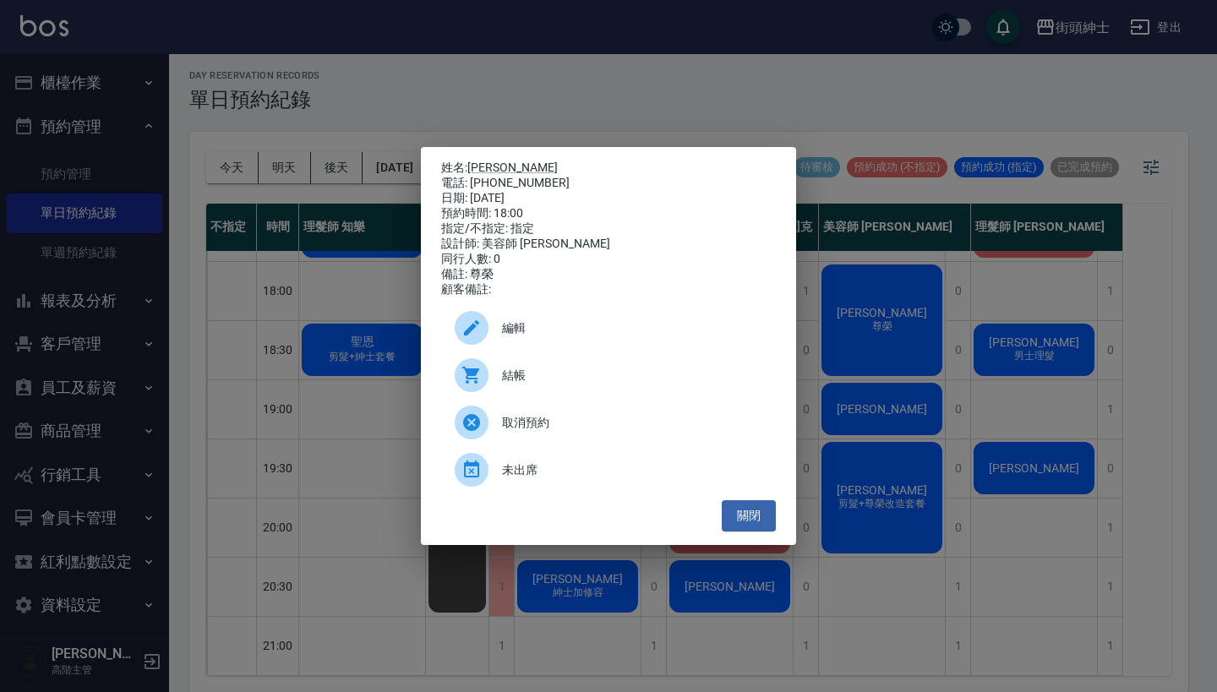
copy div "姓名: [PERSON_NAME] 電話: [PHONE_NUMBER]"
click at [631, 88] on div "姓名: [PERSON_NAME] 電話: [PHONE_NUMBER] 日期: [DATE] 預約時間: 18:00 指定/不指定: 指定 設計師: 美容師…" at bounding box center [608, 346] width 1217 height 692
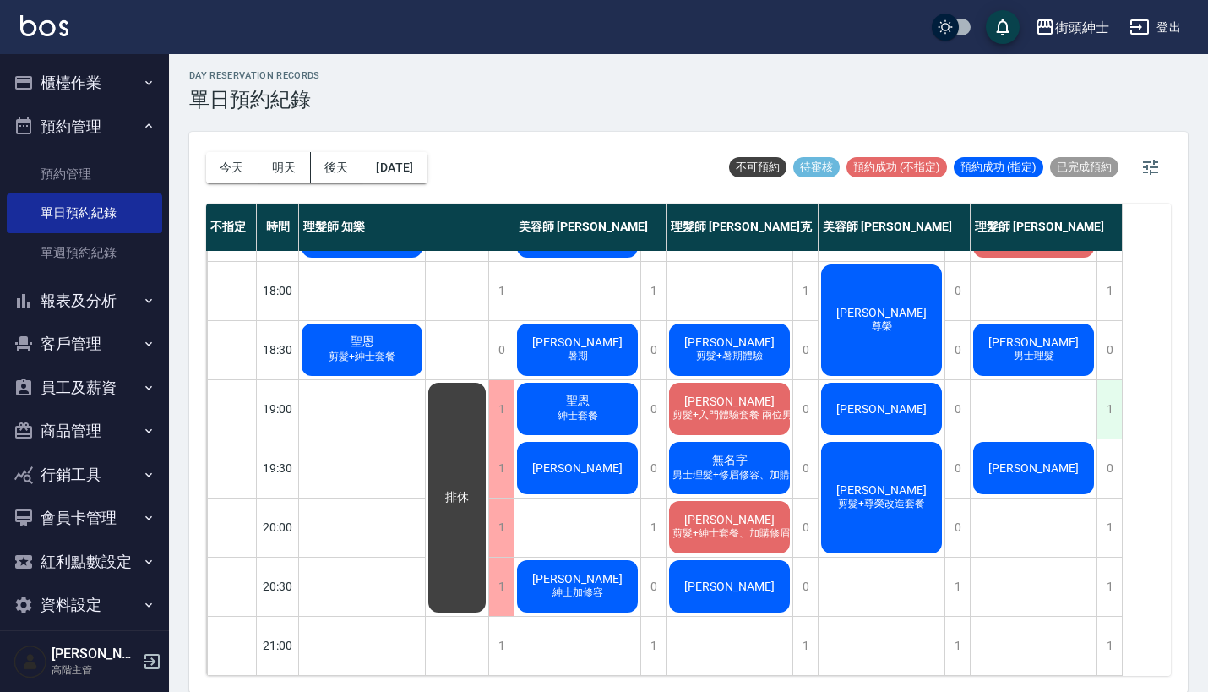
click at [1110, 392] on div "1" at bounding box center [1109, 409] width 25 height 58
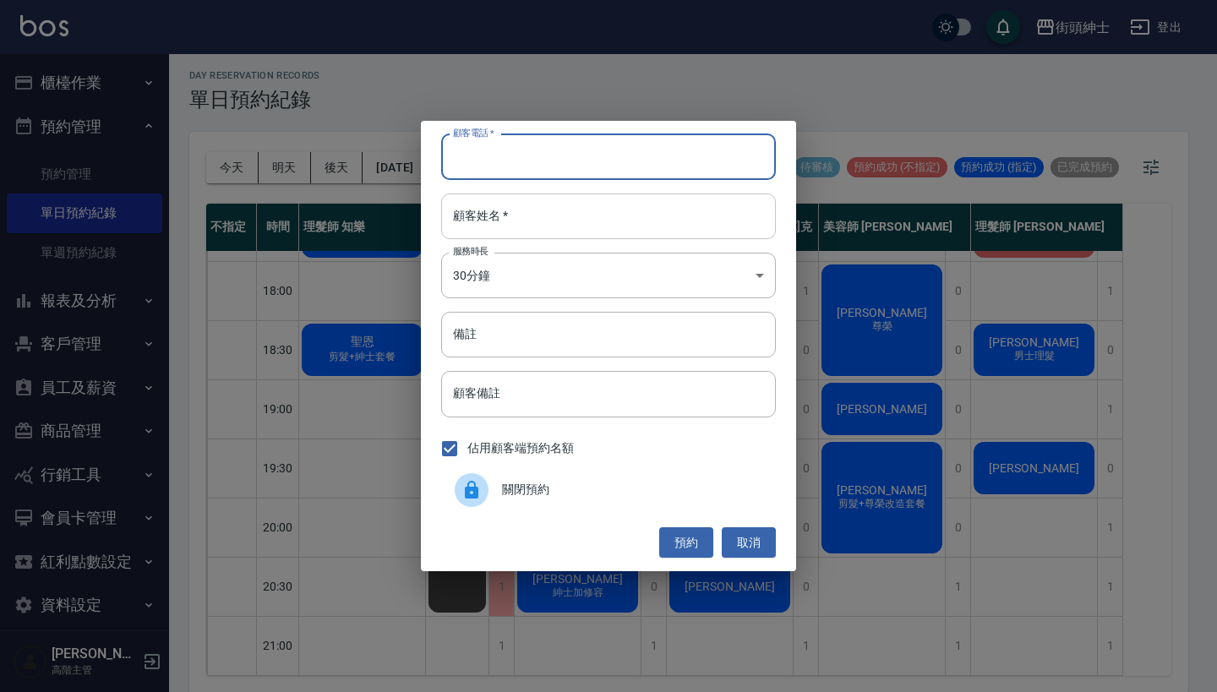
paste input "[PERSON_NAME] 電話: [PHONE_NUMBER]"
type input "[PERSON_NAME] 電話: [PHONE_NUMBER]"
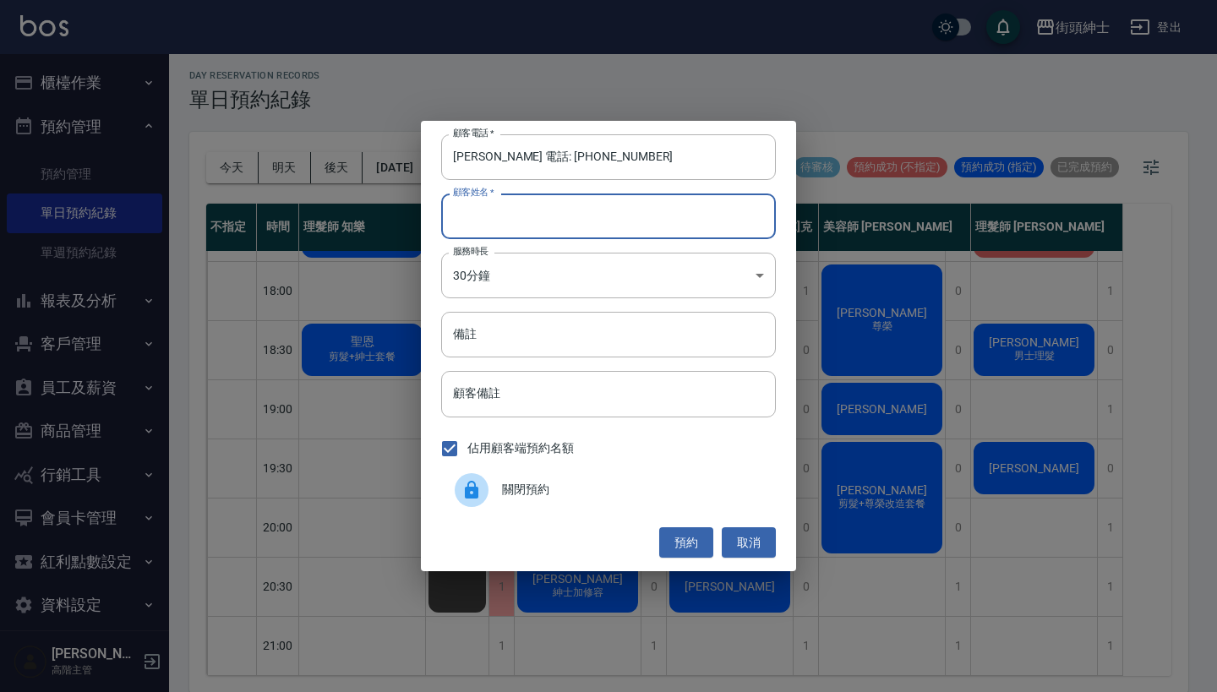
paste input "[PERSON_NAME] 電話: [PHONE_NUMBER]"
type input "[PERSON_NAME] 電話: [PHONE_NUMBER]"
drag, startPoint x: 523, startPoint y: 159, endPoint x: 406, endPoint y: 159, distance: 117.4
click at [411, 159] on div "顧客電話   * [PERSON_NAME] 電話: [PHONE_NUMBER] 顧客電話   * 顧客姓名   * [PERSON_NAME] 電話: […" at bounding box center [608, 346] width 1217 height 692
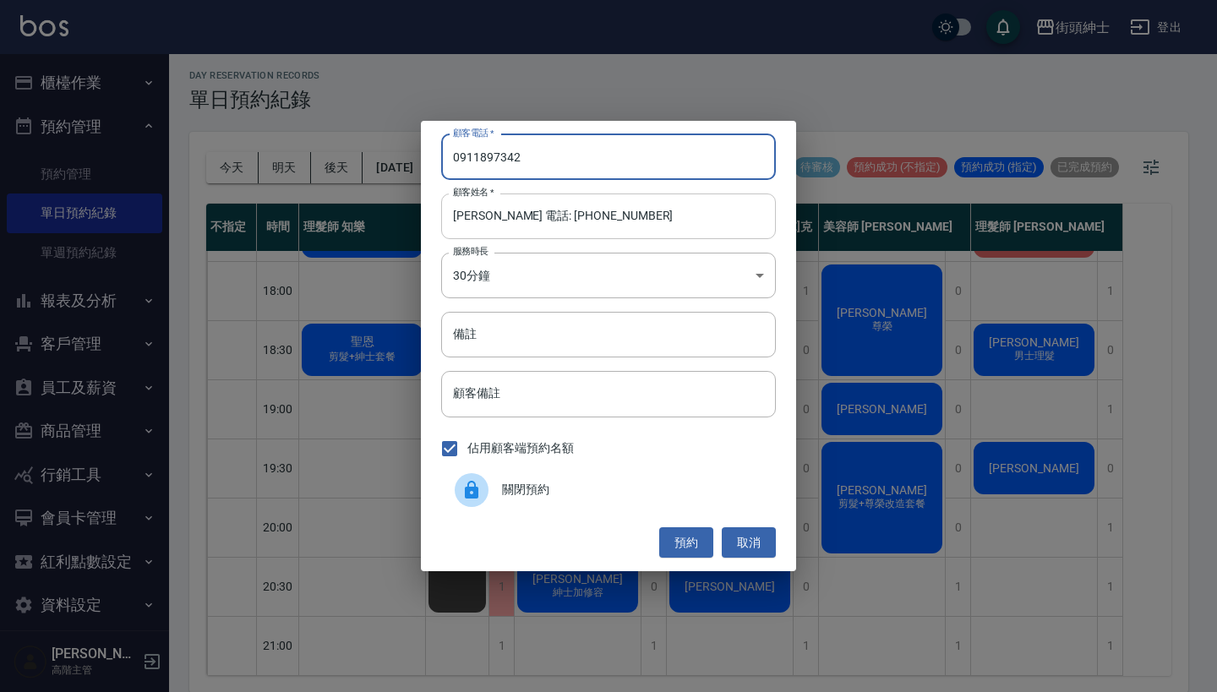
type input "0911897342"
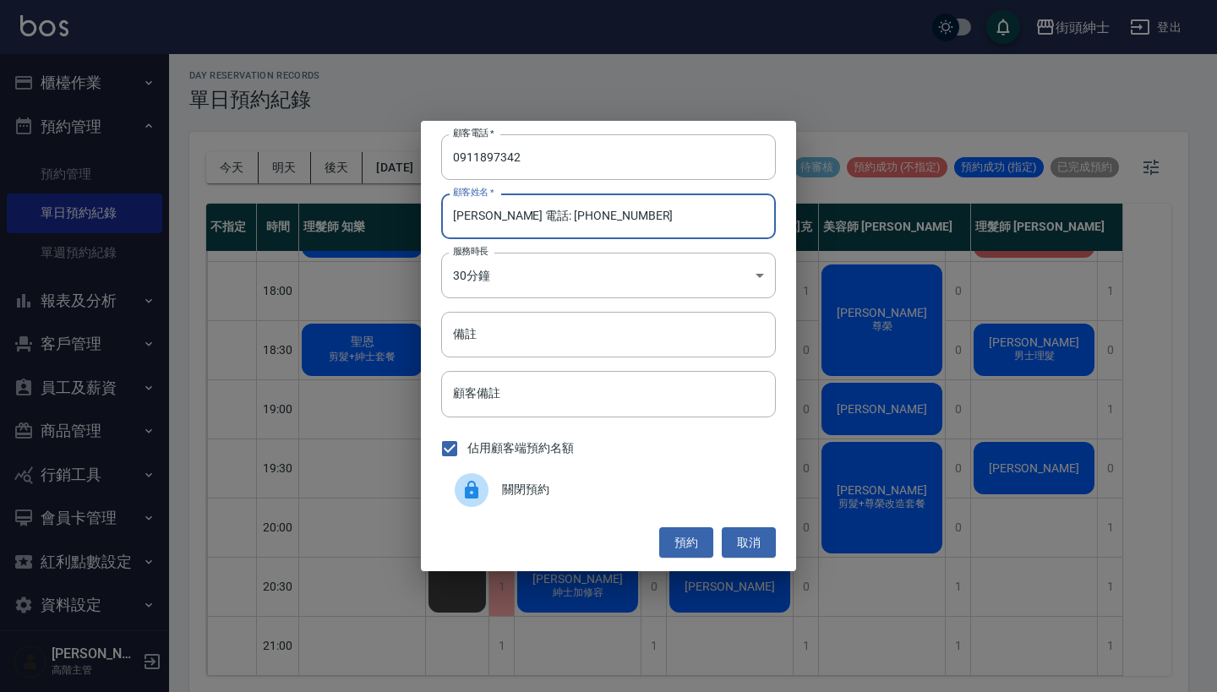
drag, startPoint x: 601, startPoint y: 210, endPoint x: 496, endPoint y: 210, distance: 104.8
click at [496, 210] on input "[PERSON_NAME] 電話: [PHONE_NUMBER]" at bounding box center [608, 216] width 335 height 46
type input "[PERSON_NAME]"
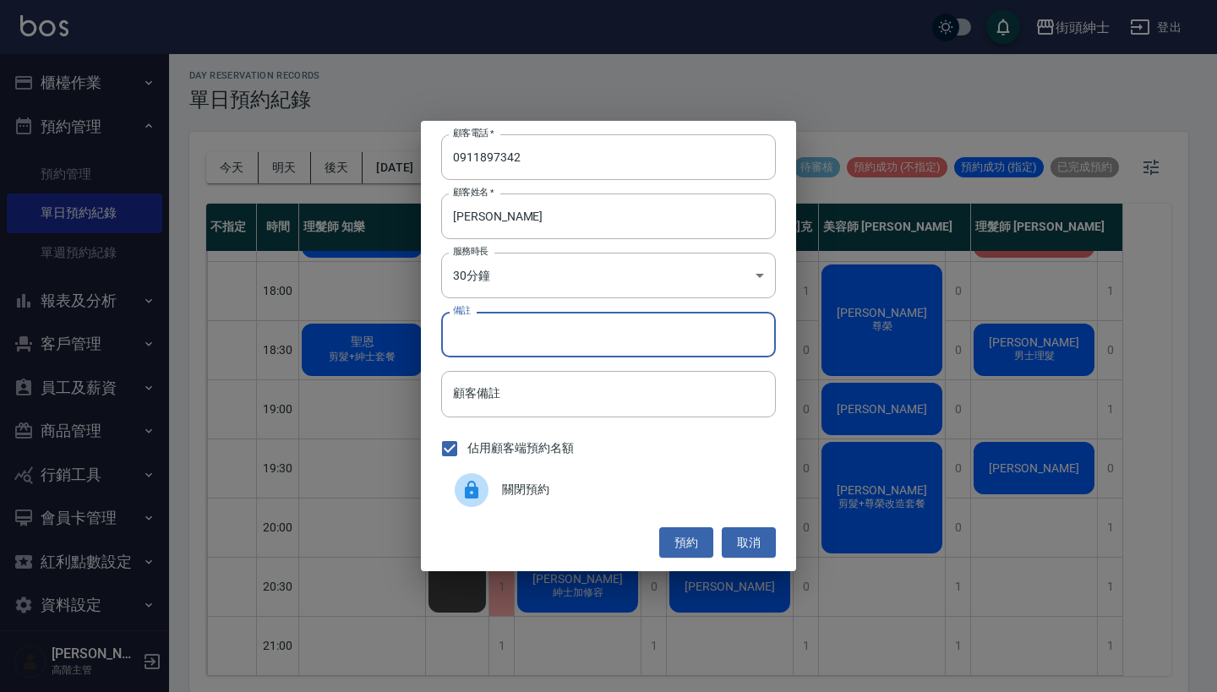
click at [553, 340] on input "備註" at bounding box center [608, 335] width 335 height 46
type input "尊容"
click at [676, 549] on button "預約" at bounding box center [686, 542] width 54 height 31
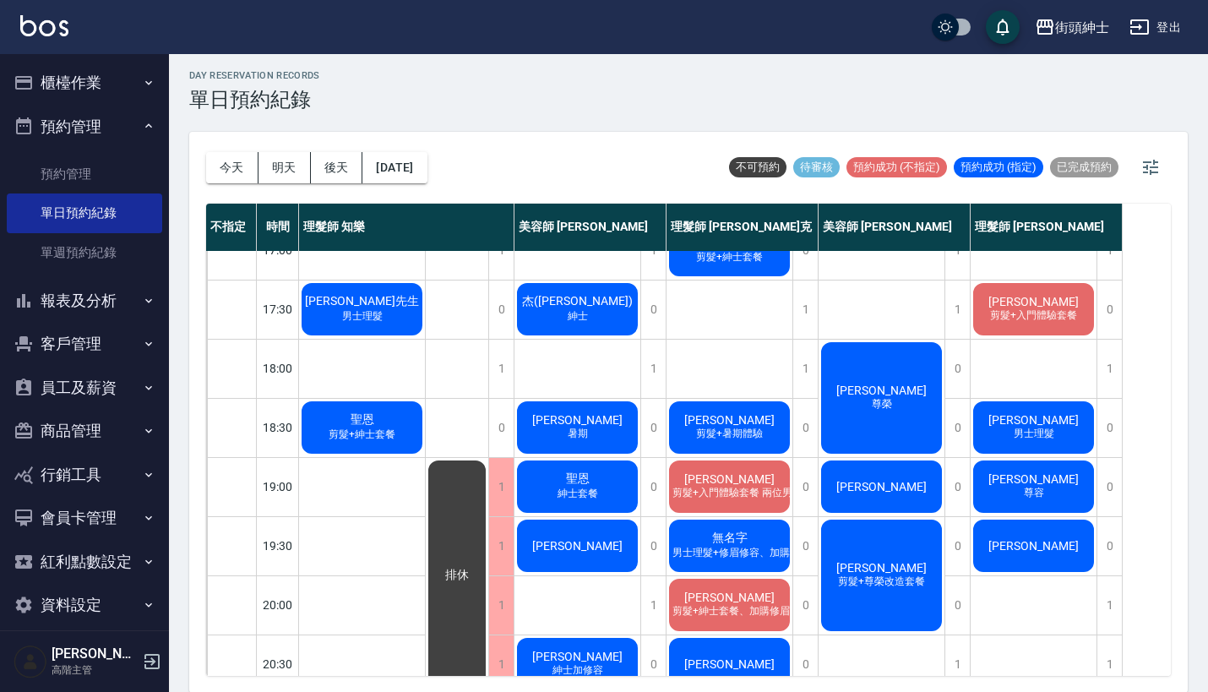
scroll to position [738, 0]
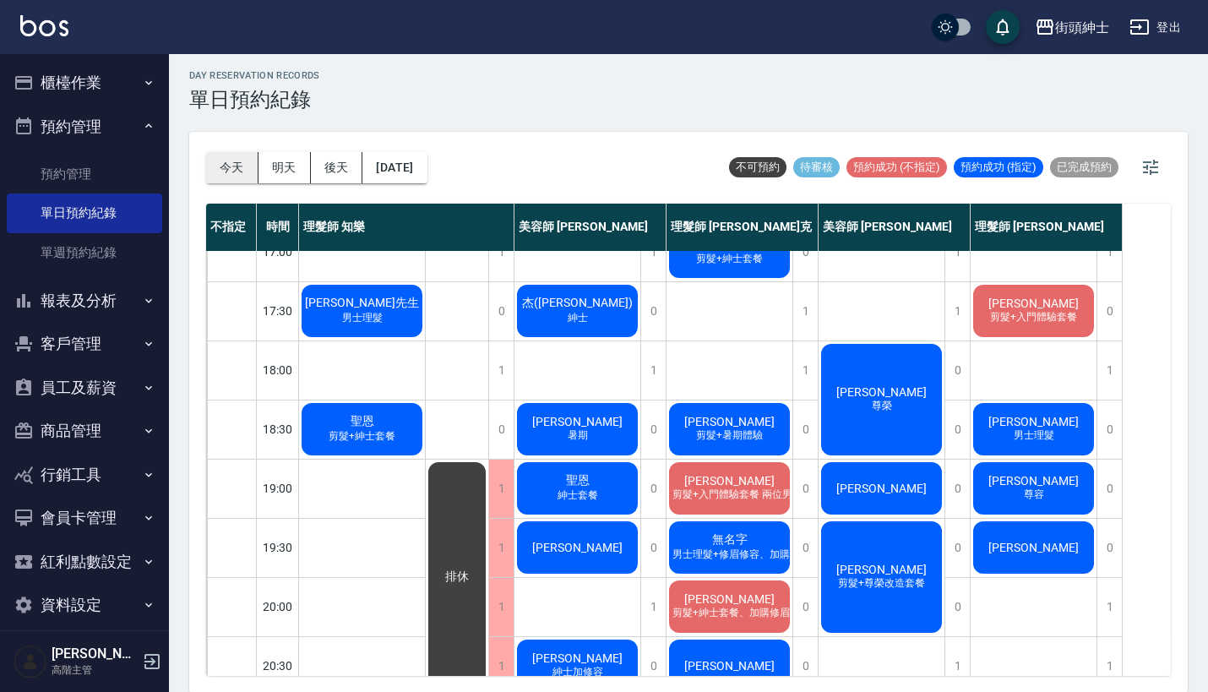
click at [234, 163] on button "今天" at bounding box center [232, 167] width 52 height 31
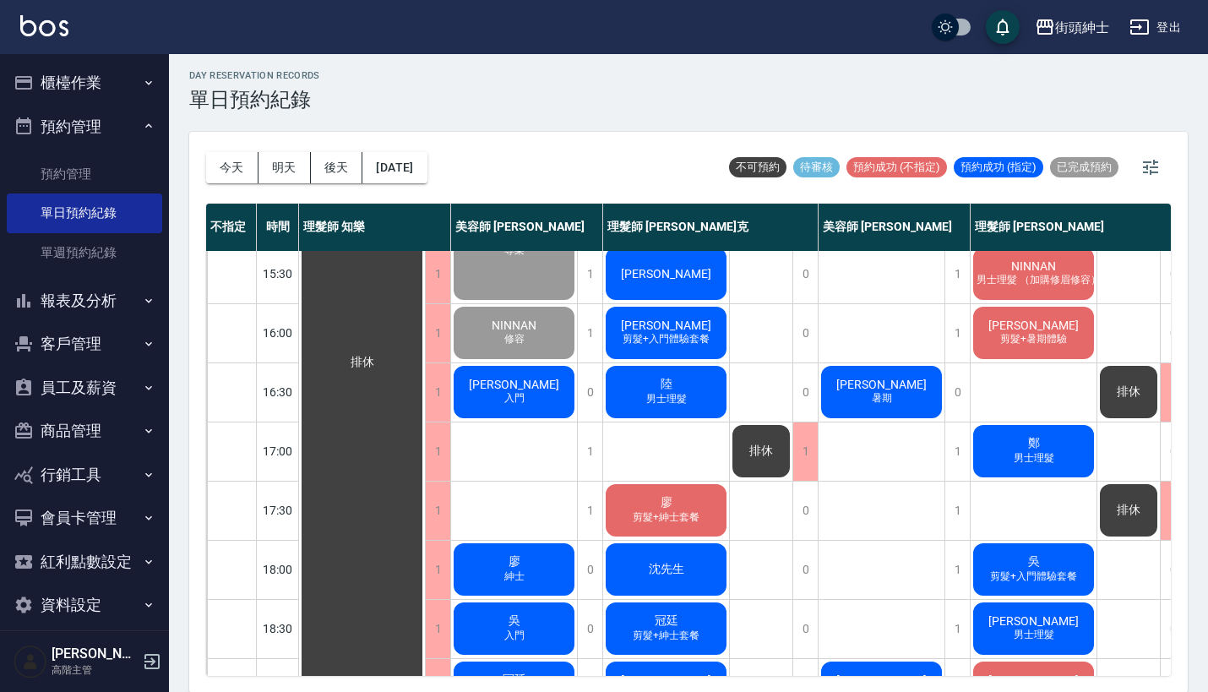
scroll to position [523, 0]
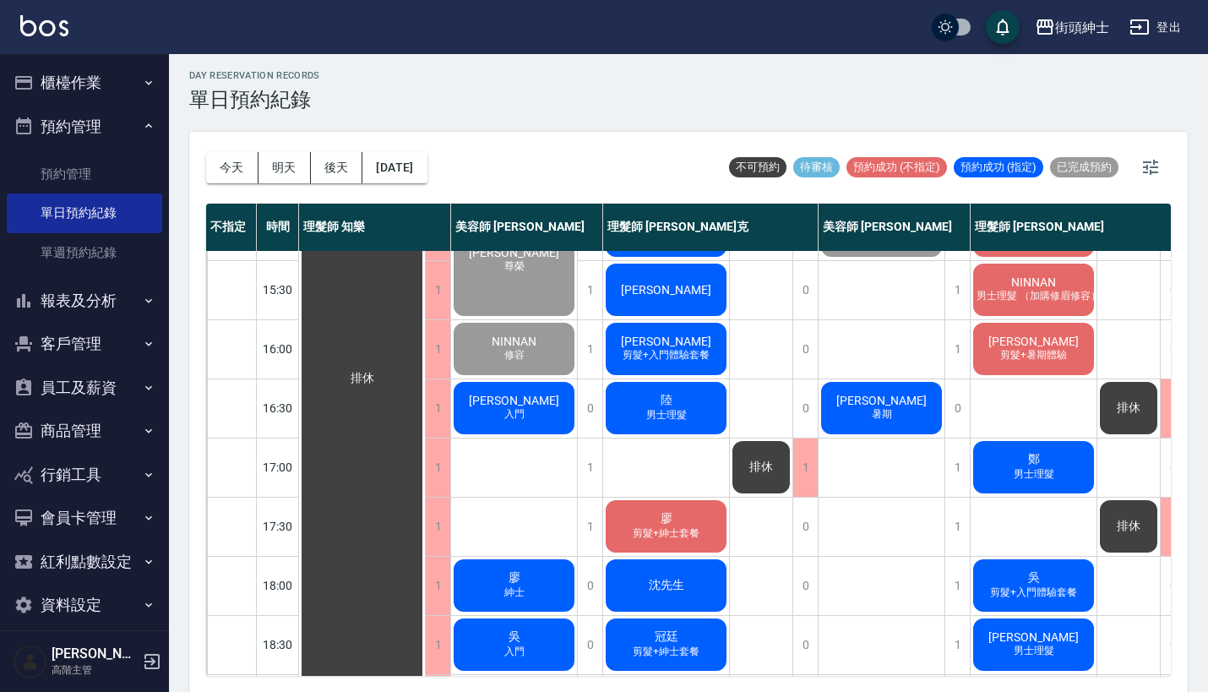
click at [695, 411] on div "陸 男士理髮" at bounding box center [666, 407] width 126 height 57
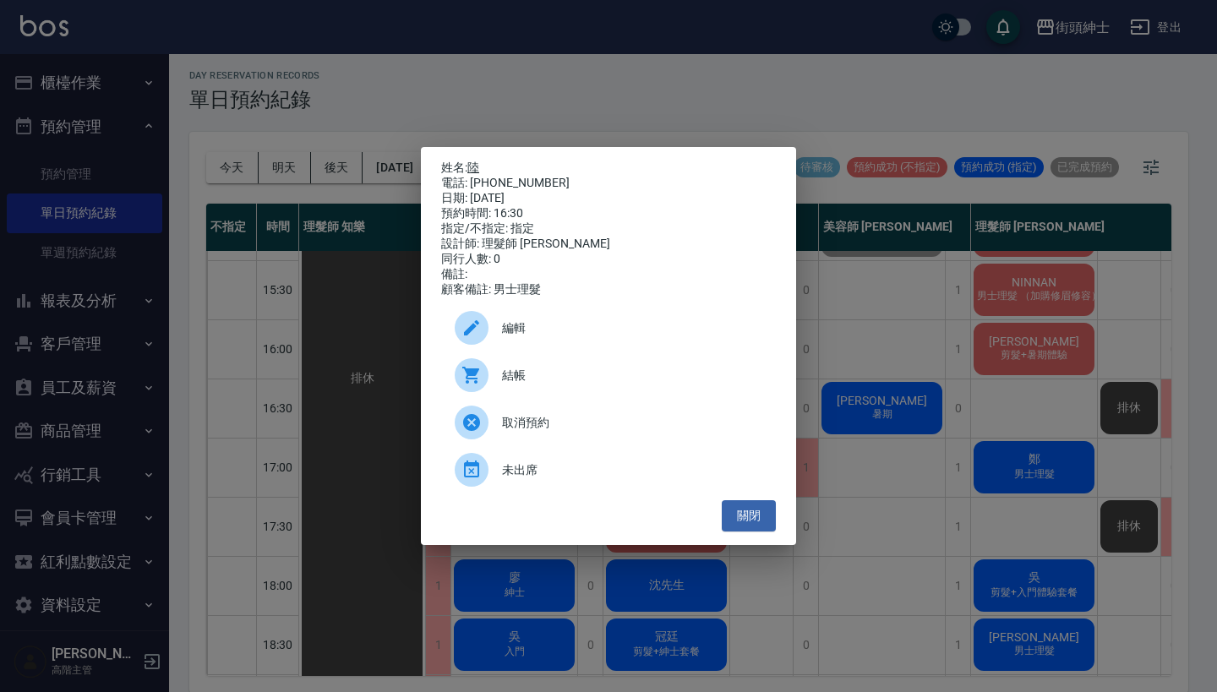
click at [479, 168] on link "陸" at bounding box center [473, 168] width 12 height 14
click at [579, 90] on div "姓名: 陸 電話: [PHONE_NUMBER] 日期: [DATE] 預約時間: 16:30 指定/不指定: 指定 設計師: 理髮師 [PERSON_NAM…" at bounding box center [608, 346] width 1217 height 692
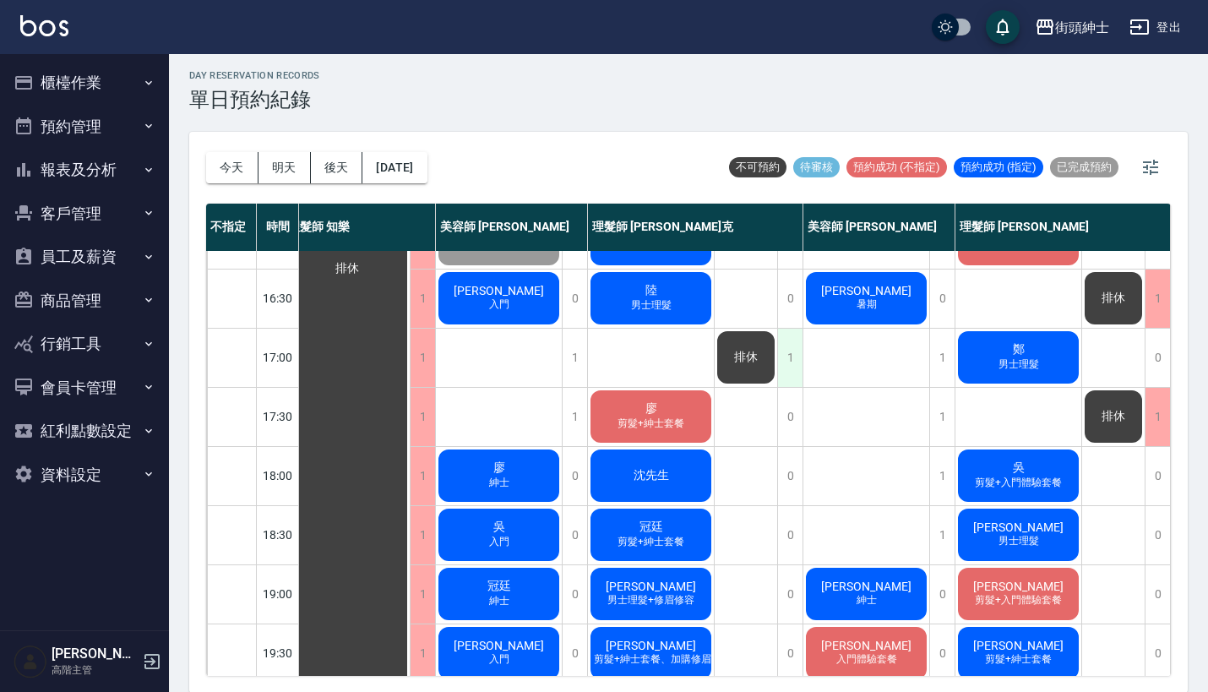
scroll to position [629, 20]
